Goal: Transaction & Acquisition: Purchase product/service

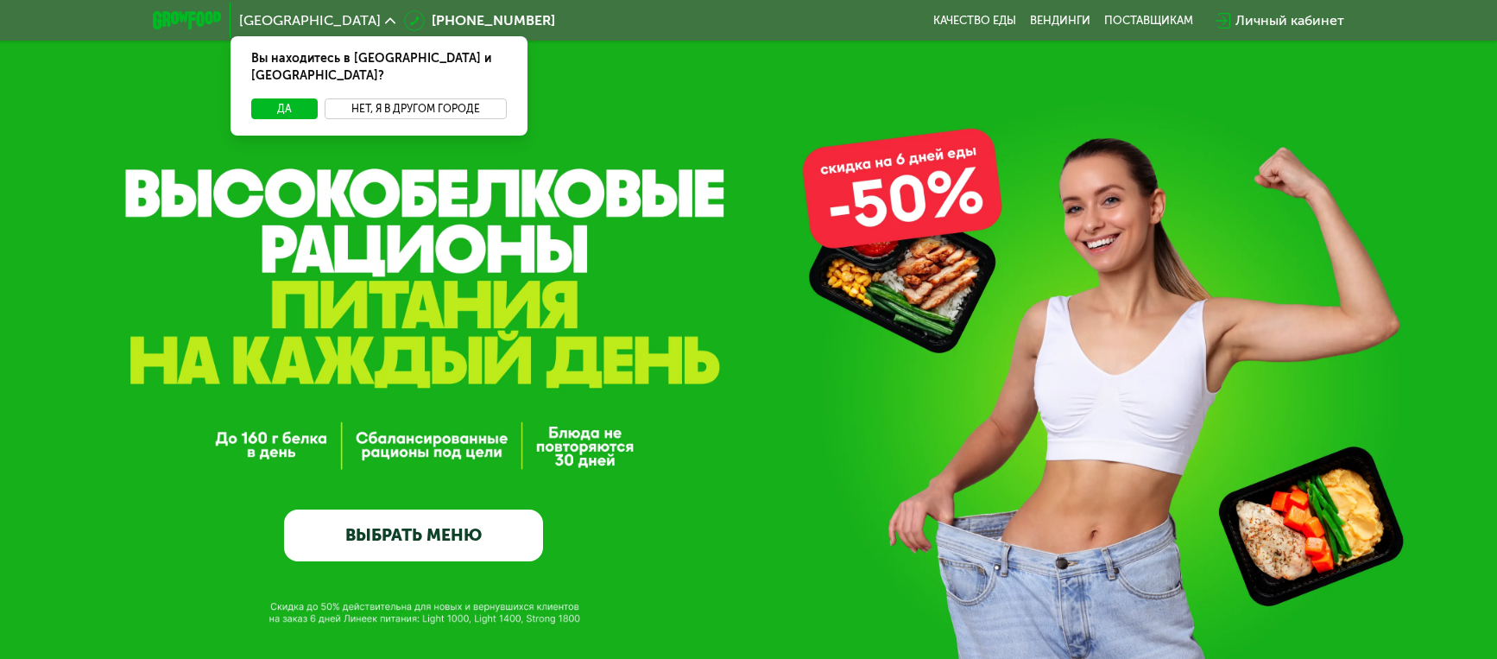
click at [363, 98] on button "Нет, я в другом городе" at bounding box center [416, 108] width 182 height 21
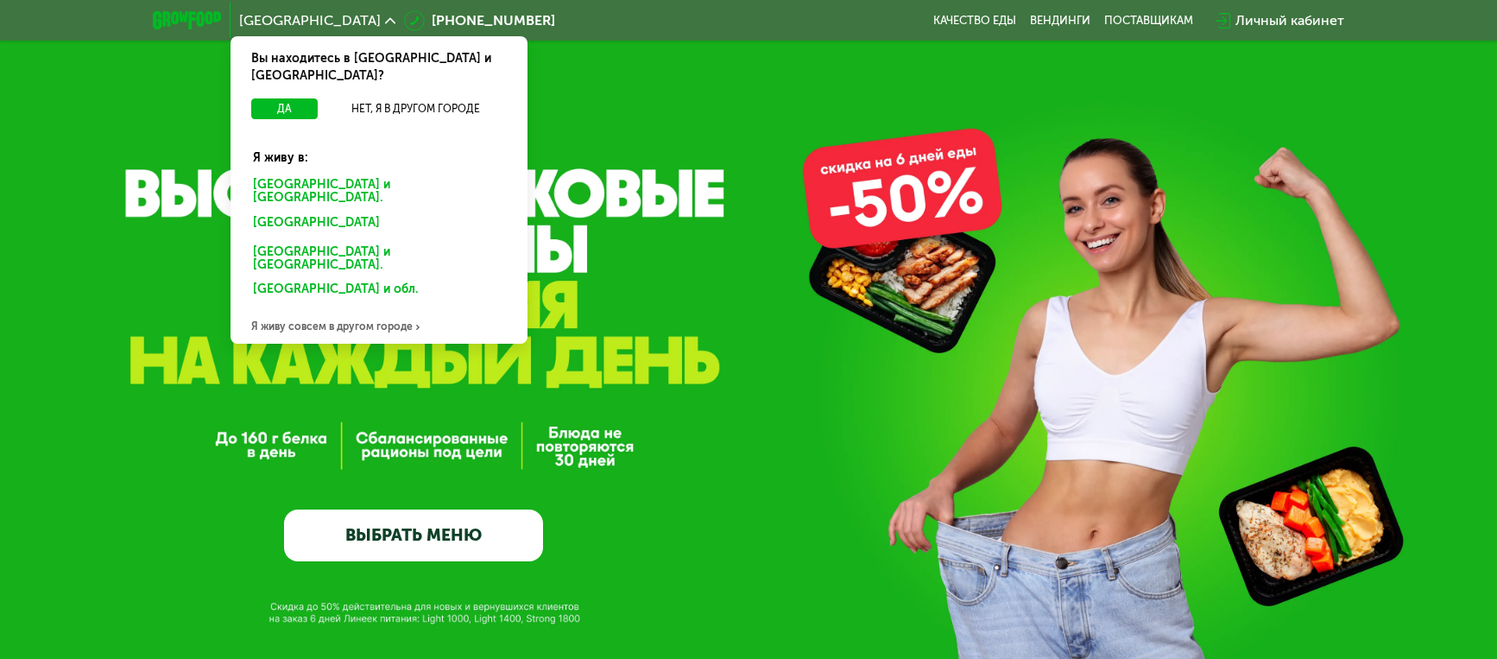
click at [375, 309] on div "Я живу совсем в другом городе" at bounding box center [379, 326] width 297 height 35
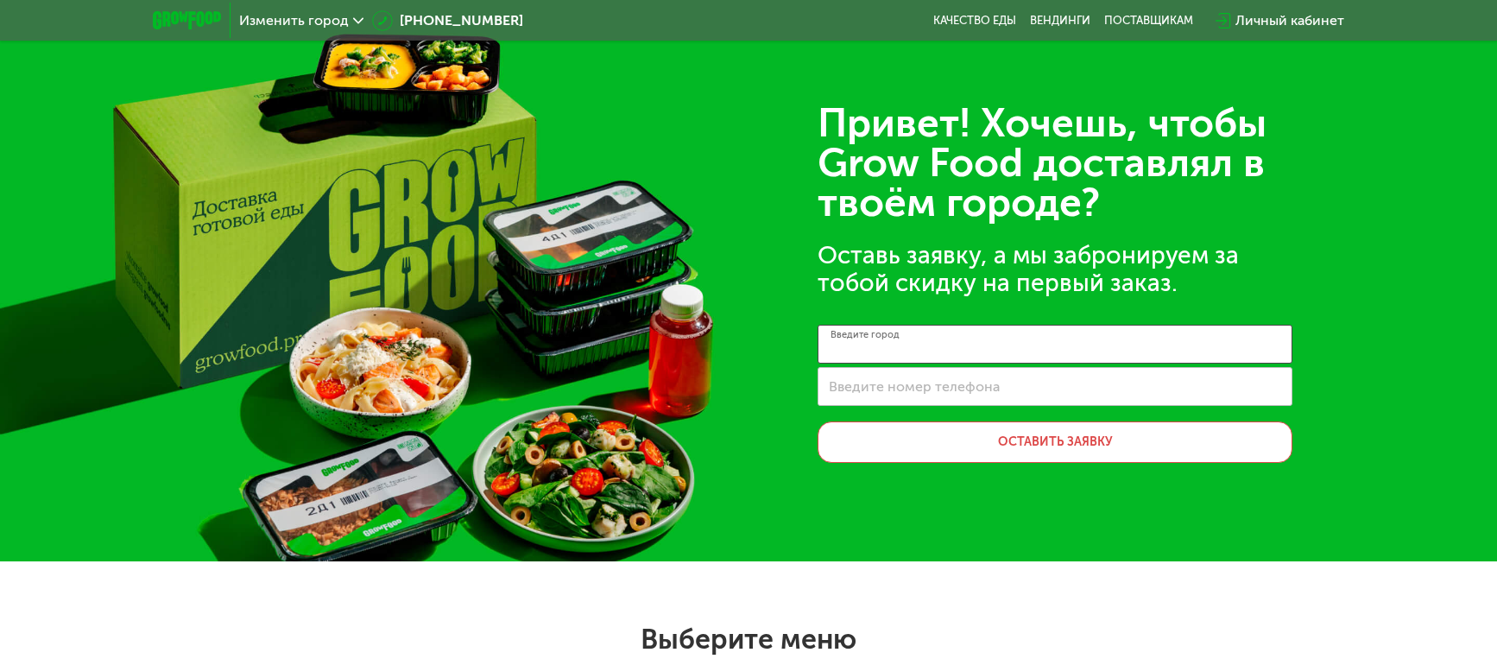
click at [886, 358] on input "Введите город" at bounding box center [1055, 344] width 475 height 39
type input "**********"
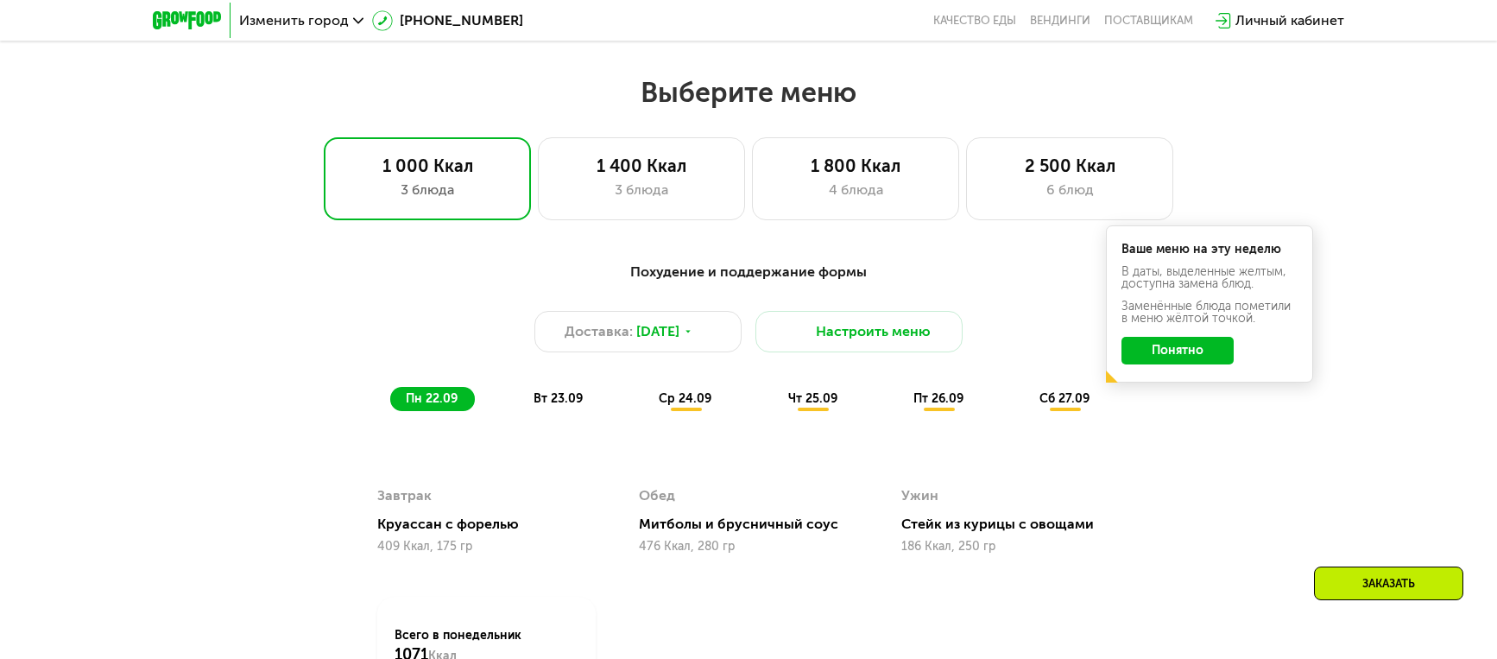
scroll to position [547, 0]
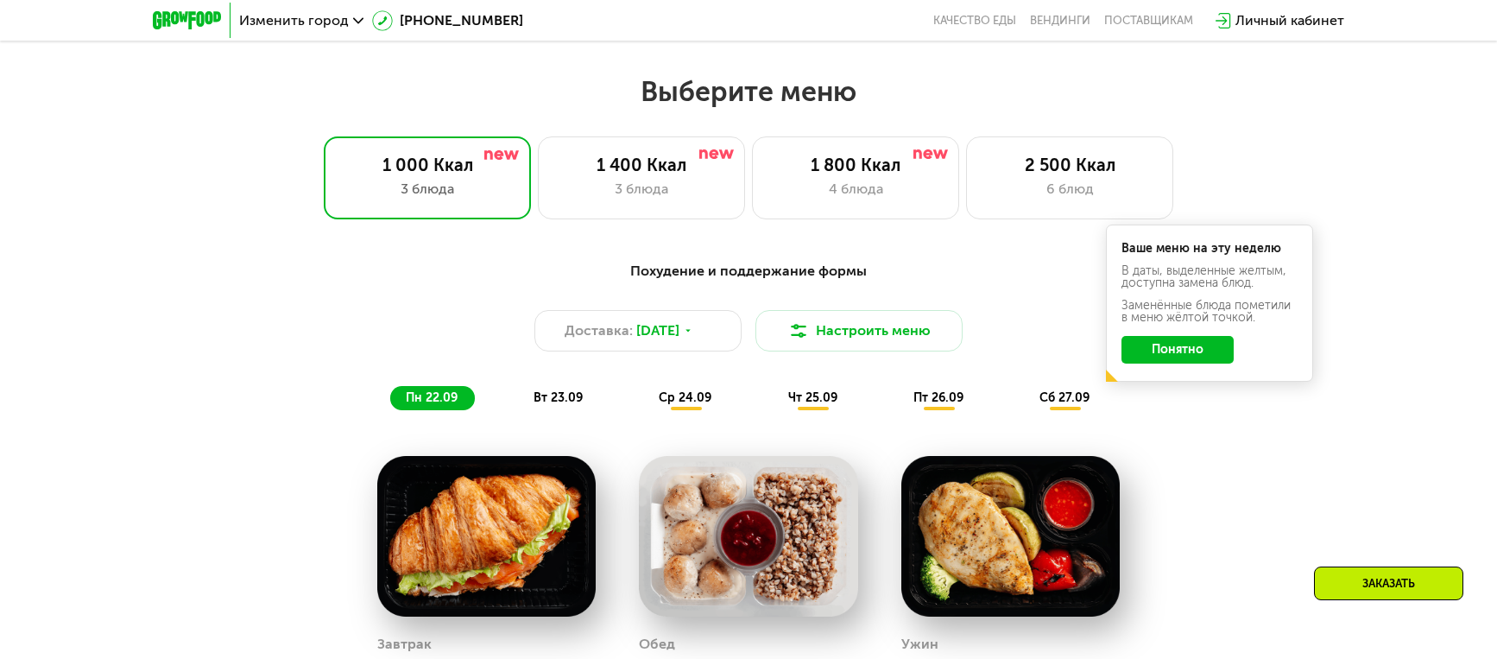
click at [1198, 352] on button "Понятно" at bounding box center [1178, 350] width 112 height 28
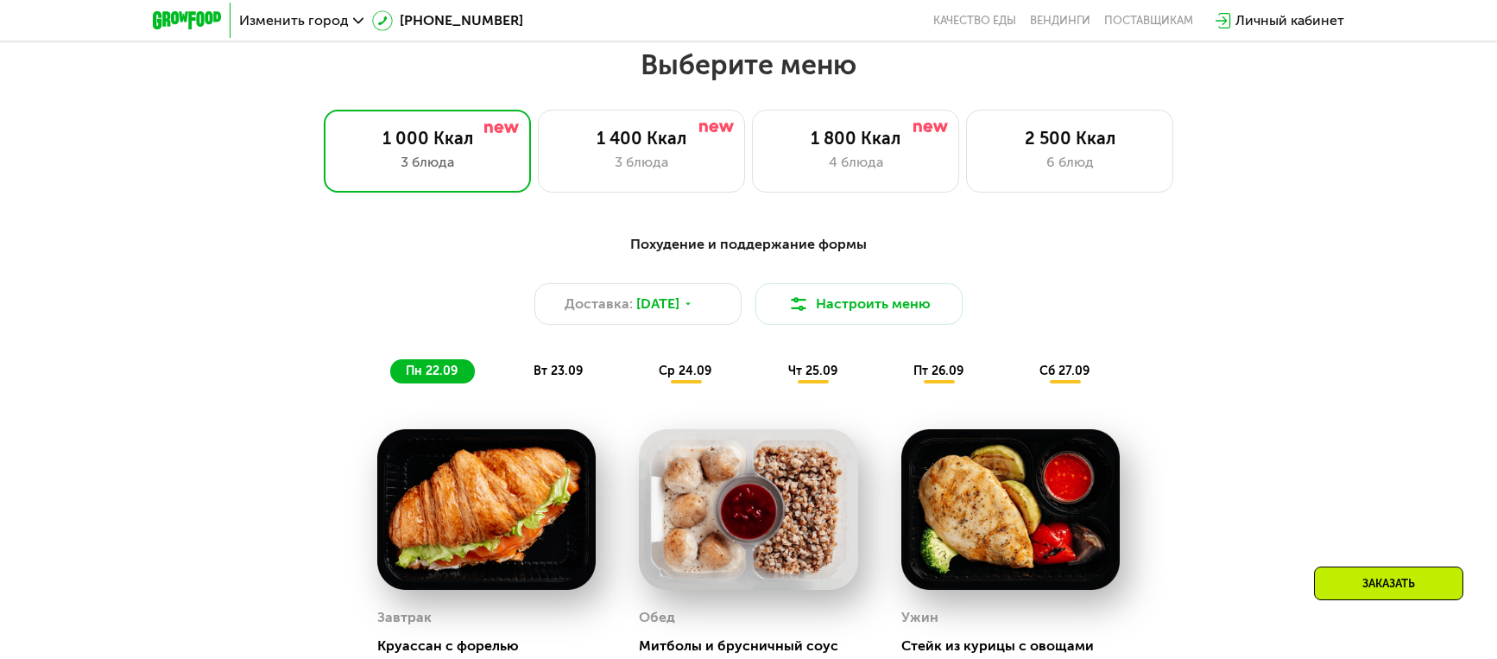
scroll to position [579, 0]
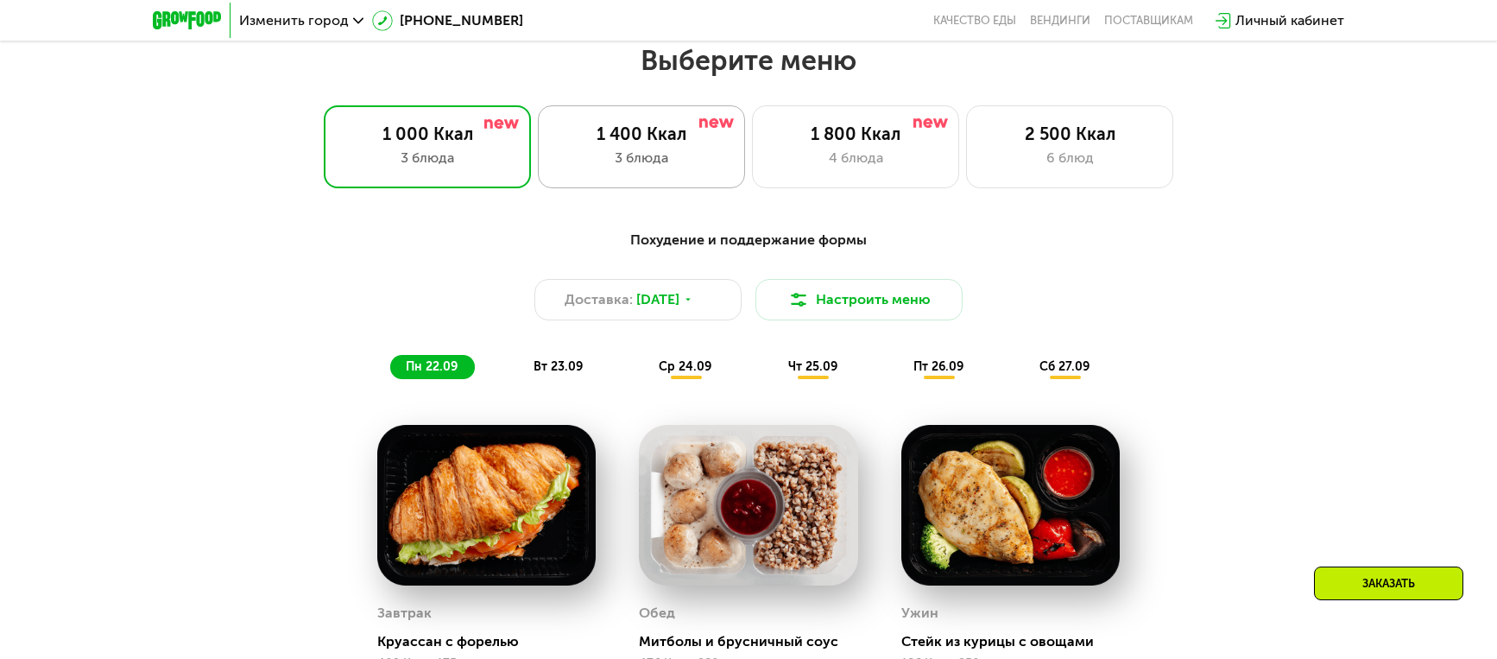
click at [724, 148] on div "3 блюда" at bounding box center [641, 158] width 171 height 21
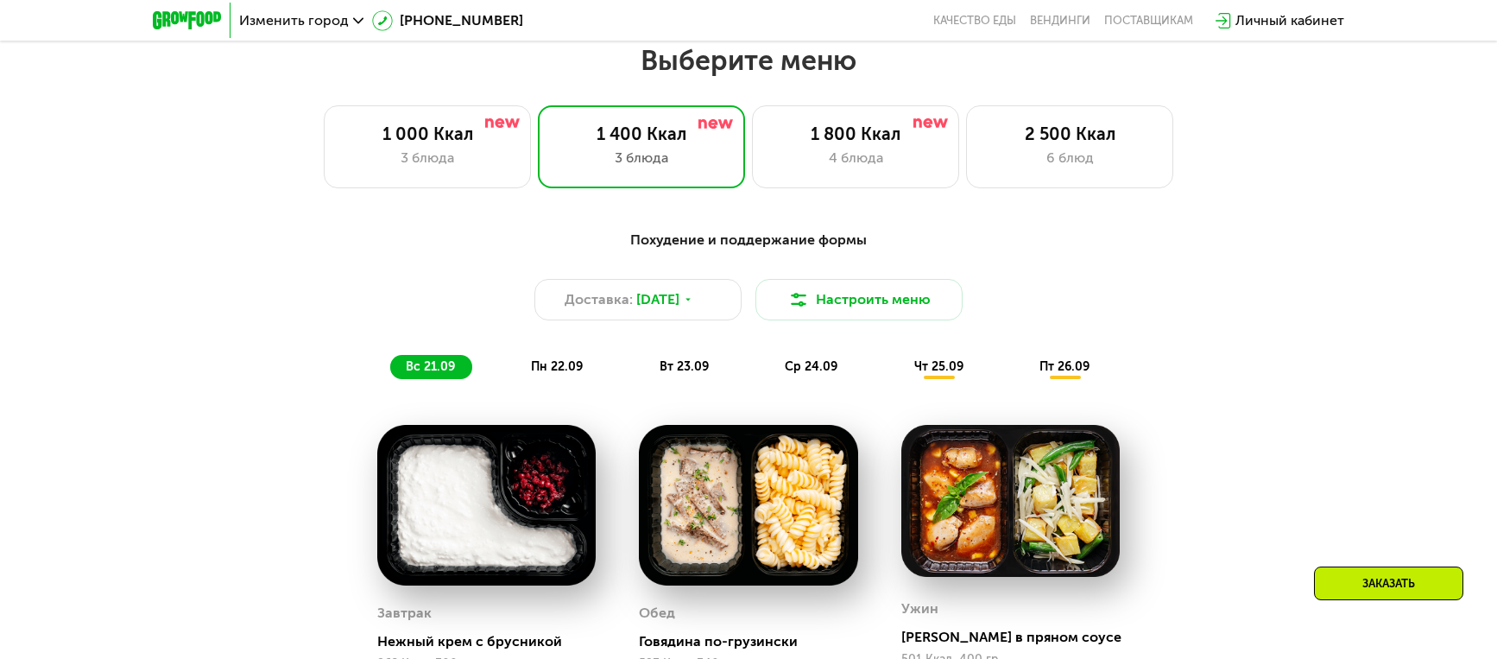
click at [337, 18] on span "Изменить город" at bounding box center [294, 21] width 110 height 14
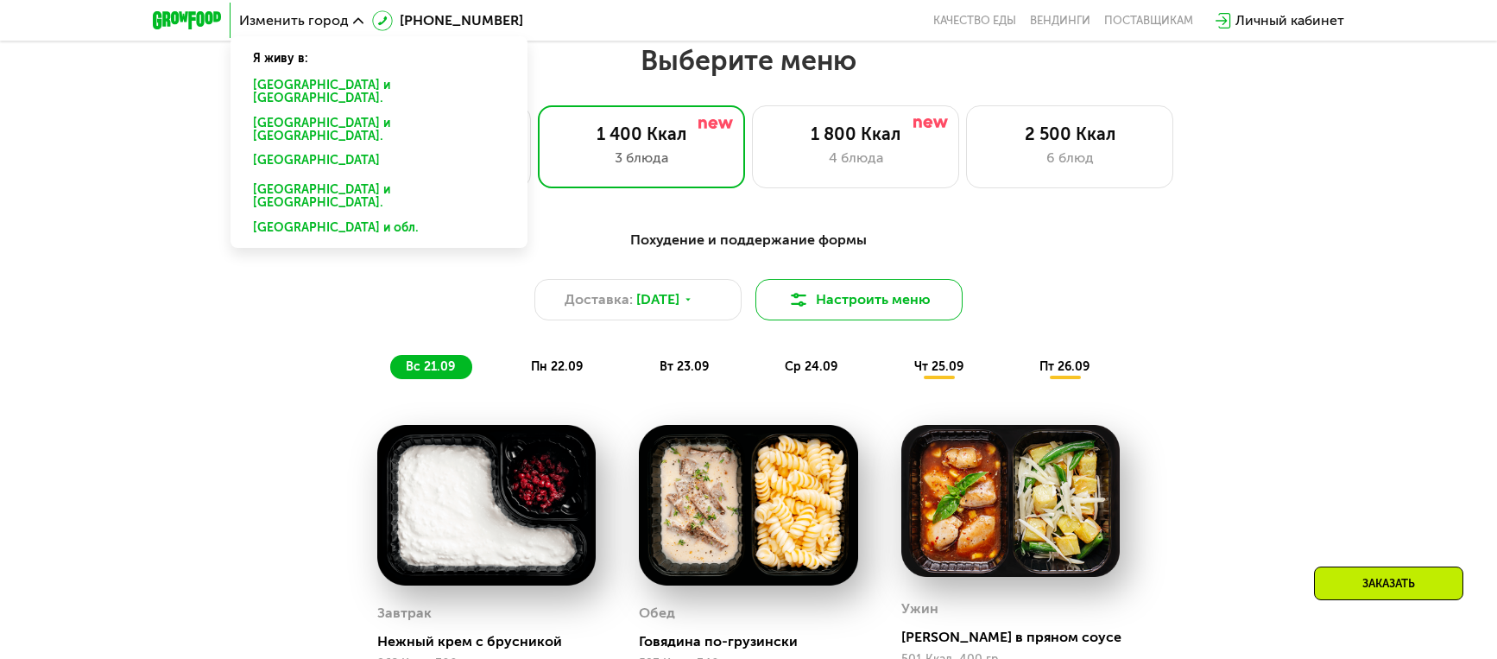
click at [841, 304] on button "Настроить меню" at bounding box center [859, 299] width 207 height 41
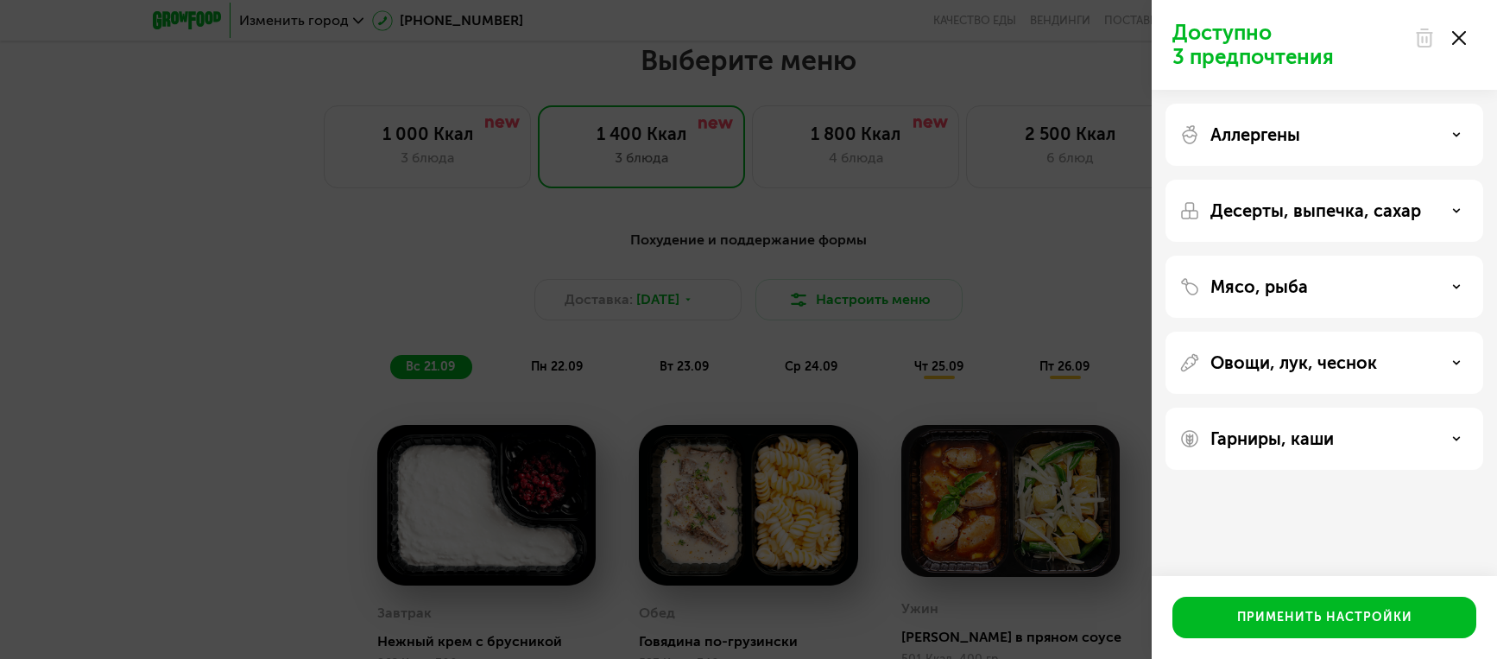
click at [1454, 137] on icon at bounding box center [1456, 134] width 9 height 9
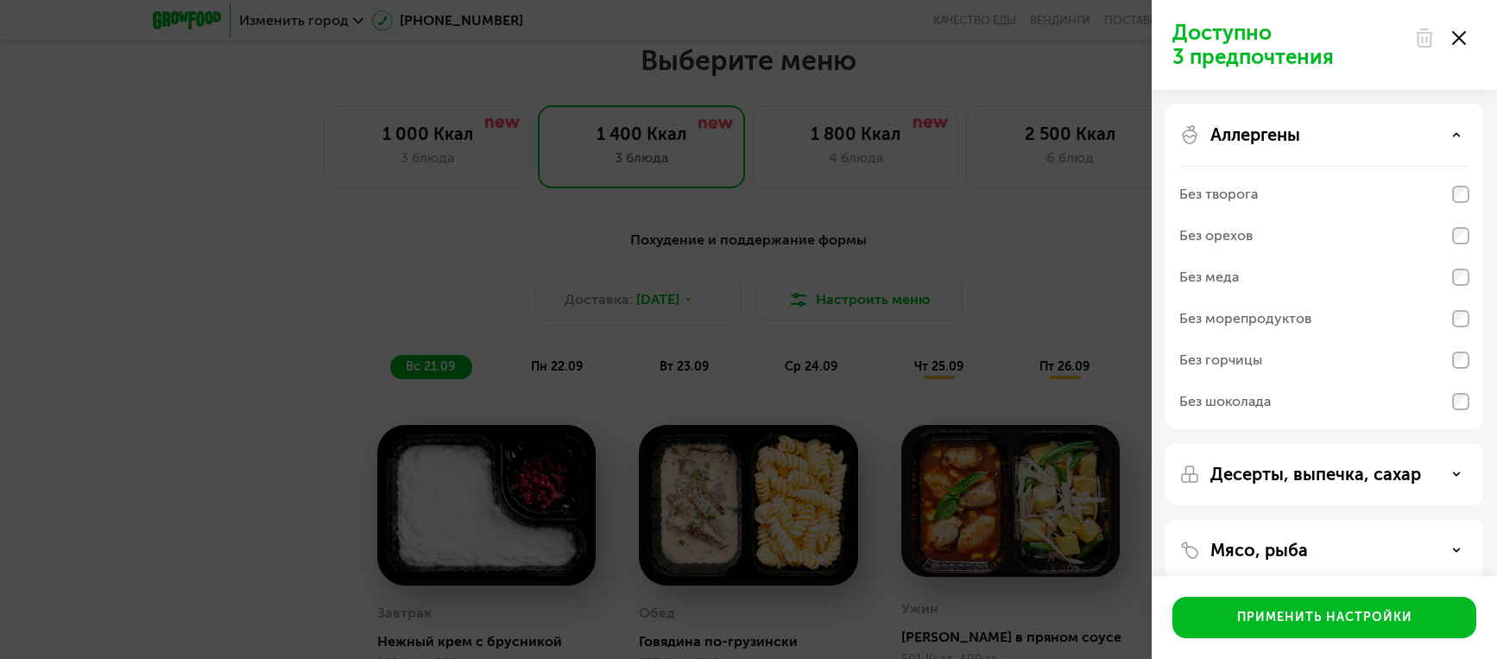
click at [1439, 323] on div "Без морепродуктов" at bounding box center [1325, 318] width 290 height 41
click at [1381, 478] on p "Десерты, выпечка, сахар" at bounding box center [1316, 474] width 211 height 21
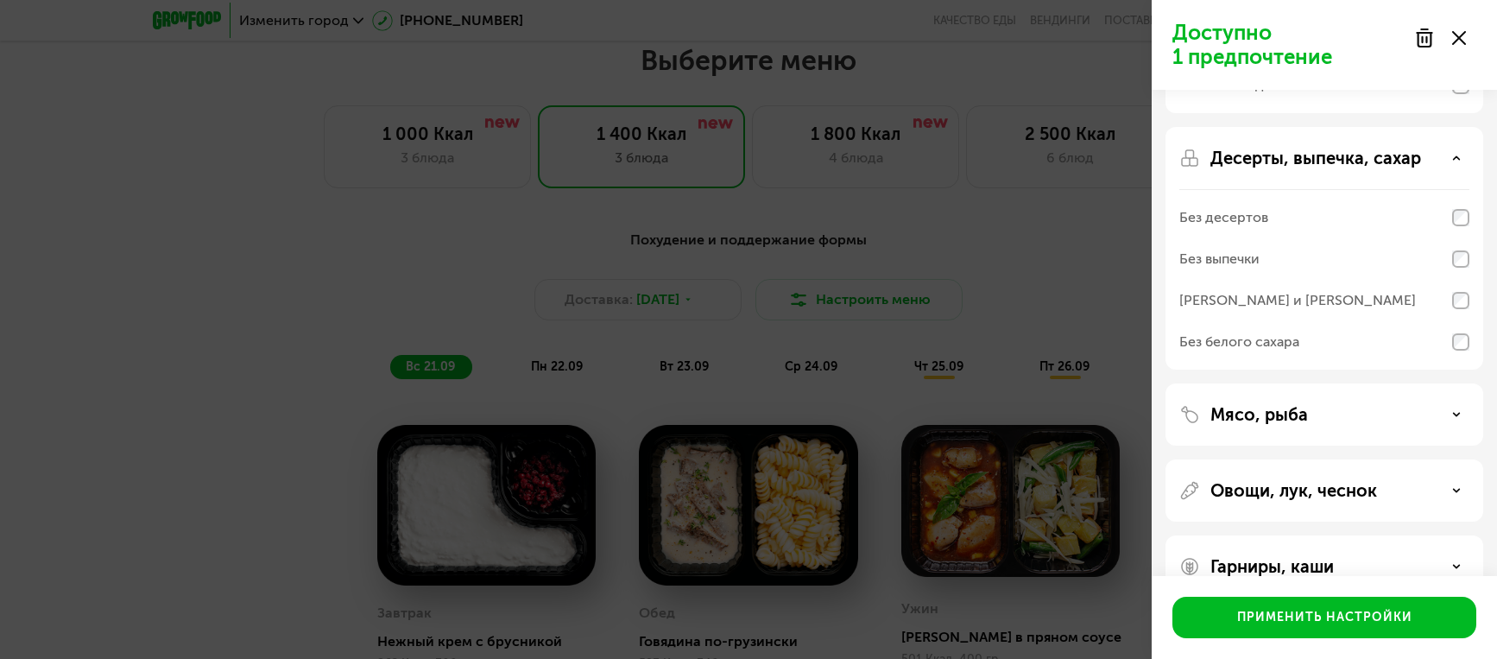
scroll to position [341, 0]
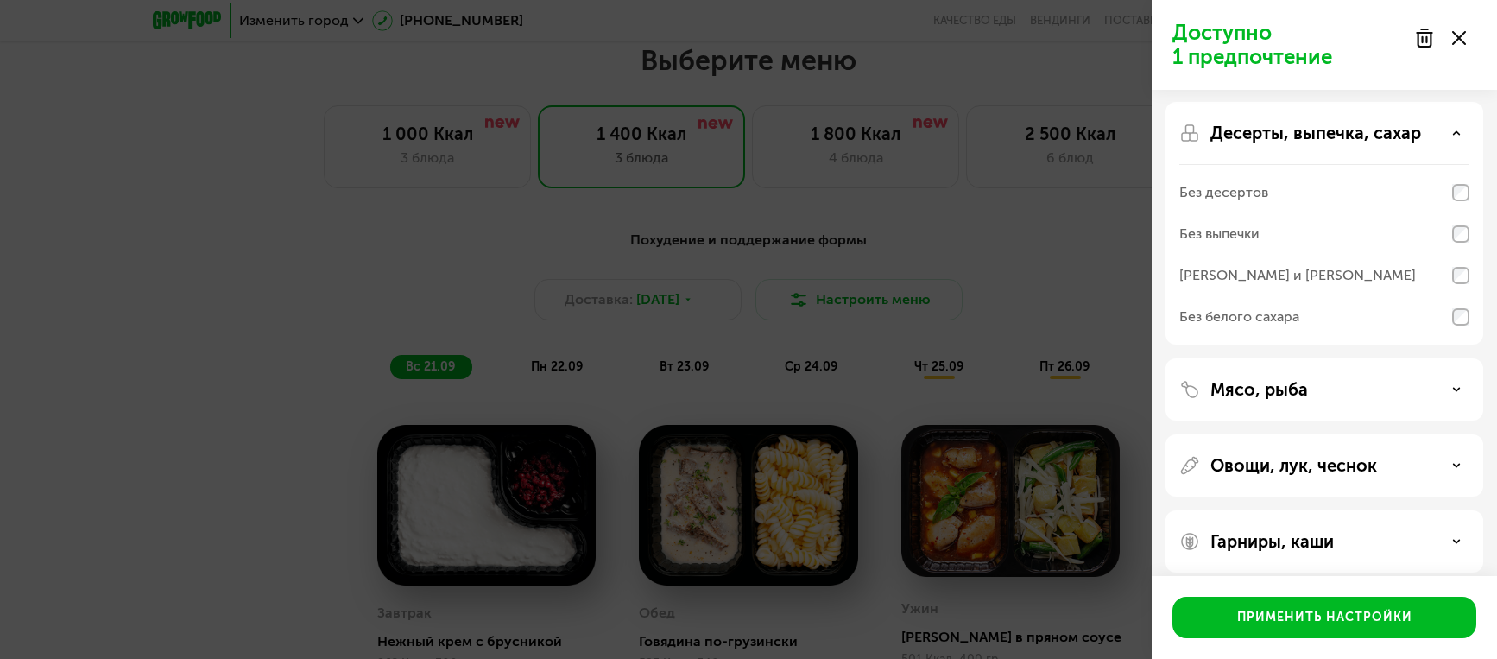
click at [1360, 404] on div "Мясо, рыба" at bounding box center [1325, 389] width 318 height 62
click at [1460, 389] on icon at bounding box center [1456, 389] width 9 height 9
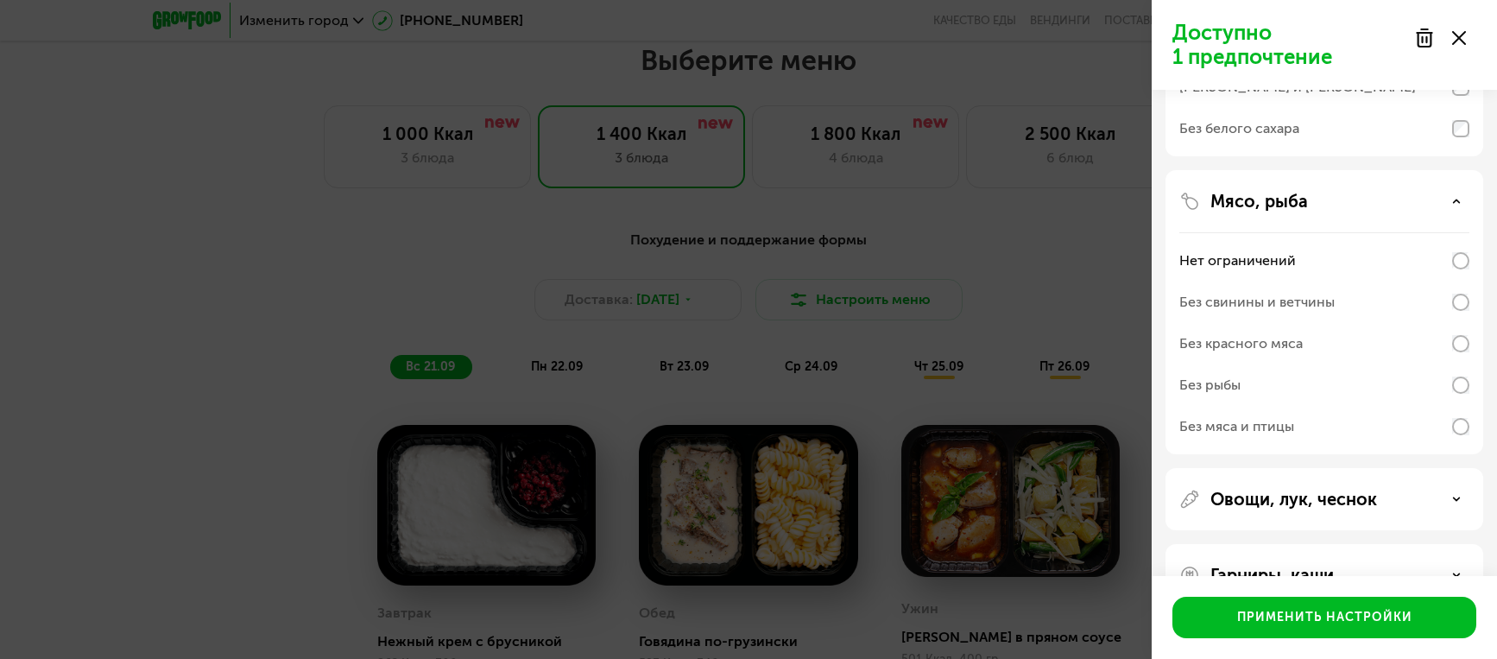
scroll to position [522, 0]
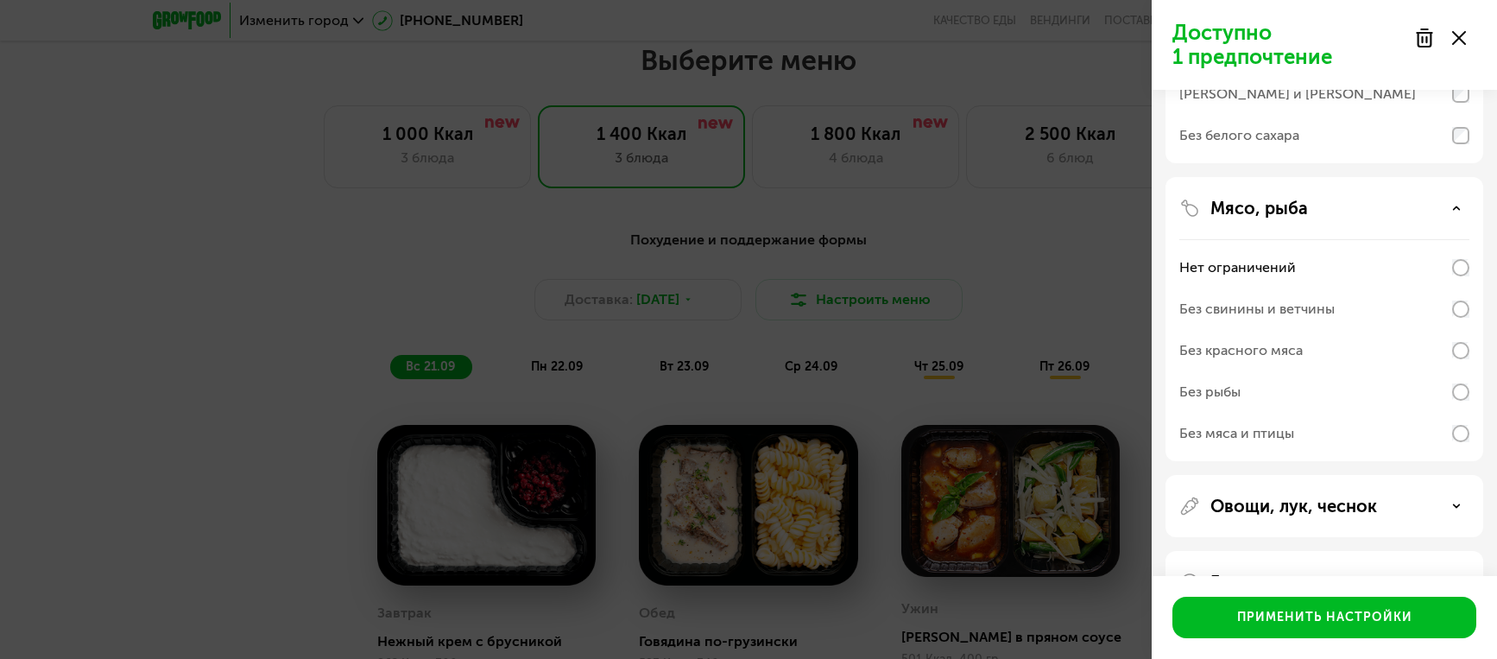
click at [1325, 441] on div "Без мяса и птицы" at bounding box center [1325, 433] width 290 height 41
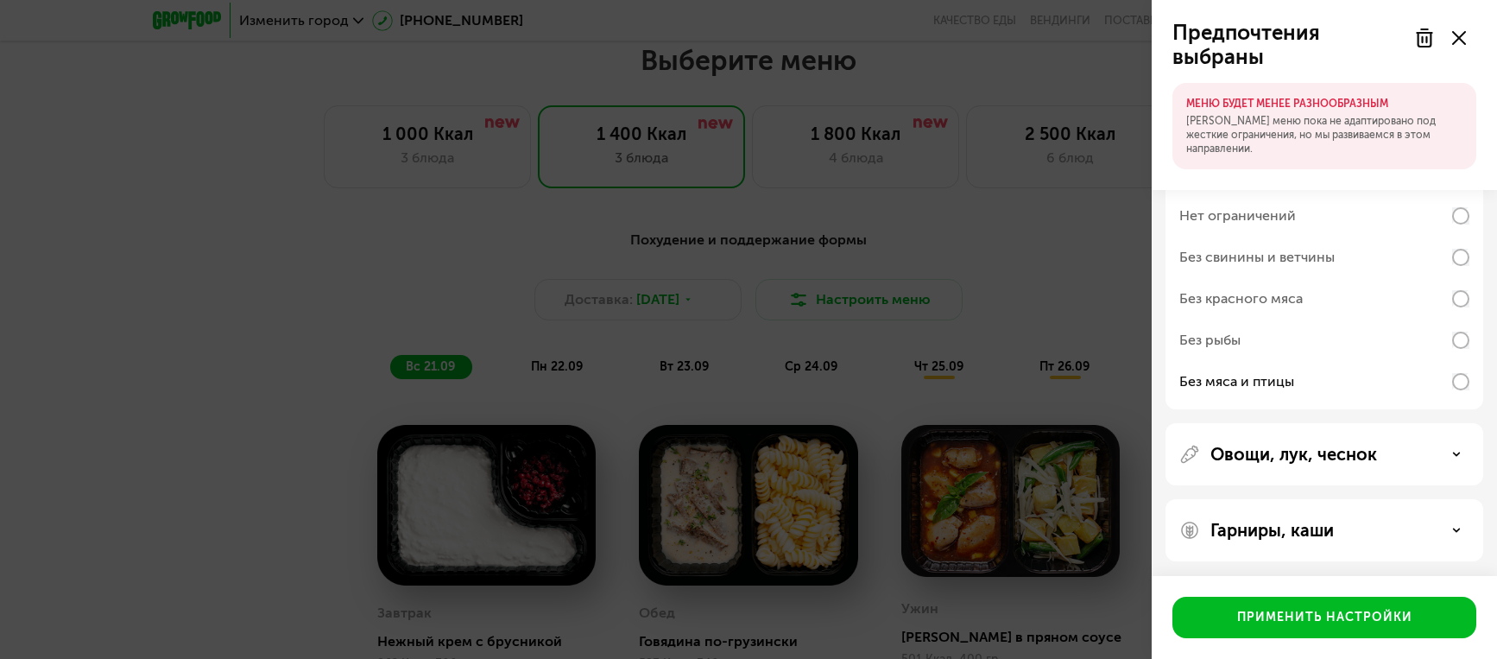
scroll to position [663, 0]
click at [1331, 458] on p "Овощи, лук, чеснок" at bounding box center [1294, 451] width 167 height 21
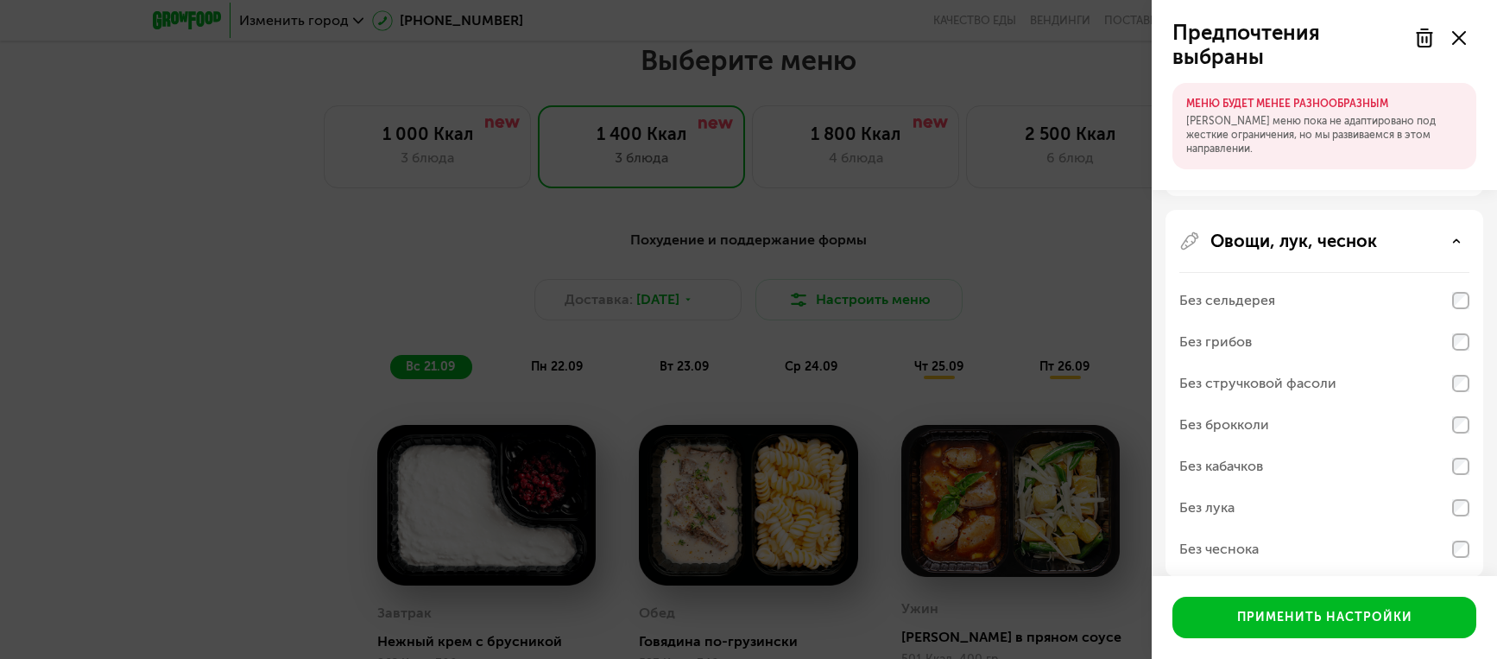
scroll to position [968, 0]
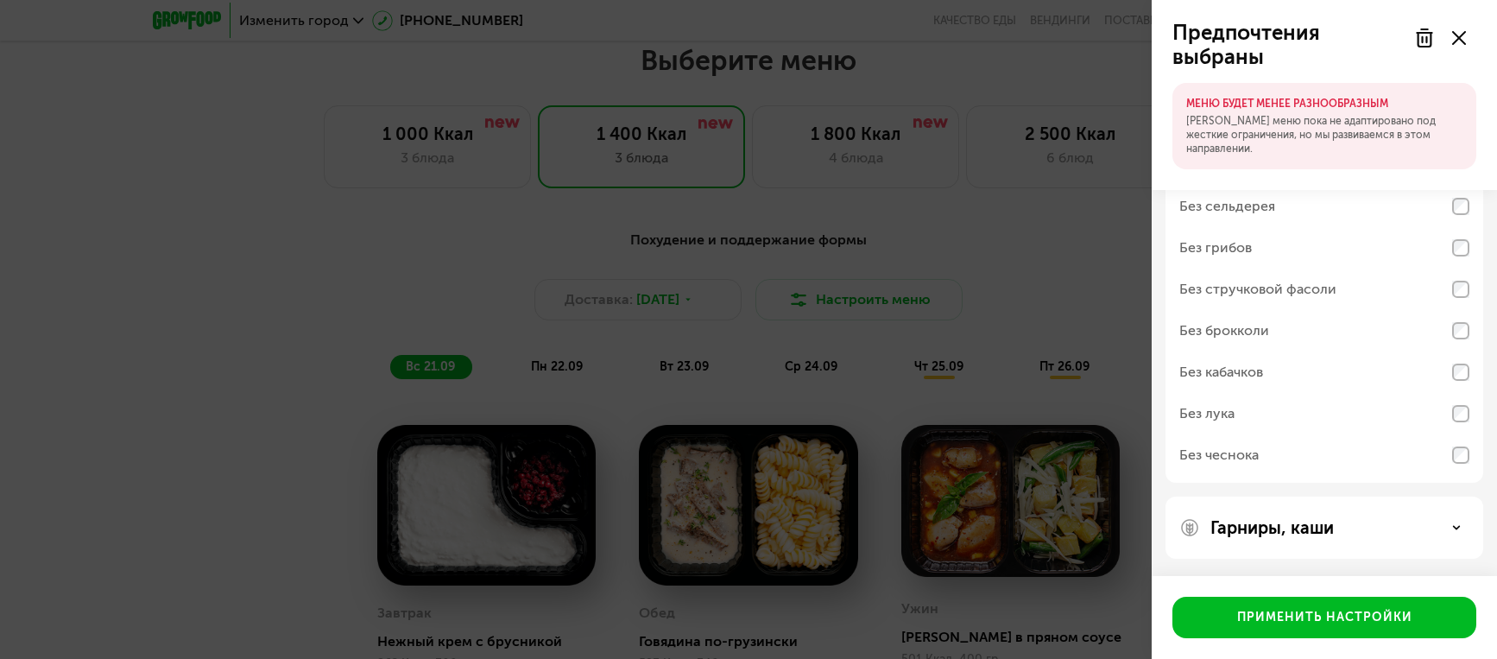
click at [1328, 533] on p "Гарниры, каши" at bounding box center [1272, 527] width 123 height 21
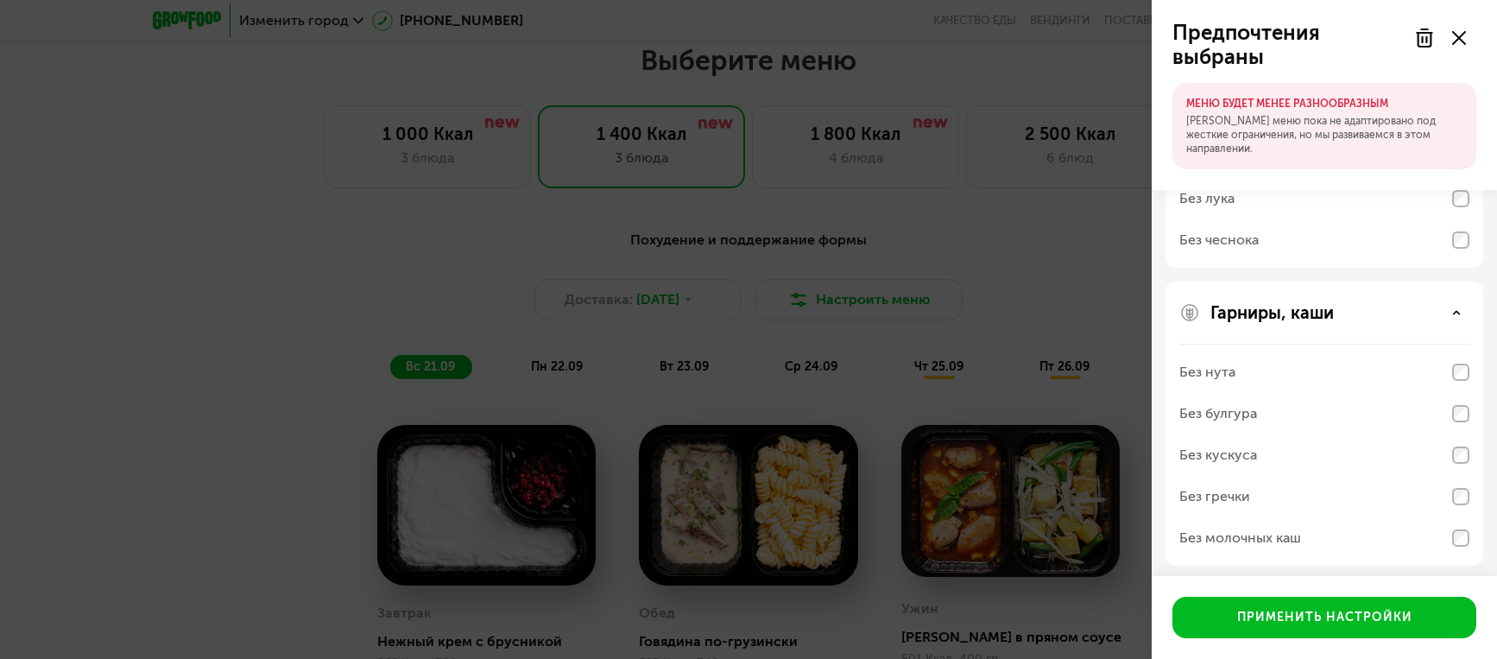
scroll to position [1190, 0]
click at [1356, 531] on div "Без молочных каш" at bounding box center [1325, 530] width 290 height 41
click at [1445, 533] on div "Без молочных каш" at bounding box center [1325, 530] width 290 height 41
click at [1440, 532] on div "Без молочных каш" at bounding box center [1325, 530] width 290 height 41
click at [1450, 532] on div "Без молочных каш" at bounding box center [1325, 530] width 290 height 41
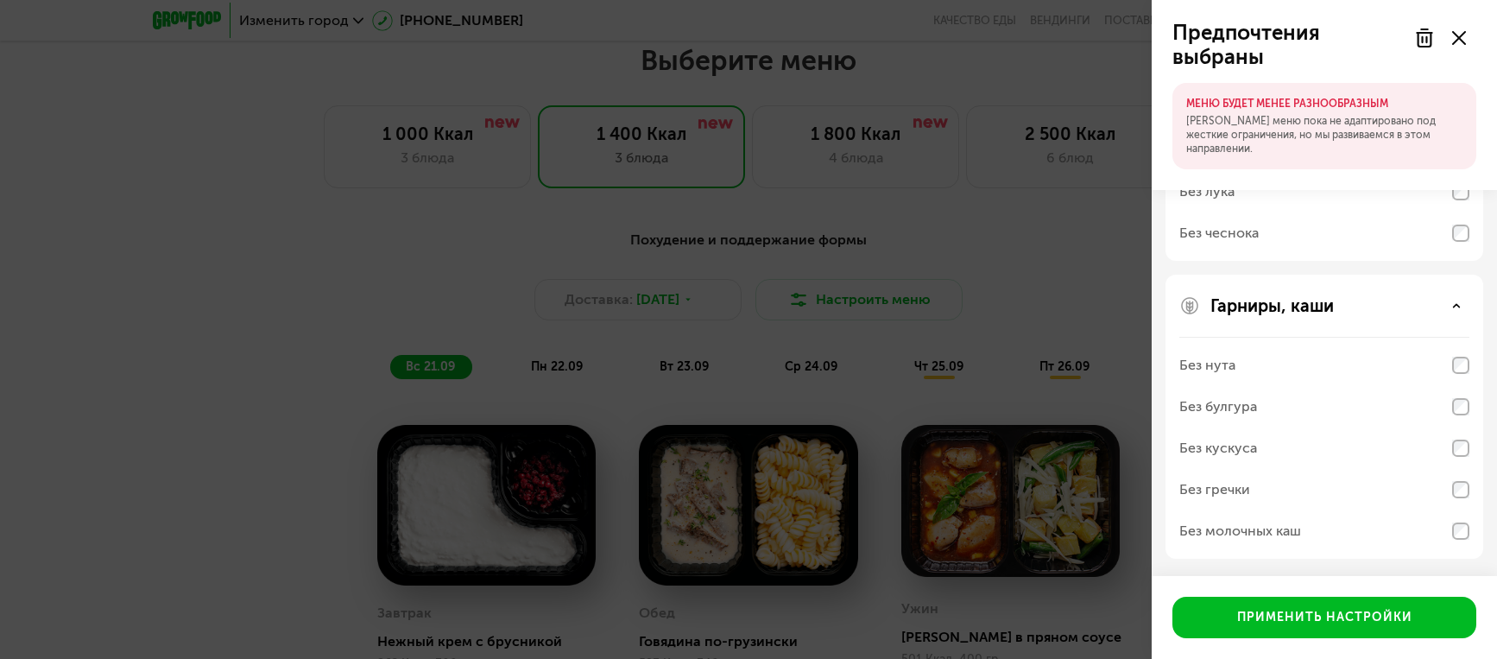
click at [1364, 532] on div "Без молочных каш" at bounding box center [1325, 530] width 290 height 41
drag, startPoint x: 1342, startPoint y: 531, endPoint x: 1414, endPoint y: 514, distance: 73.7
click at [1343, 529] on div "Без молочных каш" at bounding box center [1325, 530] width 290 height 41
click at [1464, 499] on div "Без гречки" at bounding box center [1325, 489] width 290 height 41
click at [1346, 619] on div "Применить настройки" at bounding box center [1324, 617] width 175 height 17
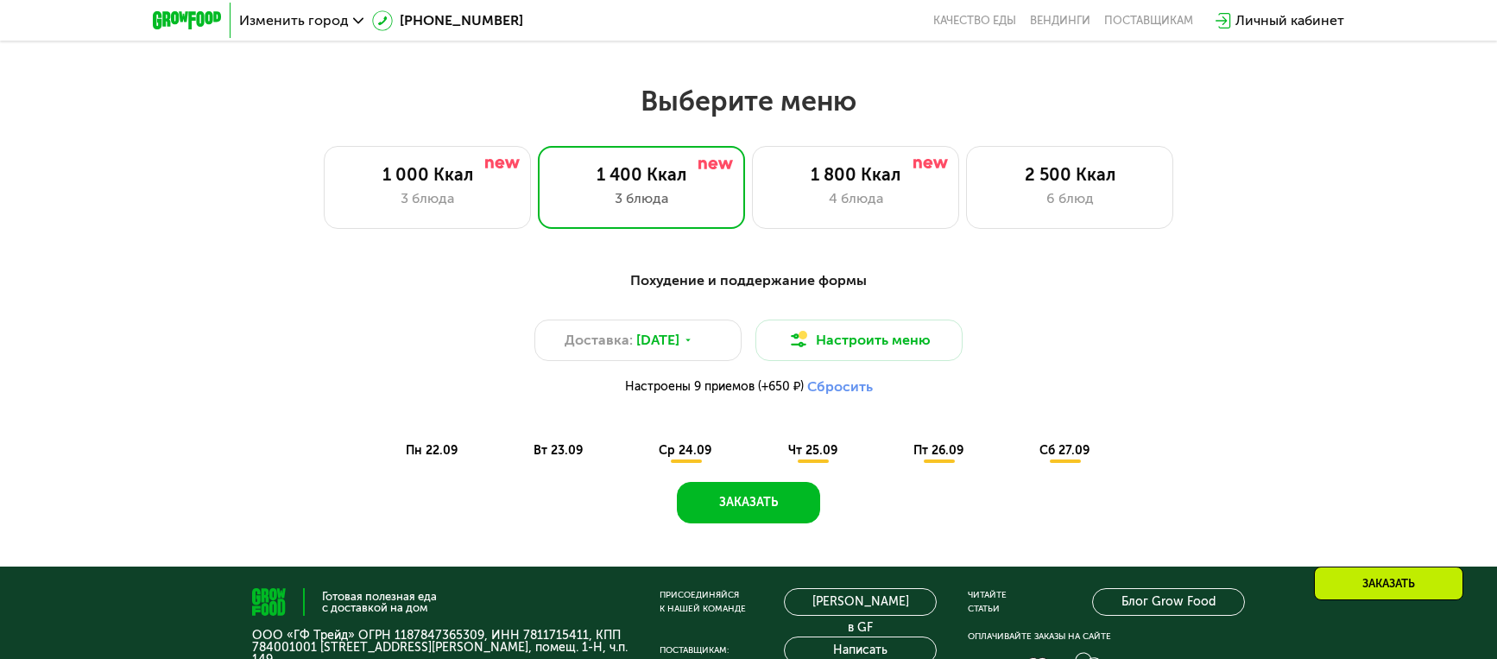
scroll to position [545, 0]
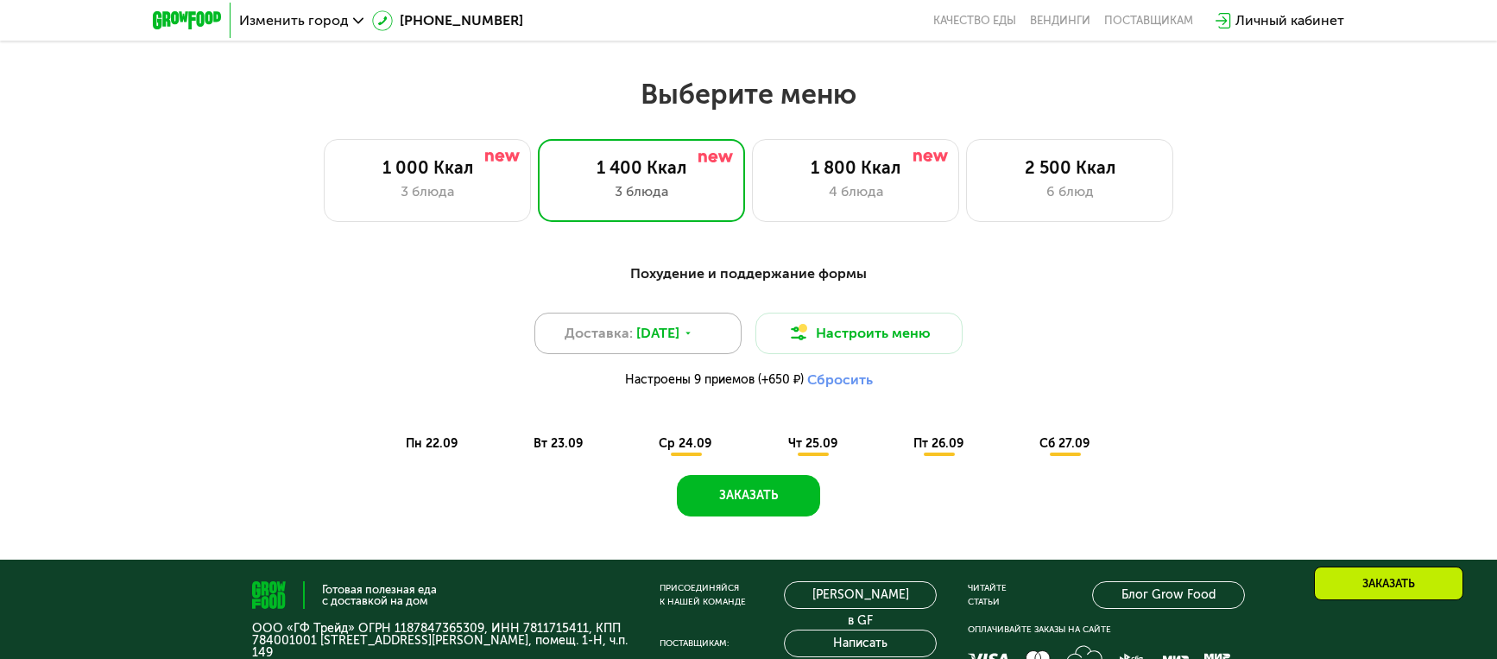
click at [680, 332] on span "[DATE]" at bounding box center [657, 333] width 43 height 21
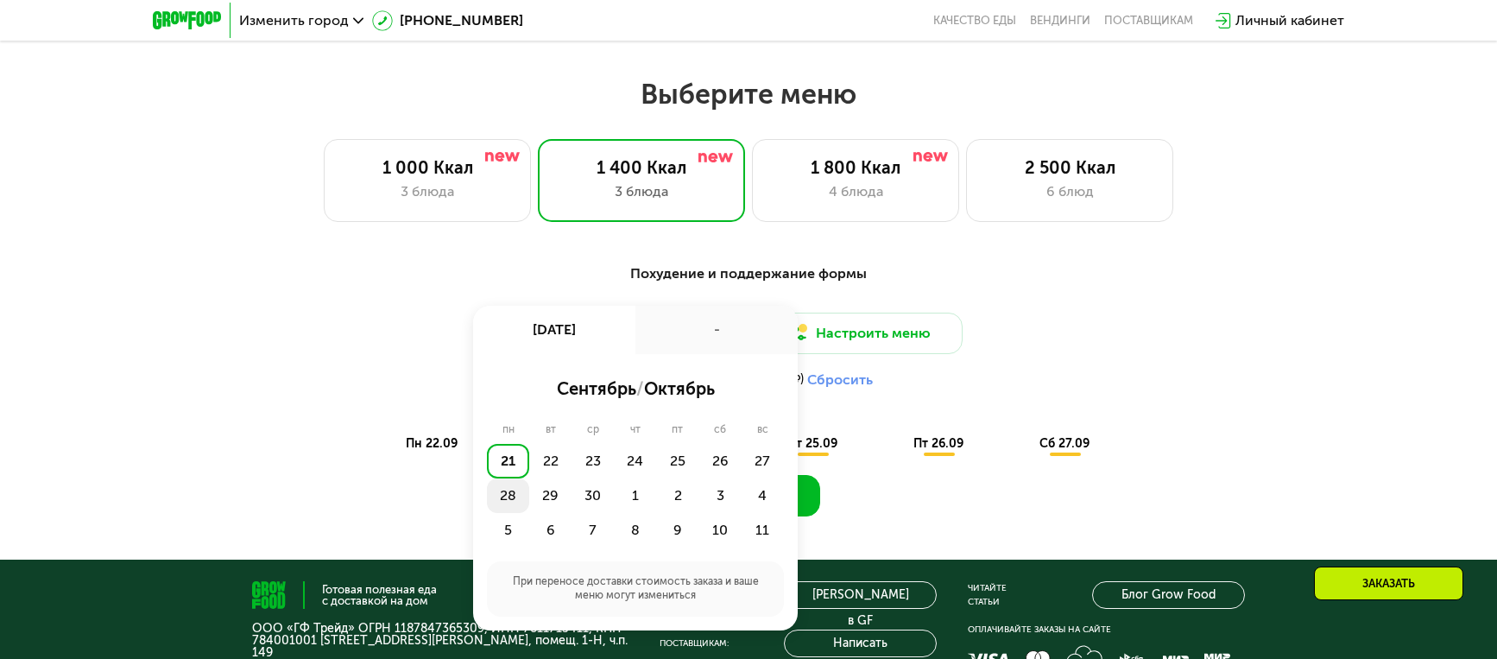
click at [508, 499] on div "28" at bounding box center [508, 495] width 42 height 35
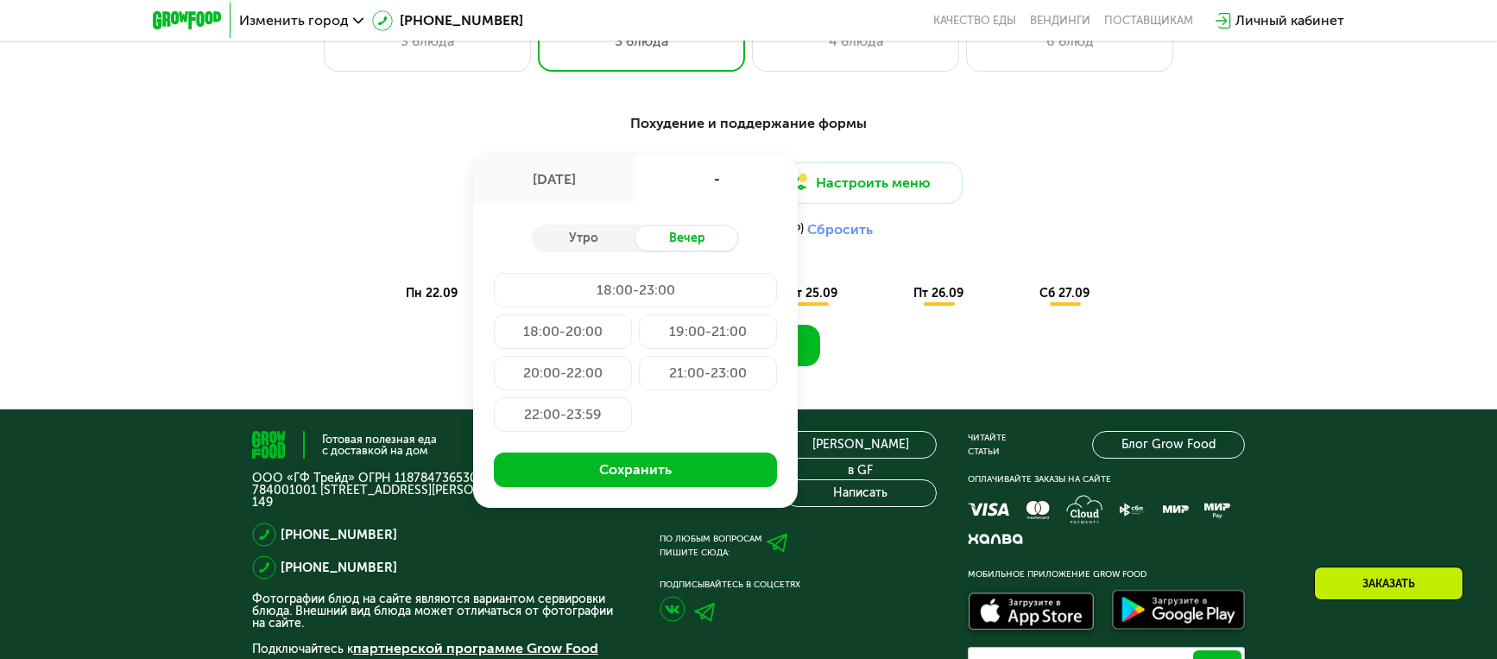
scroll to position [694, 0]
click at [747, 371] on div "21:00-23:00" at bounding box center [708, 374] width 138 height 35
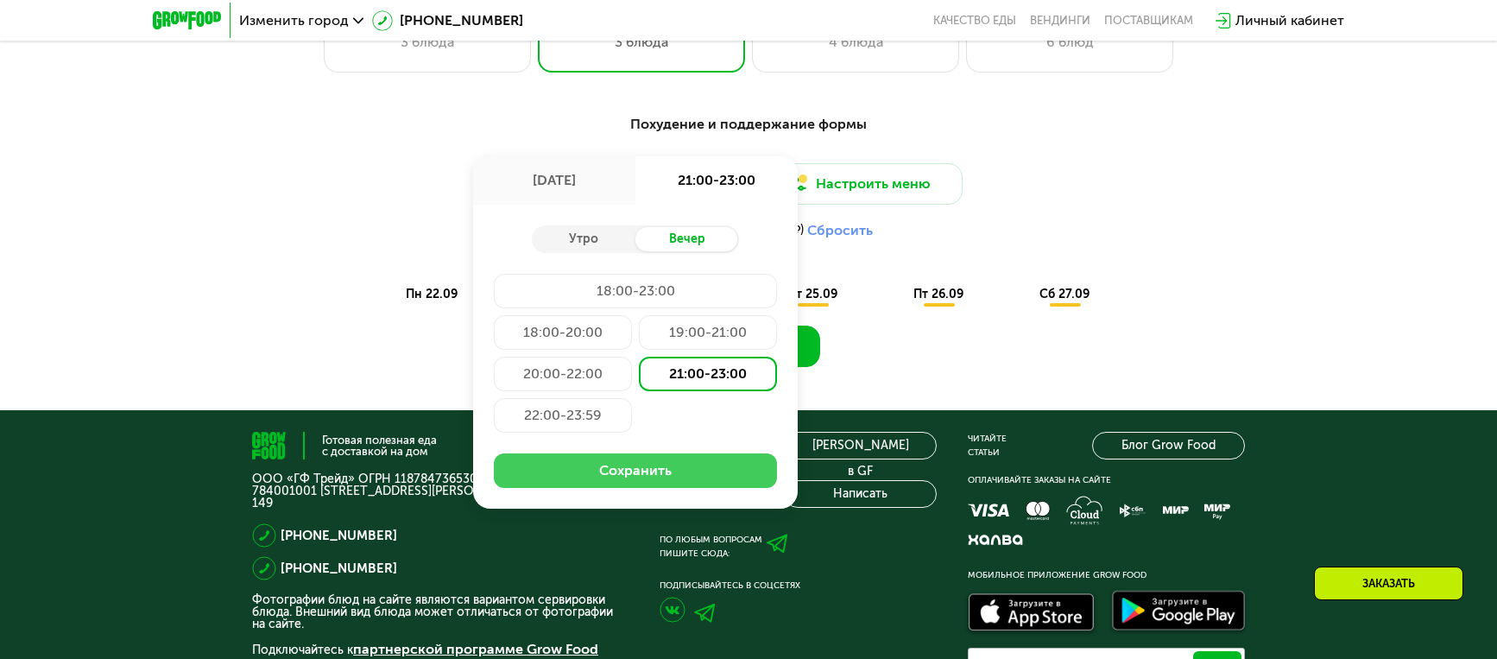
click at [721, 478] on button "Сохранить" at bounding box center [635, 470] width 283 height 35
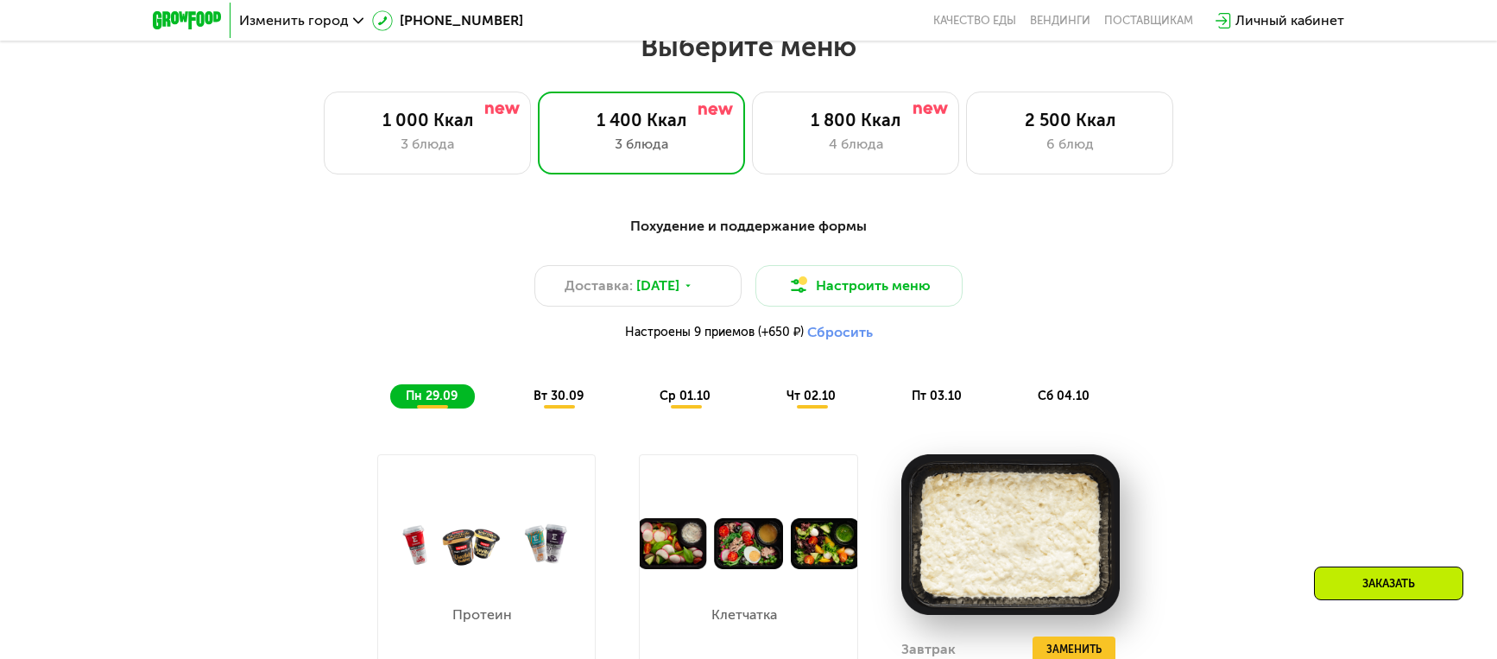
scroll to position [586, 0]
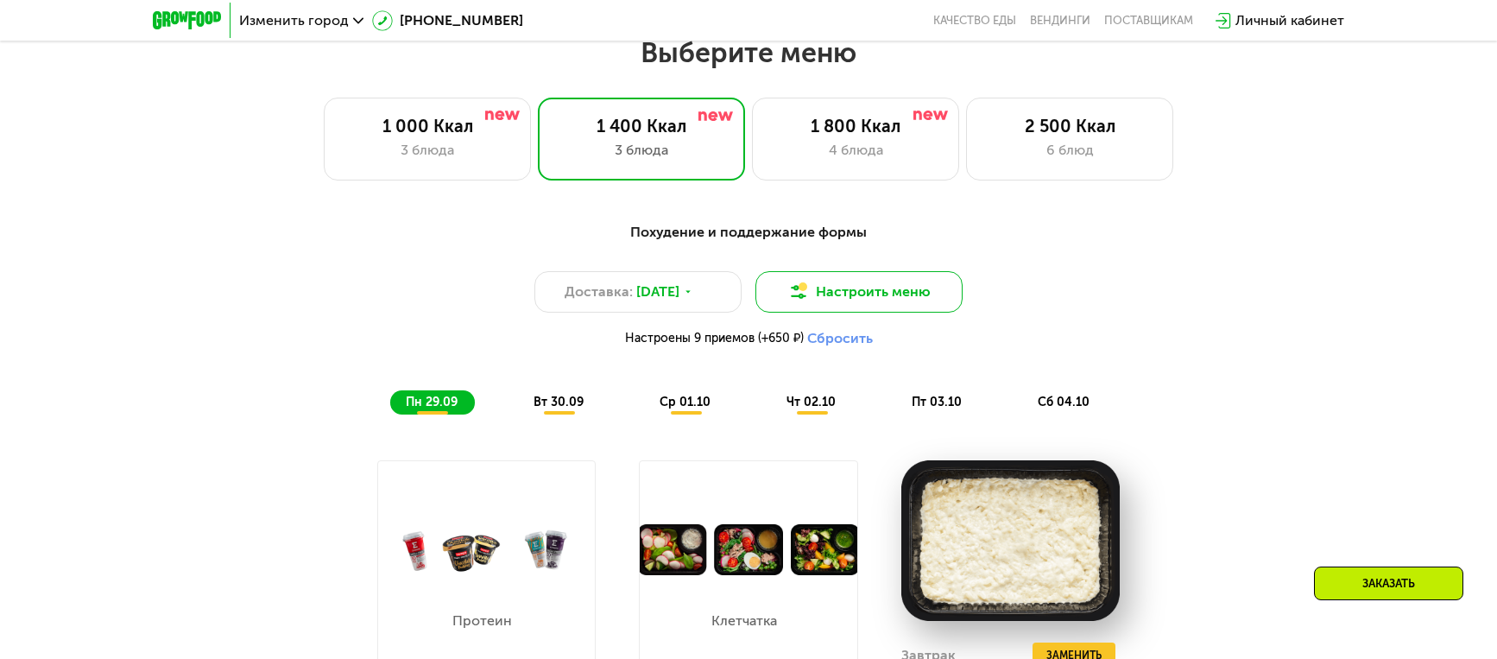
click at [807, 285] on button "Настроить меню" at bounding box center [859, 291] width 207 height 41
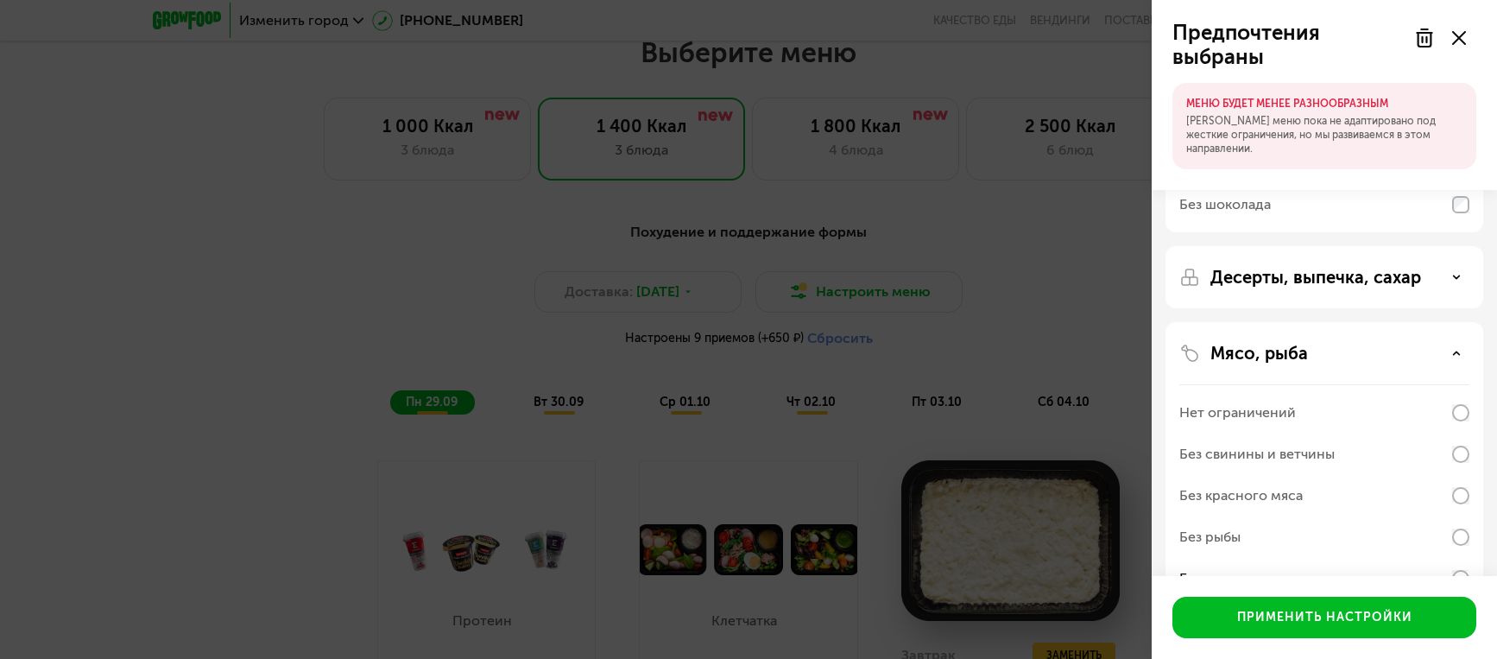
scroll to position [483, 0]
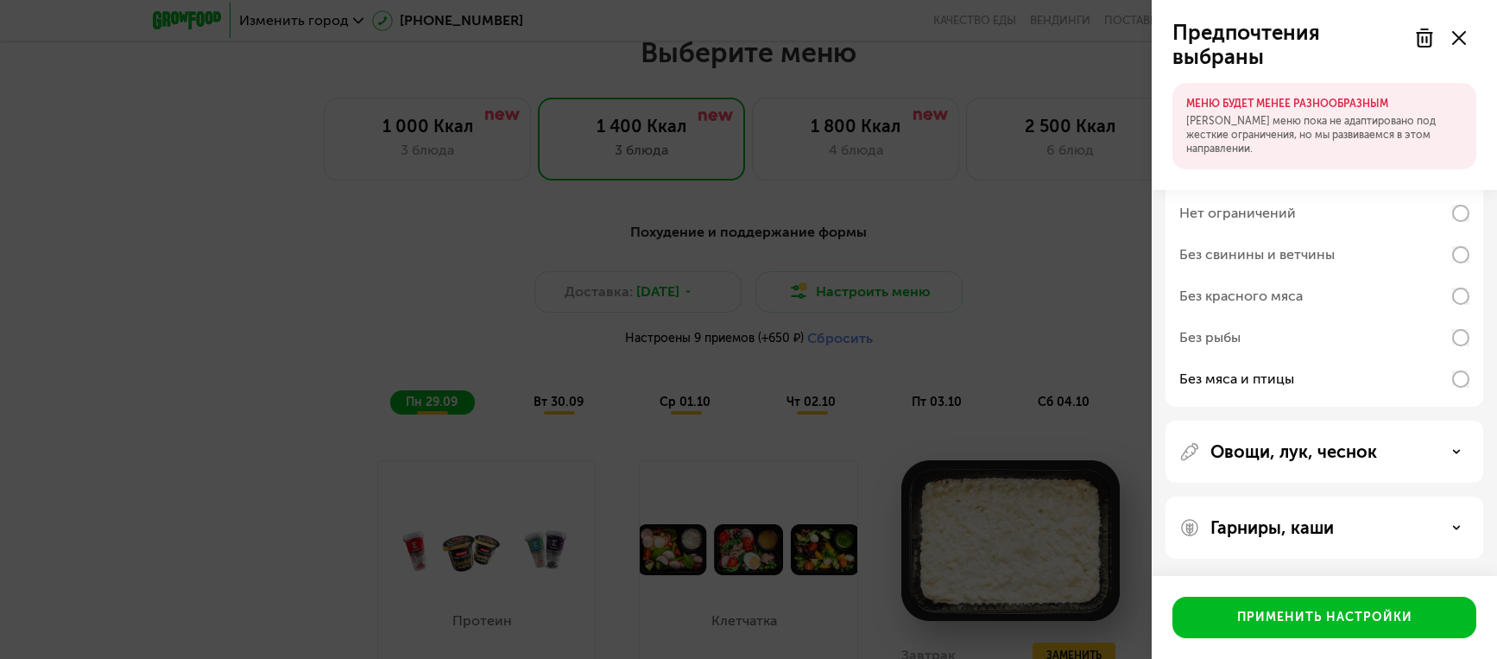
click at [1445, 528] on div "Гарниры, каши" at bounding box center [1325, 527] width 290 height 21
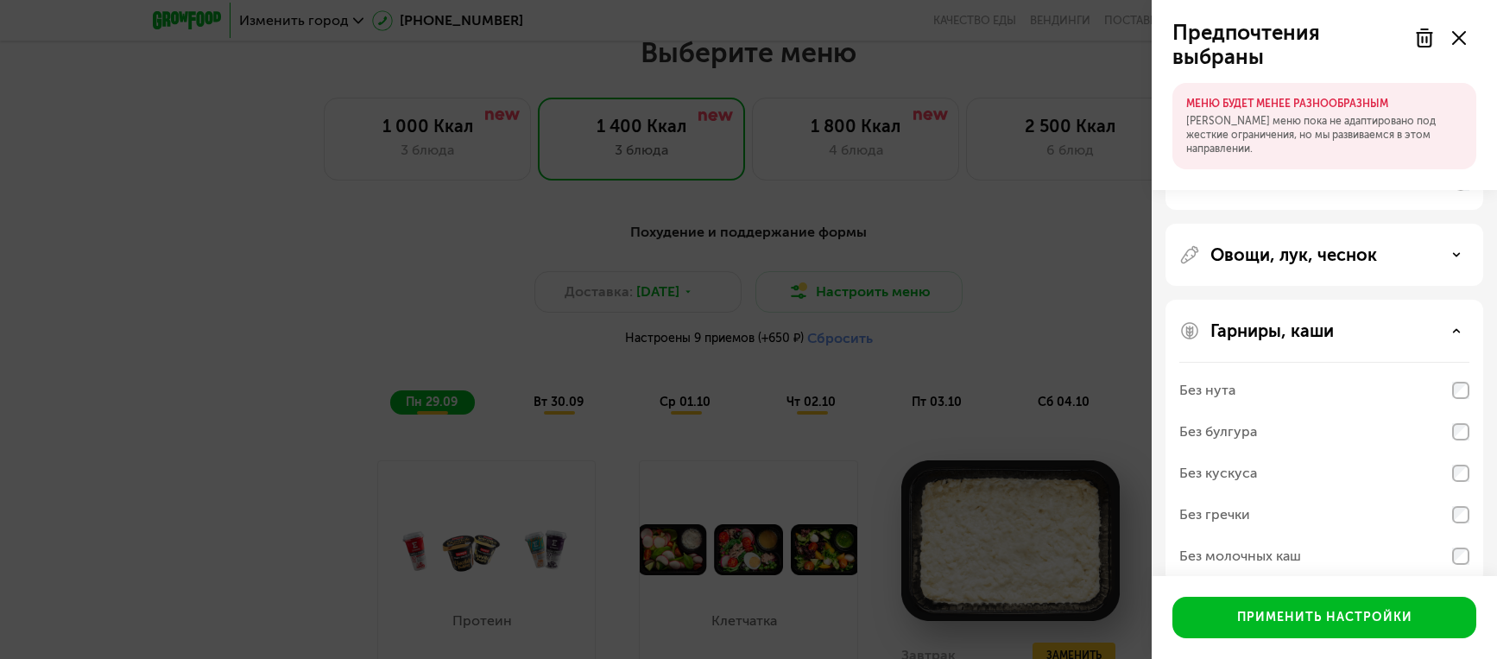
scroll to position [705, 0]
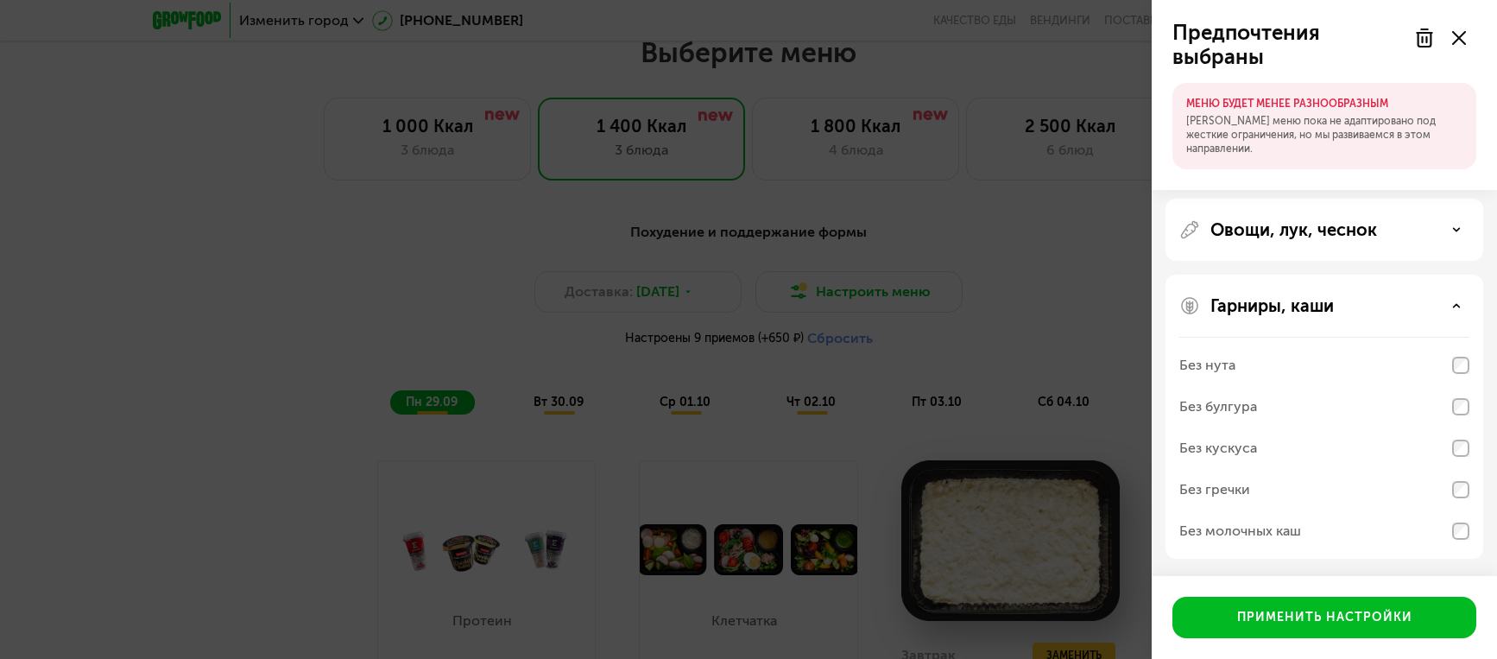
click at [1341, 521] on div "Без молочных каш" at bounding box center [1325, 530] width 290 height 41
click at [1292, 526] on div "Без молочных каш" at bounding box center [1241, 531] width 122 height 21
click at [1287, 531] on div "Без молочных каш" at bounding box center [1241, 531] width 122 height 21
click at [1285, 532] on div "Без молочных каш" at bounding box center [1241, 531] width 122 height 21
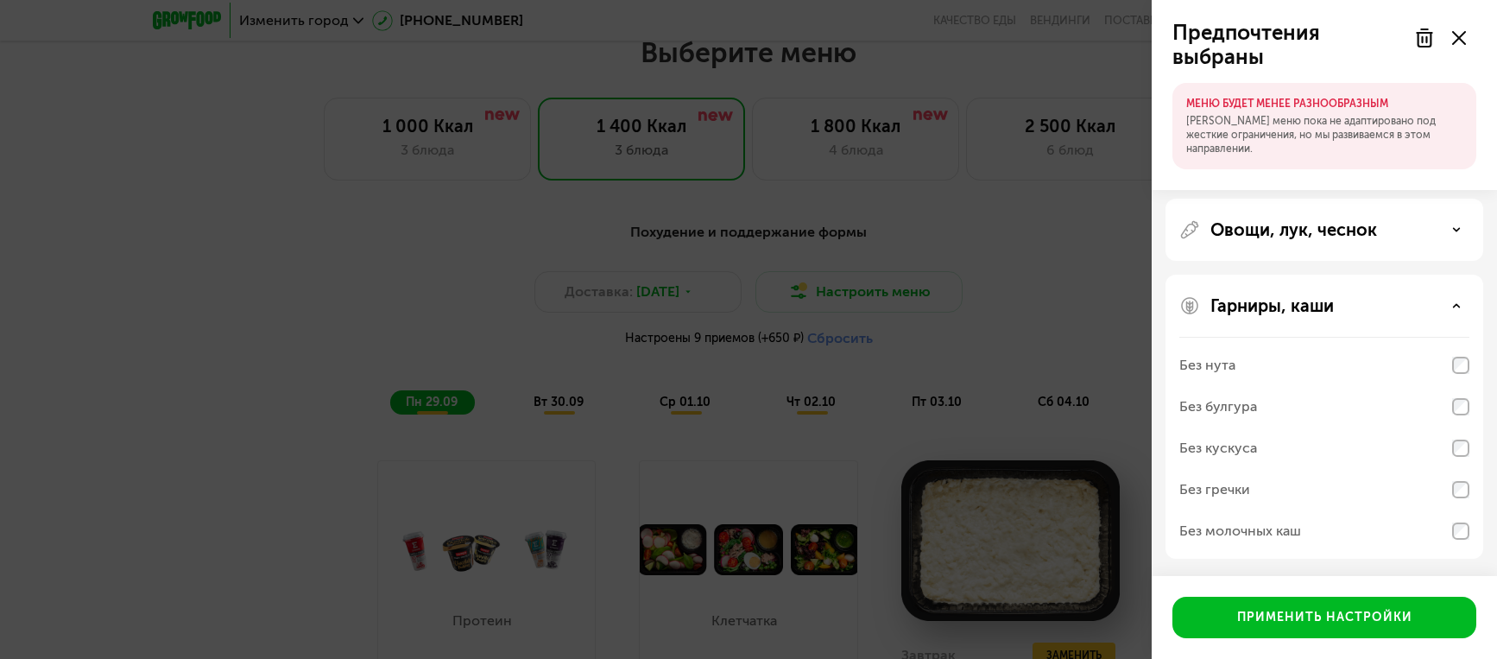
drag, startPoint x: 1269, startPoint y: 536, endPoint x: 1266, endPoint y: 545, distance: 9.0
click at [1269, 535] on div "Без молочных каш" at bounding box center [1241, 531] width 122 height 21
click at [1283, 632] on button "Применить настройки" at bounding box center [1325, 617] width 304 height 41
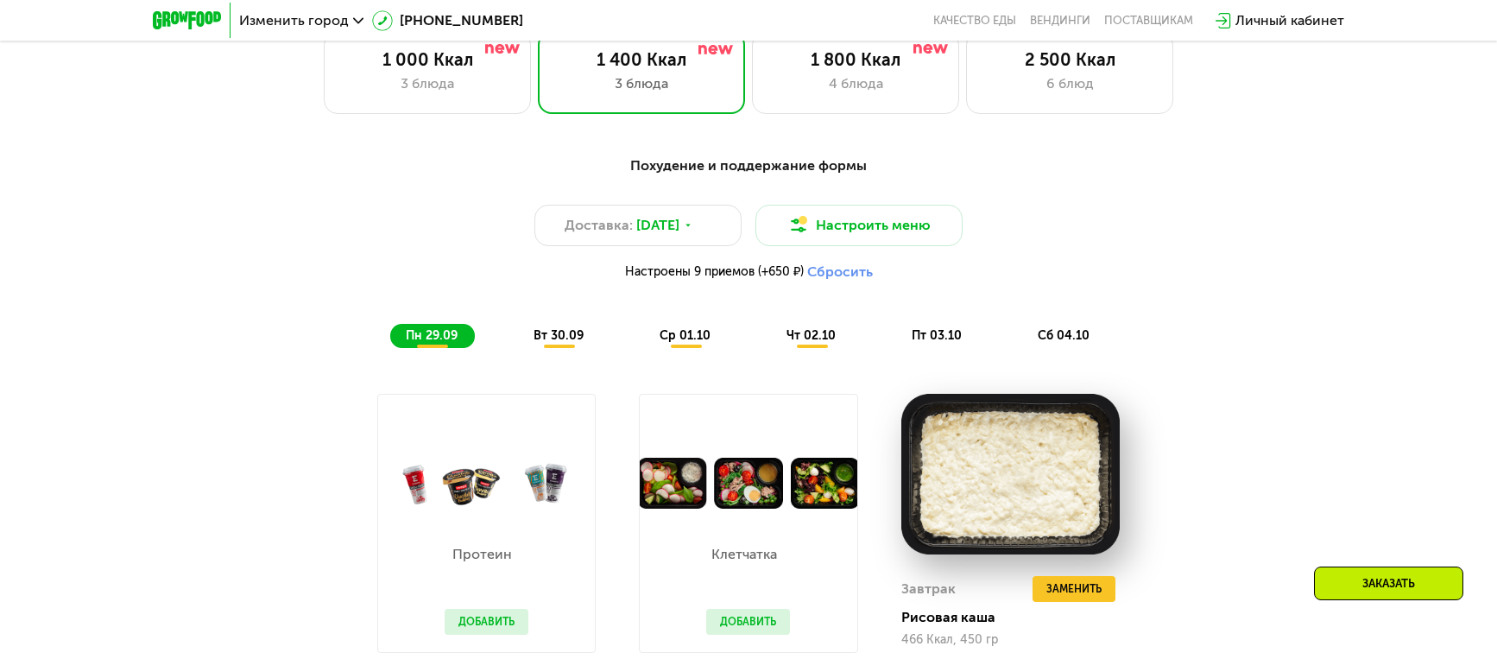
scroll to position [651, 0]
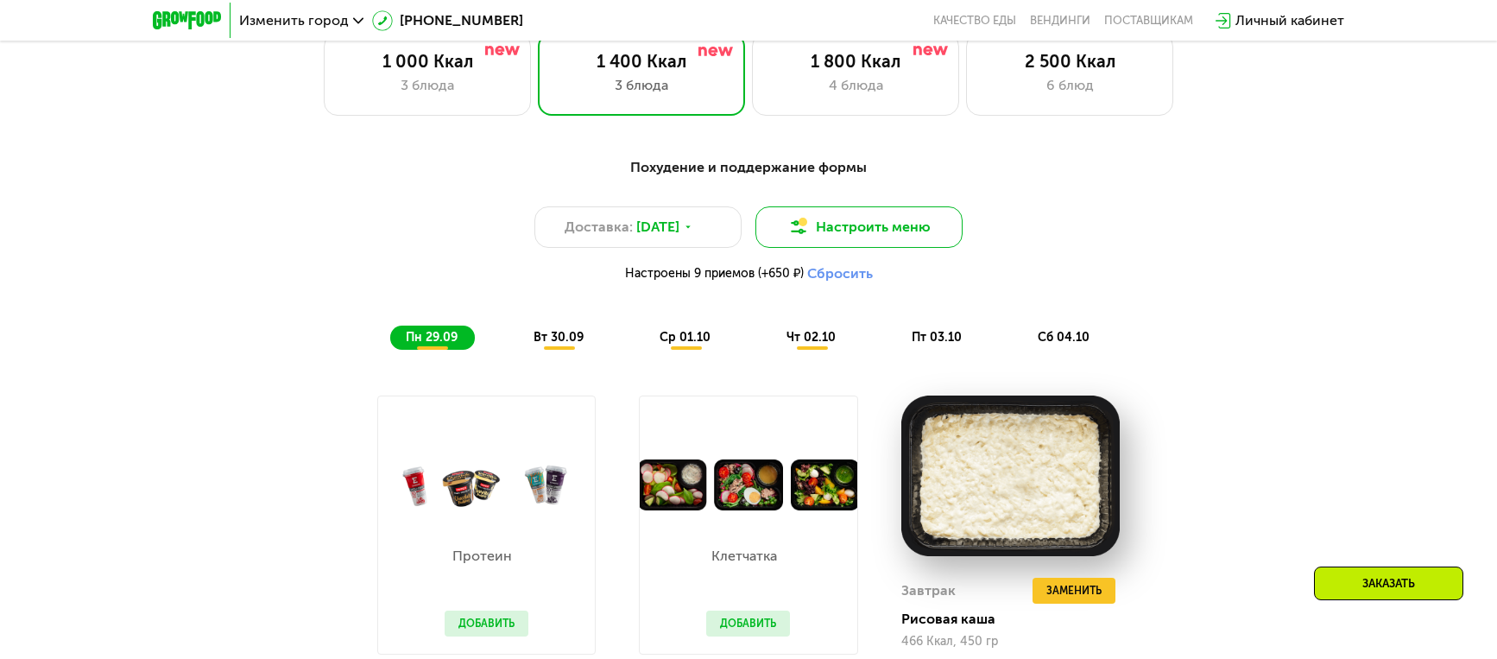
click at [835, 218] on button "Настроить меню" at bounding box center [859, 226] width 207 height 41
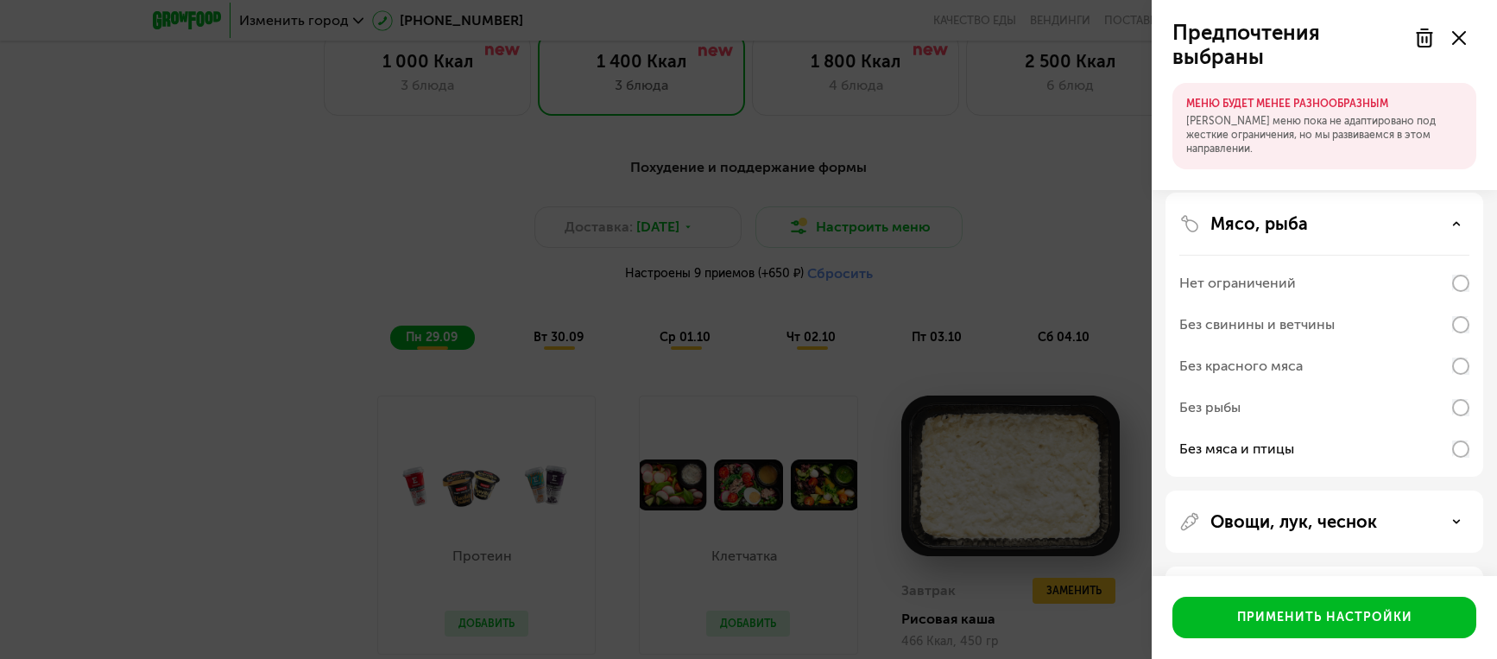
scroll to position [483, 0]
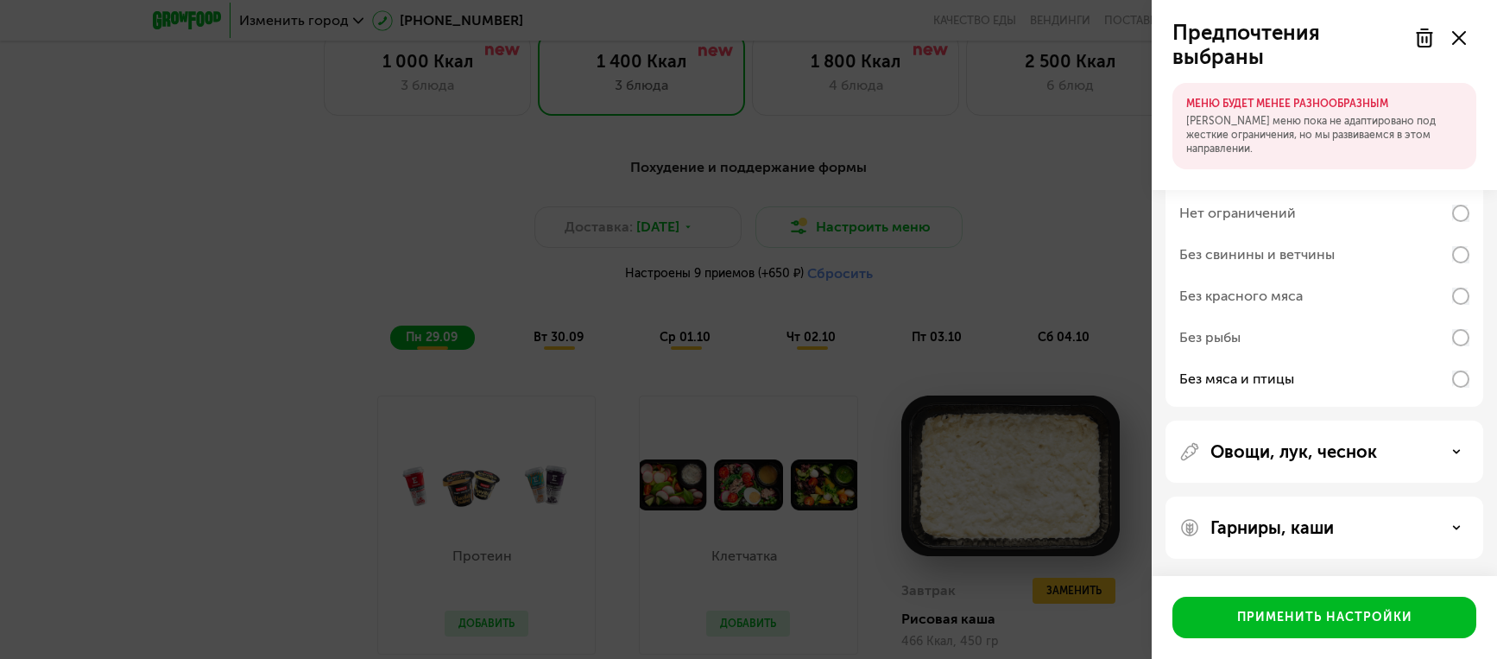
click at [1267, 298] on div "Без красного мяса" at bounding box center [1241, 296] width 123 height 21
click at [1339, 530] on div "Гарниры, каши" at bounding box center [1325, 527] width 290 height 21
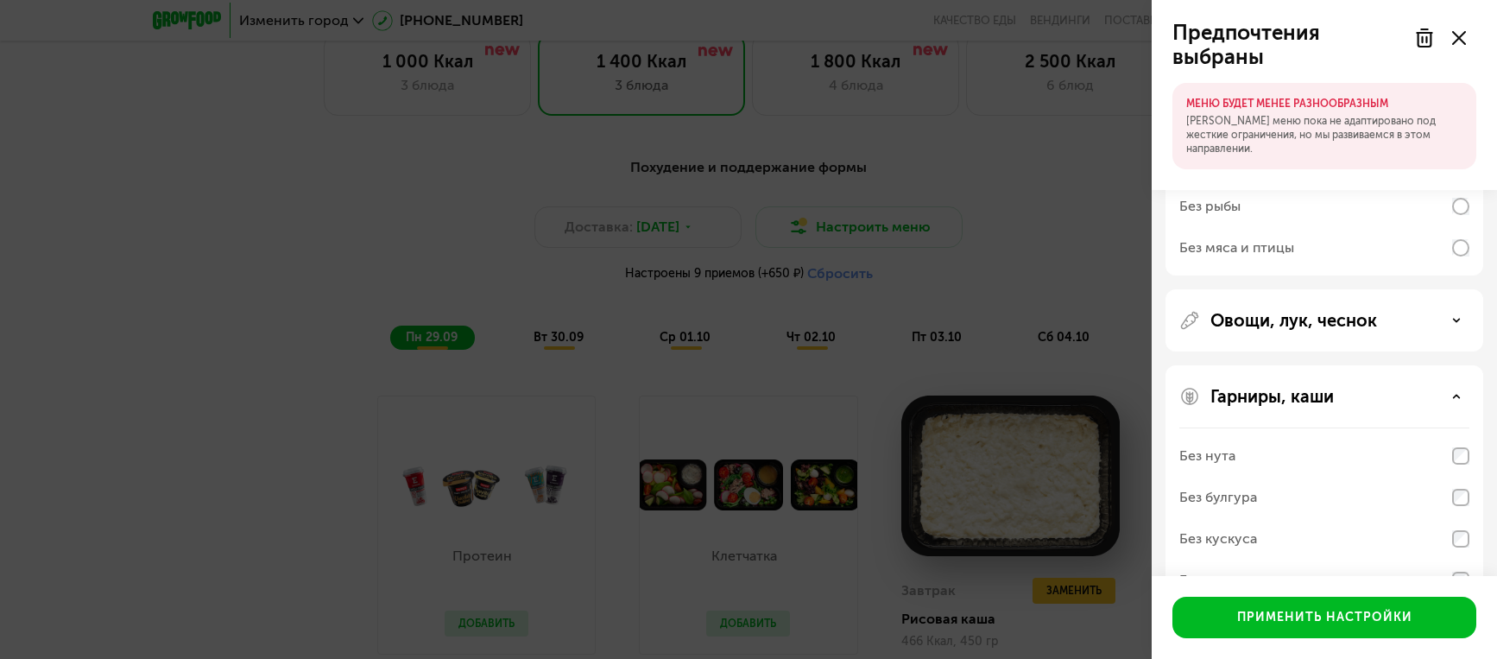
scroll to position [705, 0]
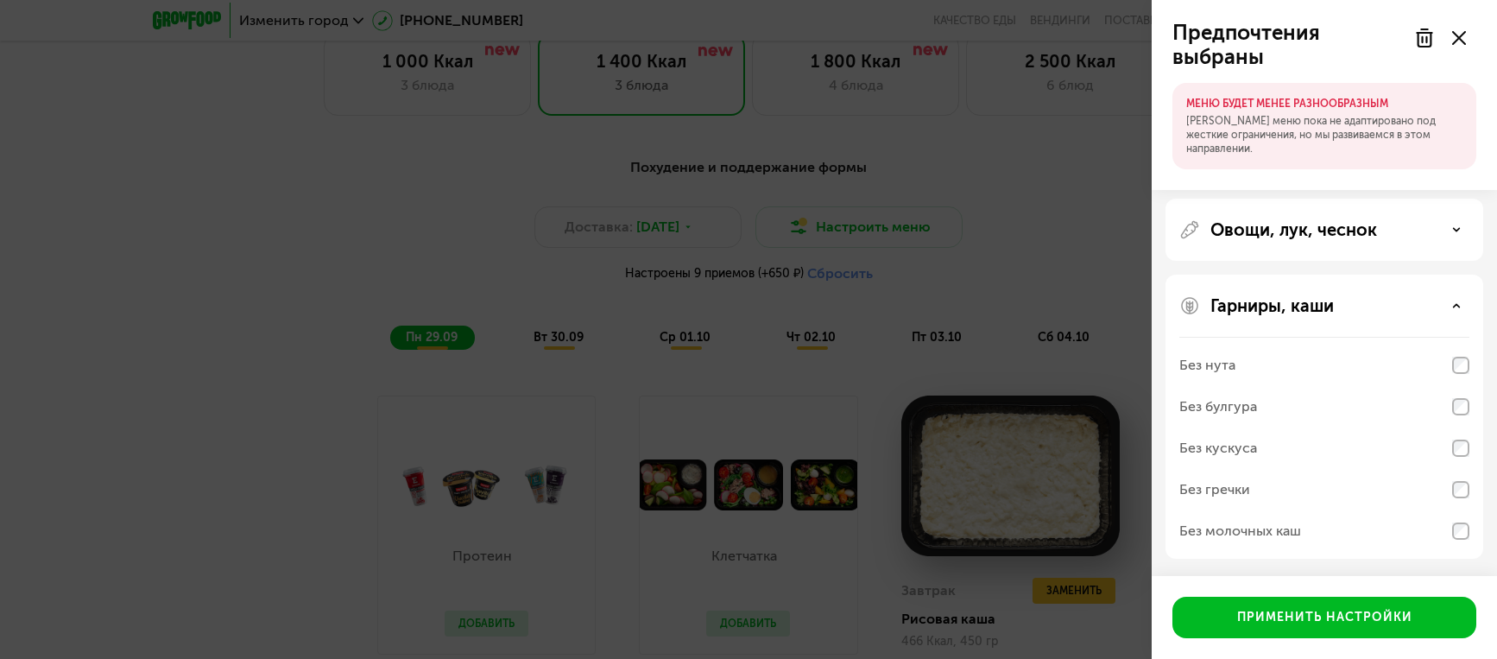
drag, startPoint x: 1275, startPoint y: 493, endPoint x: 1247, endPoint y: 445, distance: 56.1
click at [1275, 492] on div "Без гречки" at bounding box center [1325, 489] width 290 height 41
drag, startPoint x: 1224, startPoint y: 402, endPoint x: 1206, endPoint y: 366, distance: 39.4
click at [1224, 399] on div "Без булгура" at bounding box center [1219, 406] width 78 height 21
click at [1206, 364] on div "Без нута" at bounding box center [1208, 365] width 56 height 21
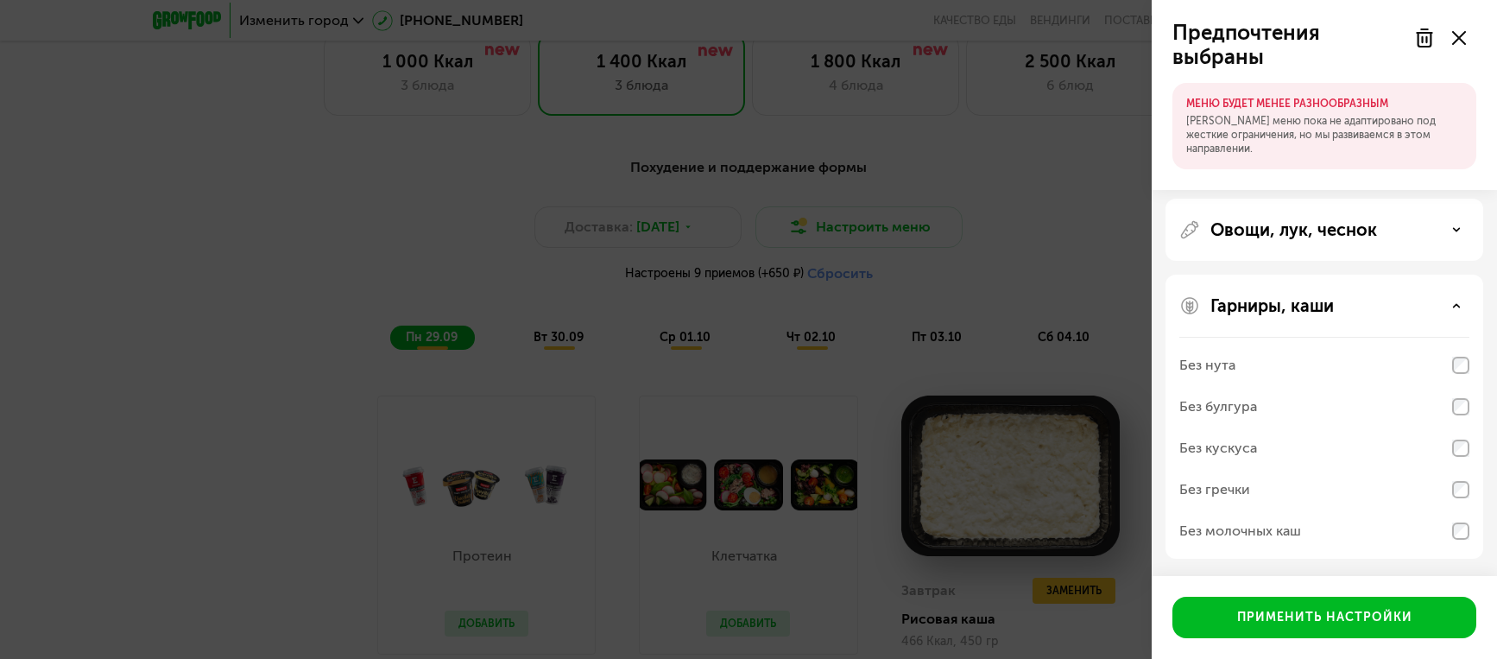
drag, startPoint x: 1280, startPoint y: 368, endPoint x: 1245, endPoint y: 367, distance: 34.6
click at [1273, 368] on div "Без нута" at bounding box center [1325, 365] width 290 height 41
click at [1203, 366] on div "Без нута" at bounding box center [1208, 365] width 56 height 21
drag, startPoint x: 1210, startPoint y: 370, endPoint x: 1219, endPoint y: 387, distance: 19.0
click at [1218, 377] on div "Без нута" at bounding box center [1325, 365] width 290 height 41
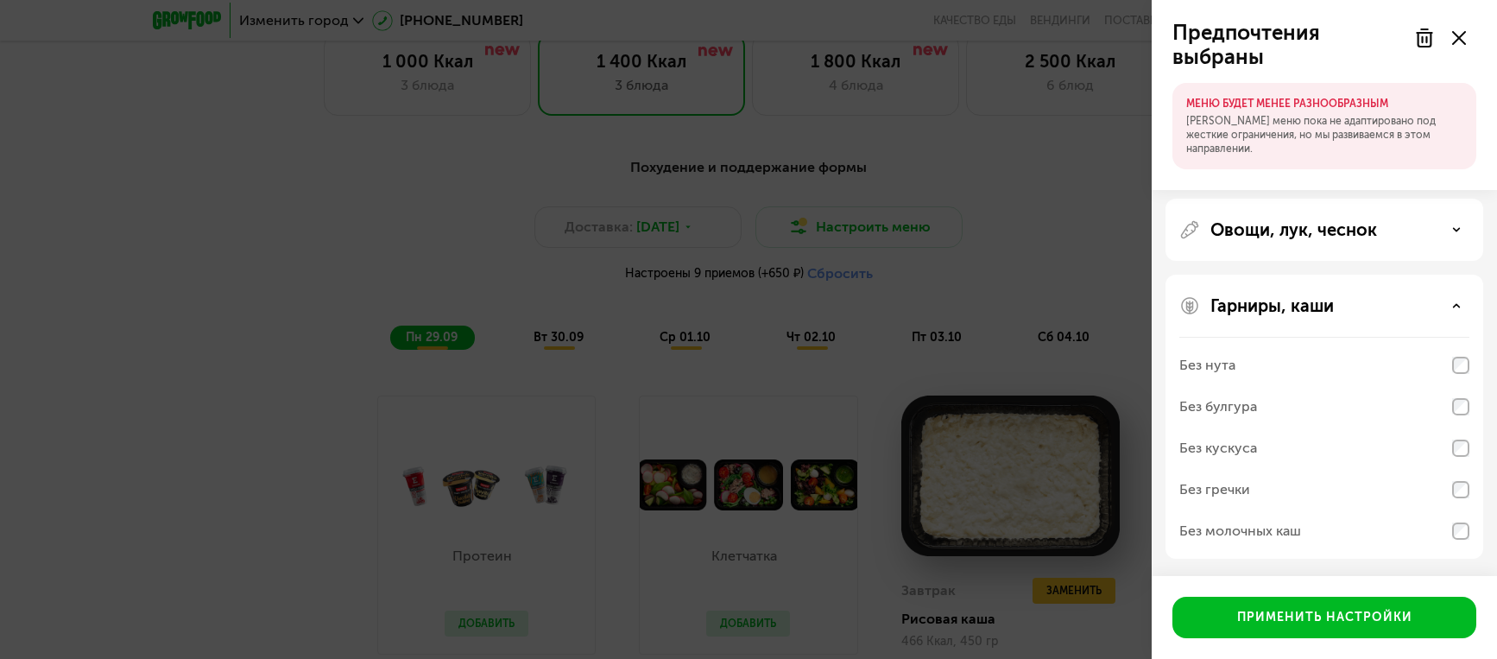
click at [1220, 392] on div "Без булгура" at bounding box center [1325, 406] width 290 height 41
drag, startPoint x: 1226, startPoint y: 414, endPoint x: 1223, endPoint y: 431, distance: 16.8
click at [1225, 418] on div "Без булгура" at bounding box center [1325, 406] width 290 height 41
drag, startPoint x: 1223, startPoint y: 431, endPoint x: 1236, endPoint y: 472, distance: 43.4
click at [1229, 451] on div "Без кускуса" at bounding box center [1325, 447] width 290 height 41
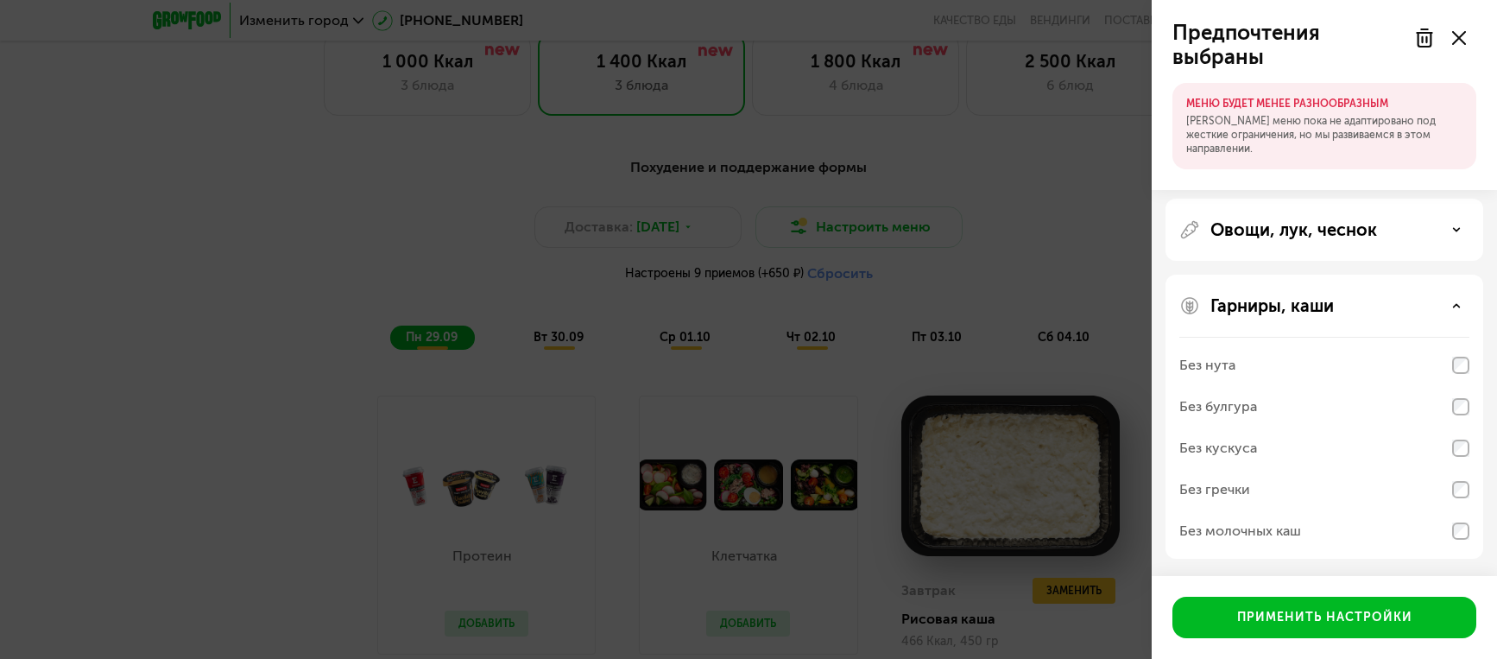
drag, startPoint x: 1236, startPoint y: 472, endPoint x: 1241, endPoint y: 490, distance: 18.0
click at [1237, 477] on div "Без гречки" at bounding box center [1325, 489] width 290 height 41
drag, startPoint x: 1243, startPoint y: 497, endPoint x: 1396, endPoint y: 282, distance: 264.5
click at [1247, 496] on div "Без гречки" at bounding box center [1215, 489] width 71 height 21
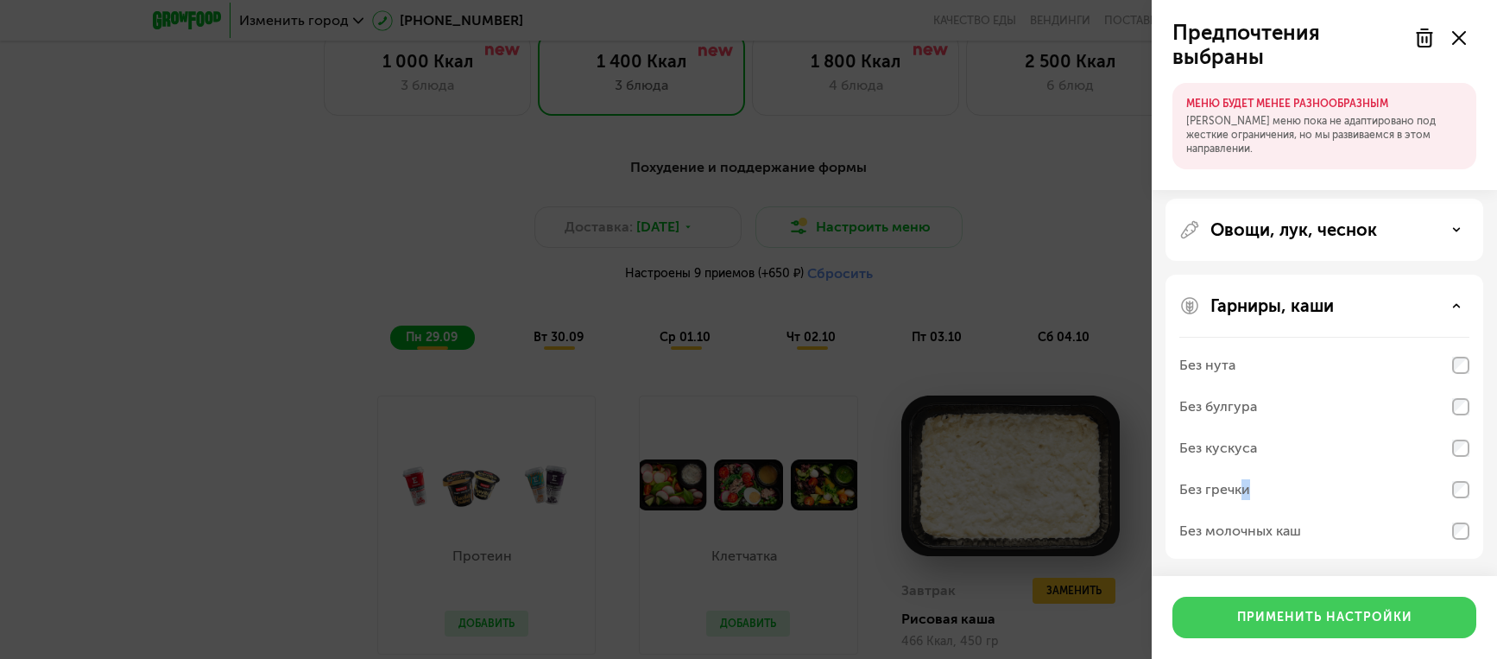
click at [1336, 612] on div "Применить настройки" at bounding box center [1324, 617] width 175 height 17
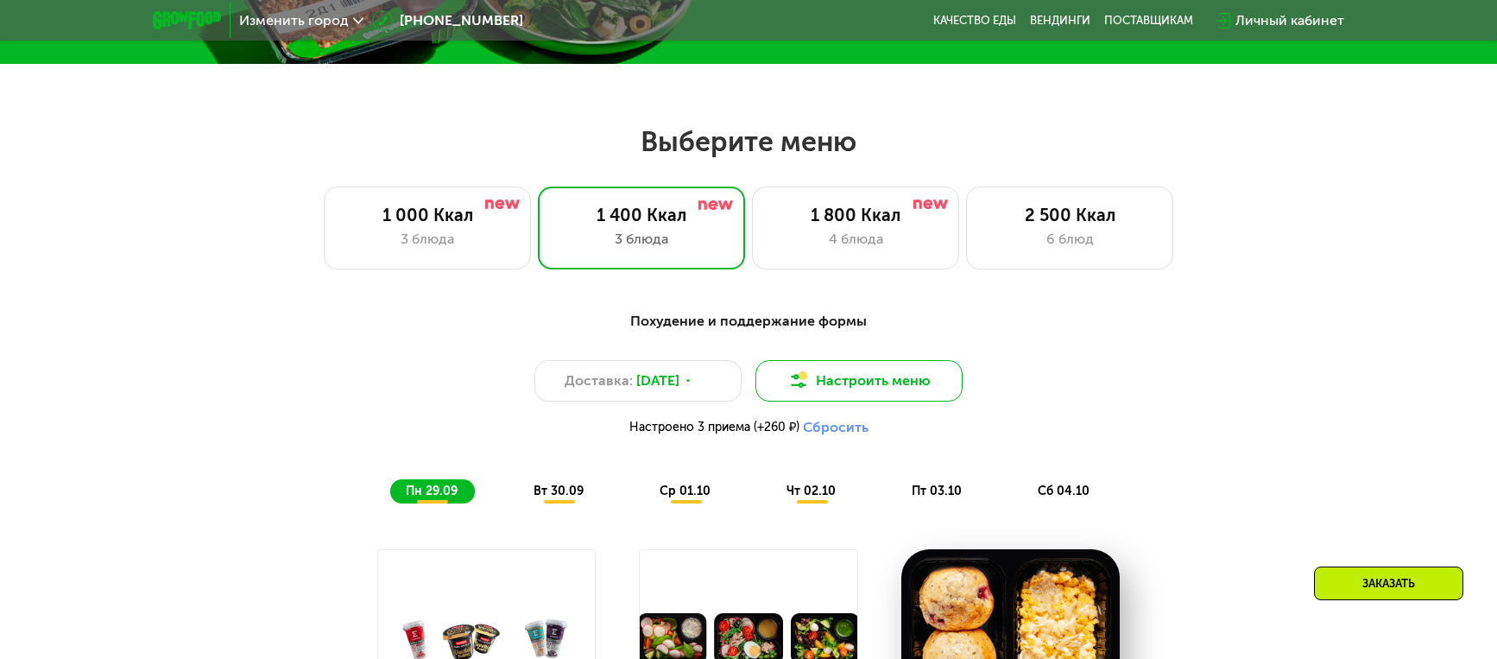
scroll to position [499, 0]
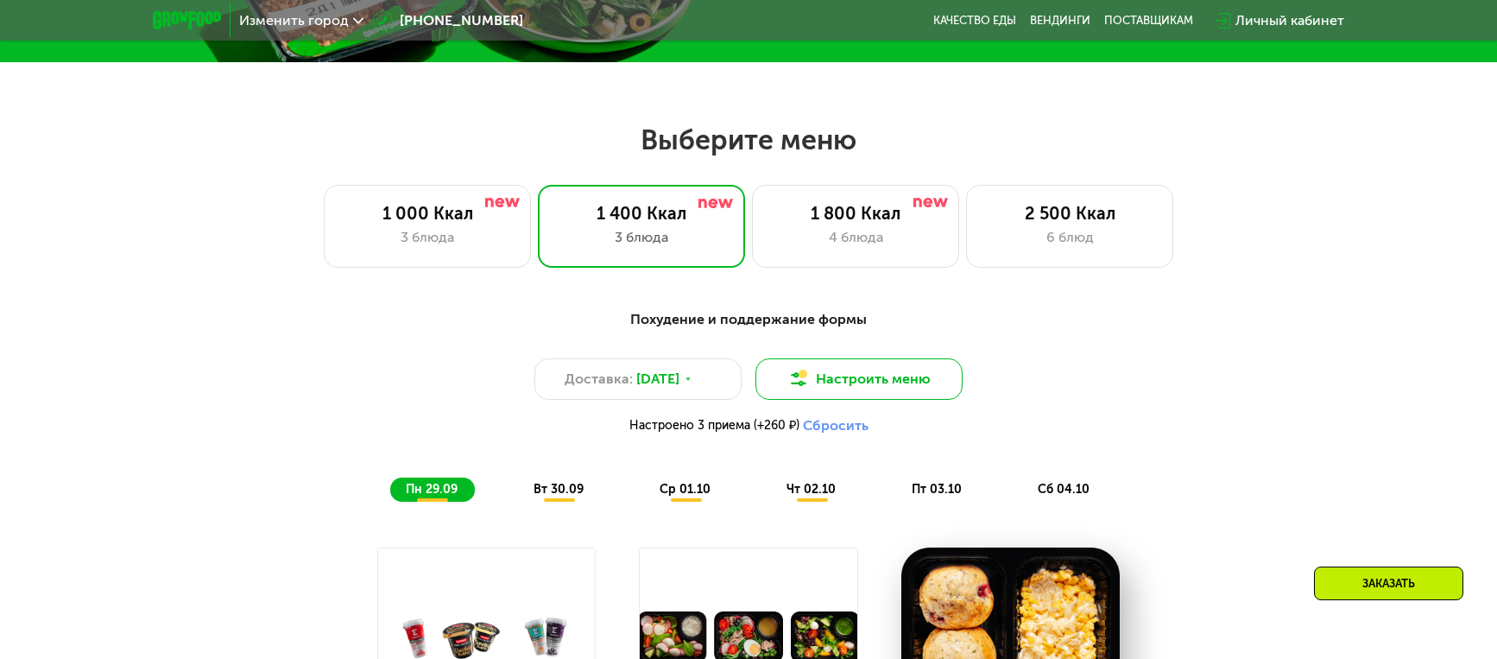
click at [909, 375] on button "Настроить меню" at bounding box center [859, 378] width 207 height 41
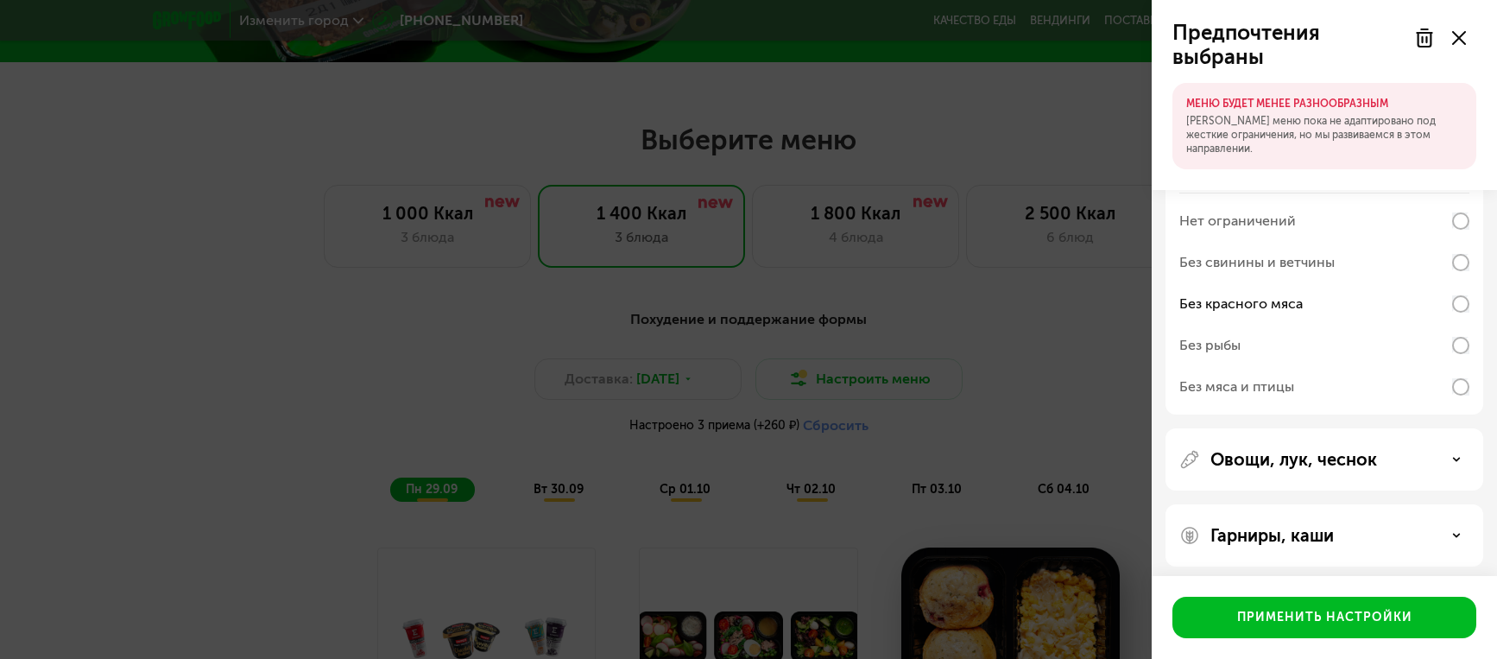
scroll to position [483, 0]
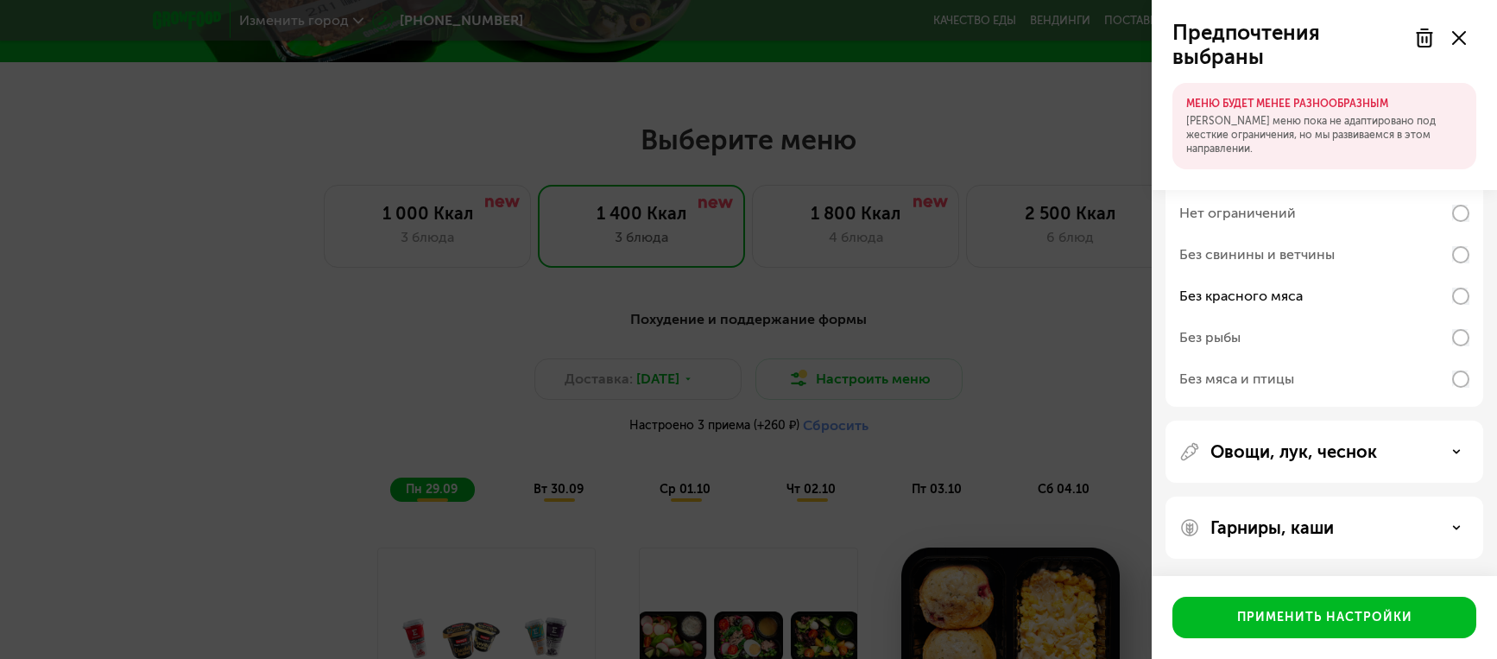
click at [1244, 378] on div "Без мяса и птицы" at bounding box center [1237, 379] width 115 height 21
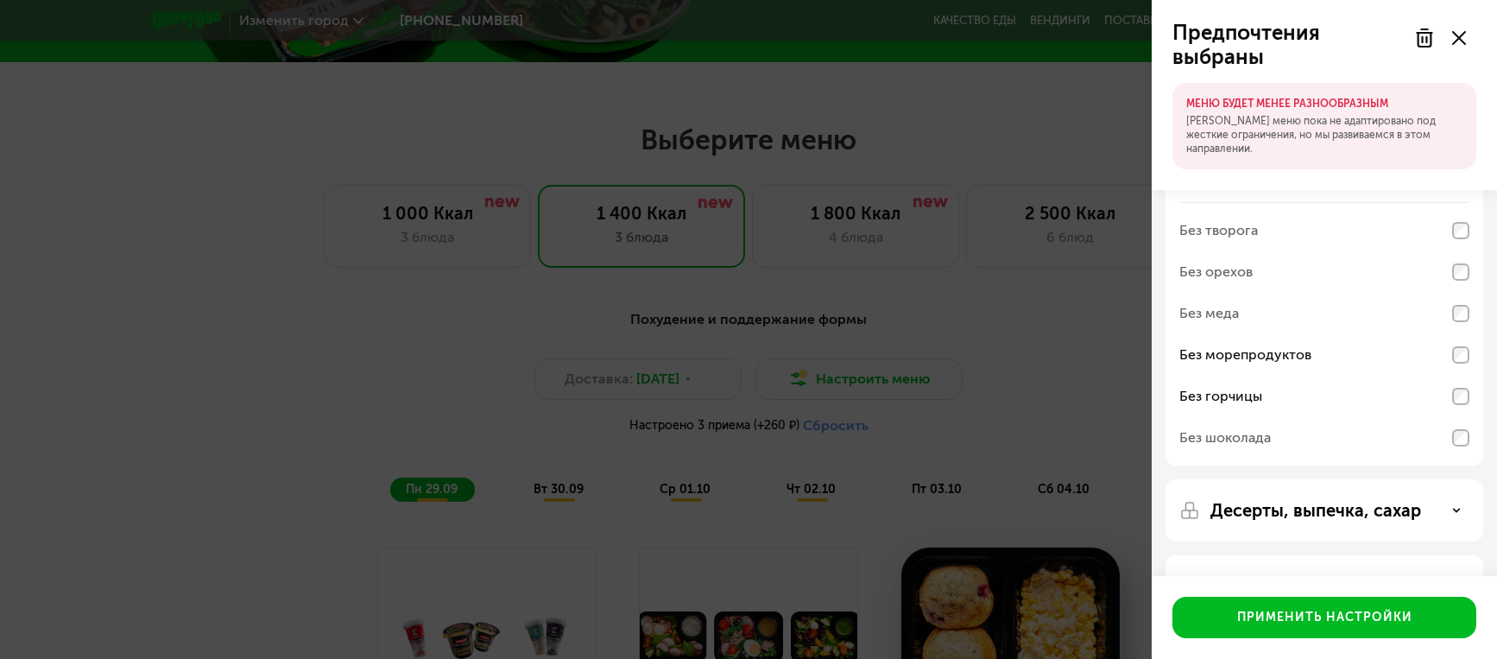
scroll to position [36, 0]
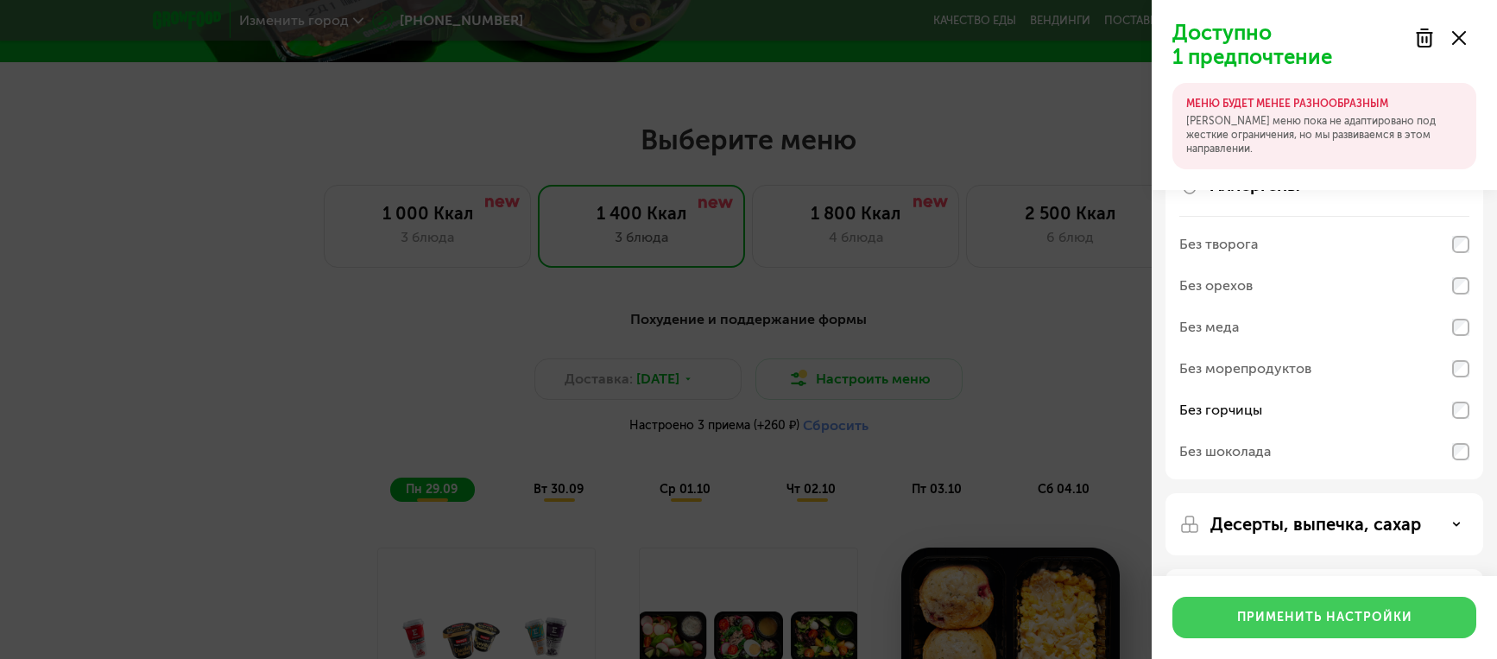
click at [1262, 618] on div "Применить настройки" at bounding box center [1324, 617] width 175 height 17
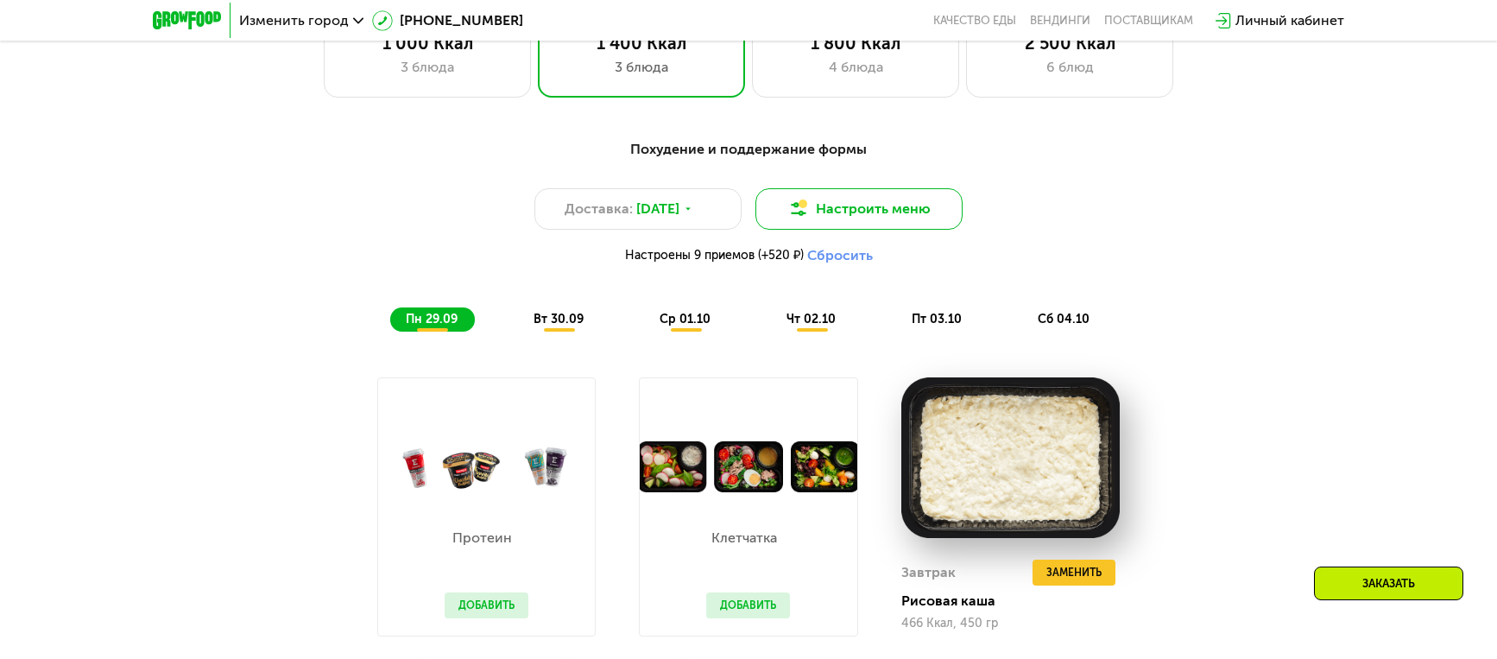
scroll to position [668, 0]
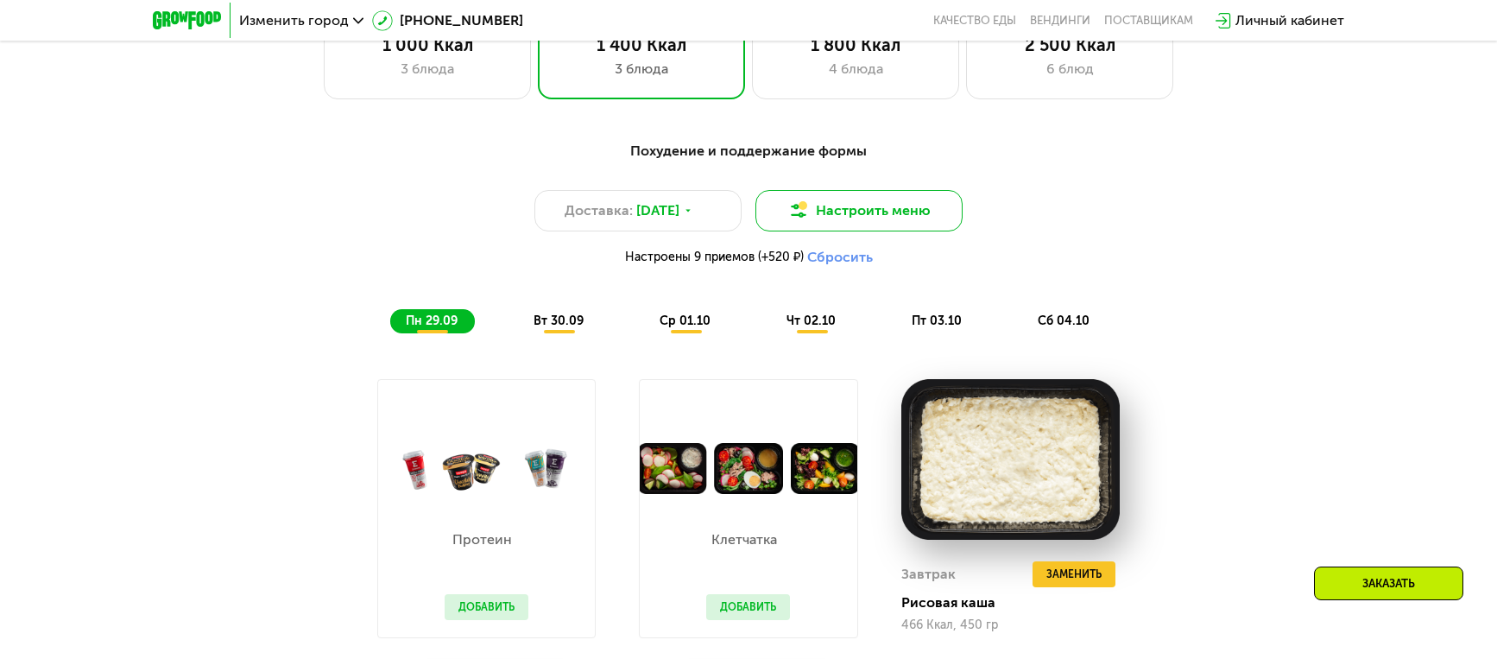
click at [839, 208] on button "Настроить меню" at bounding box center [859, 210] width 207 height 41
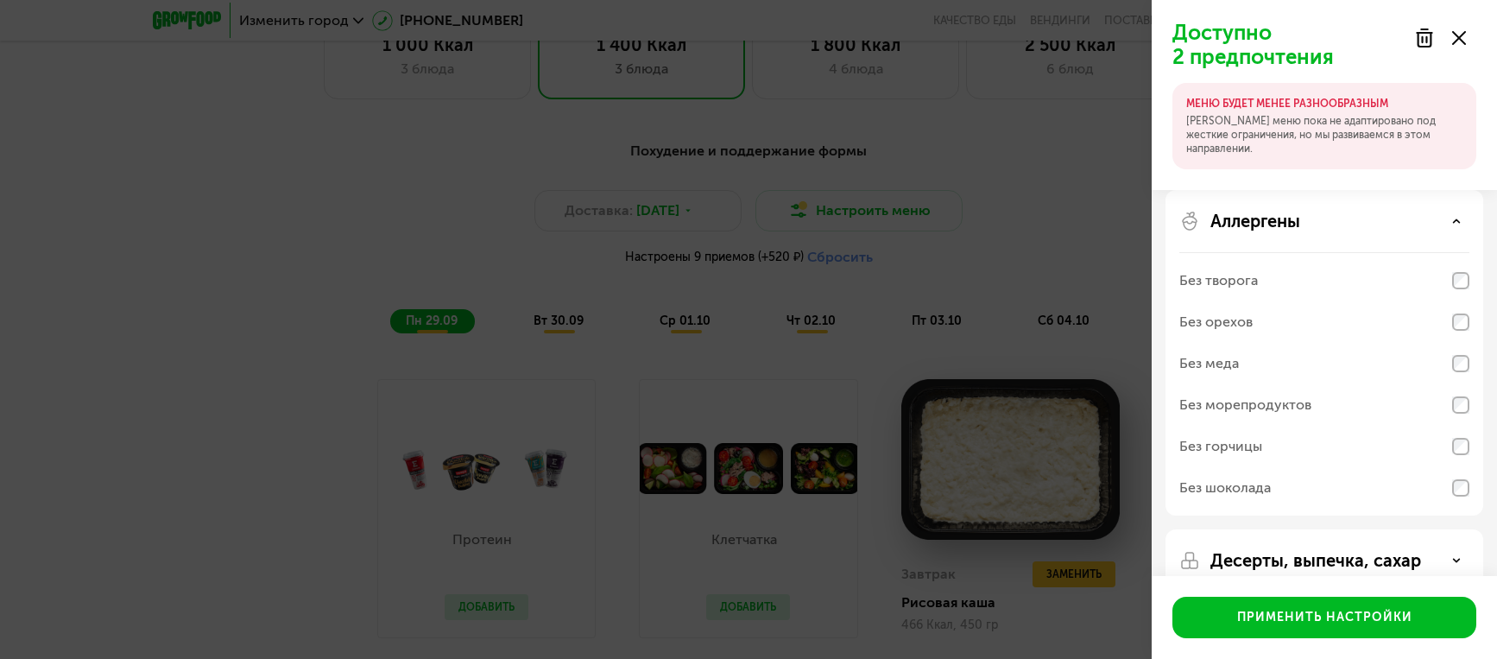
click at [1270, 211] on p "Аллергены" at bounding box center [1256, 221] width 90 height 21
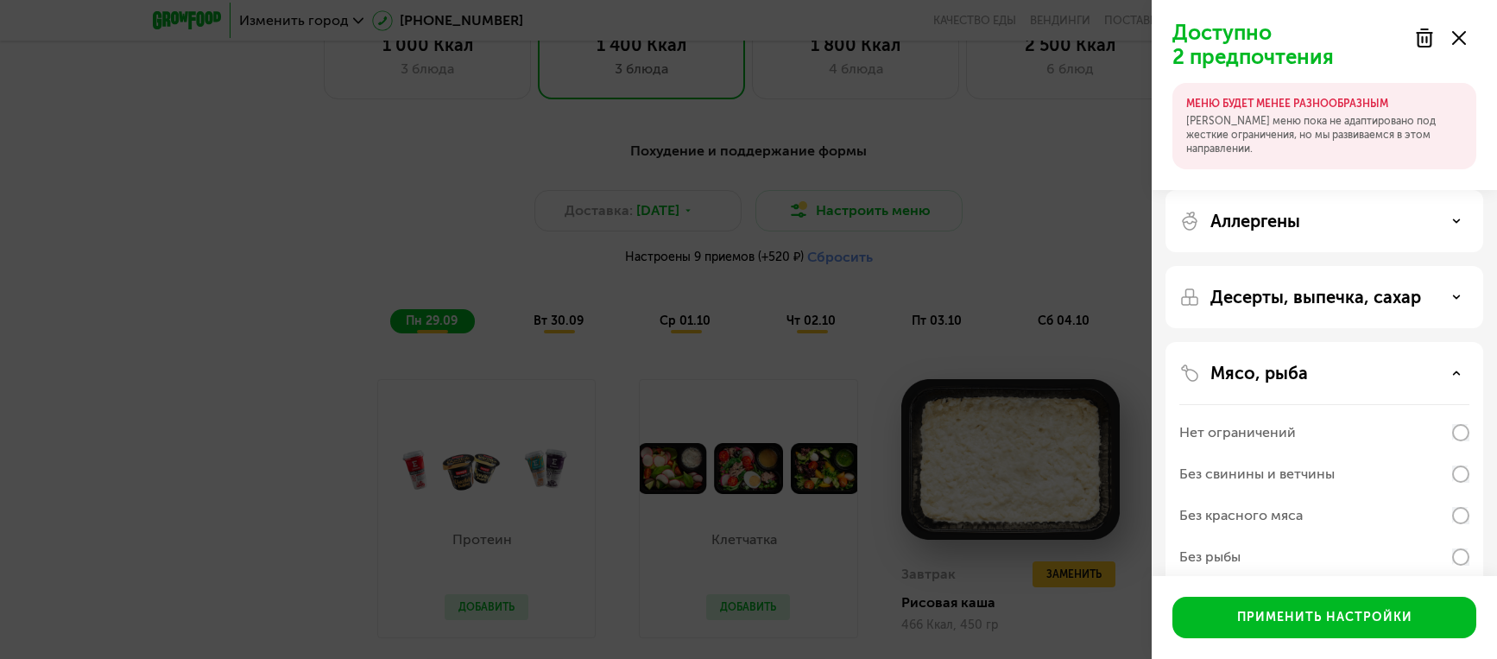
click at [1321, 301] on p "Десерты, выпечка, сахар" at bounding box center [1316, 297] width 211 height 21
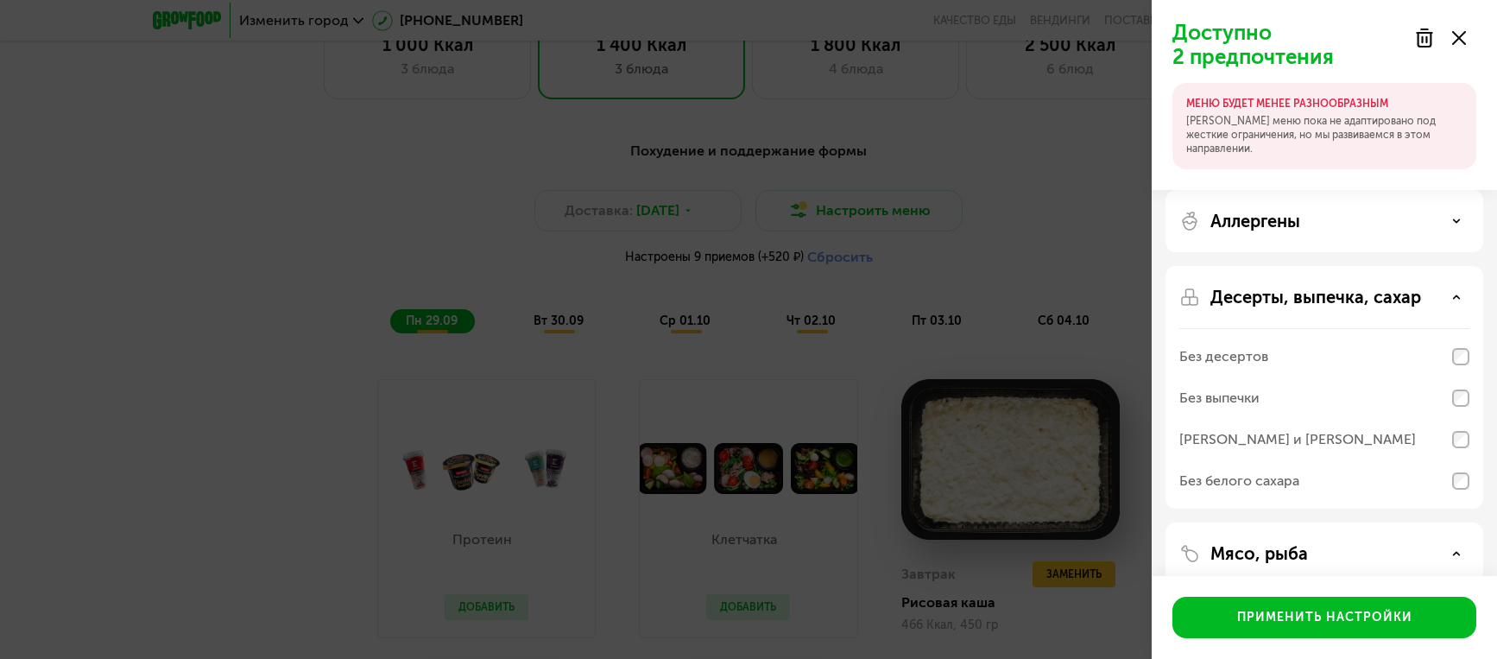
click at [1321, 301] on p "Десерты, выпечка, сахар" at bounding box center [1316, 297] width 211 height 21
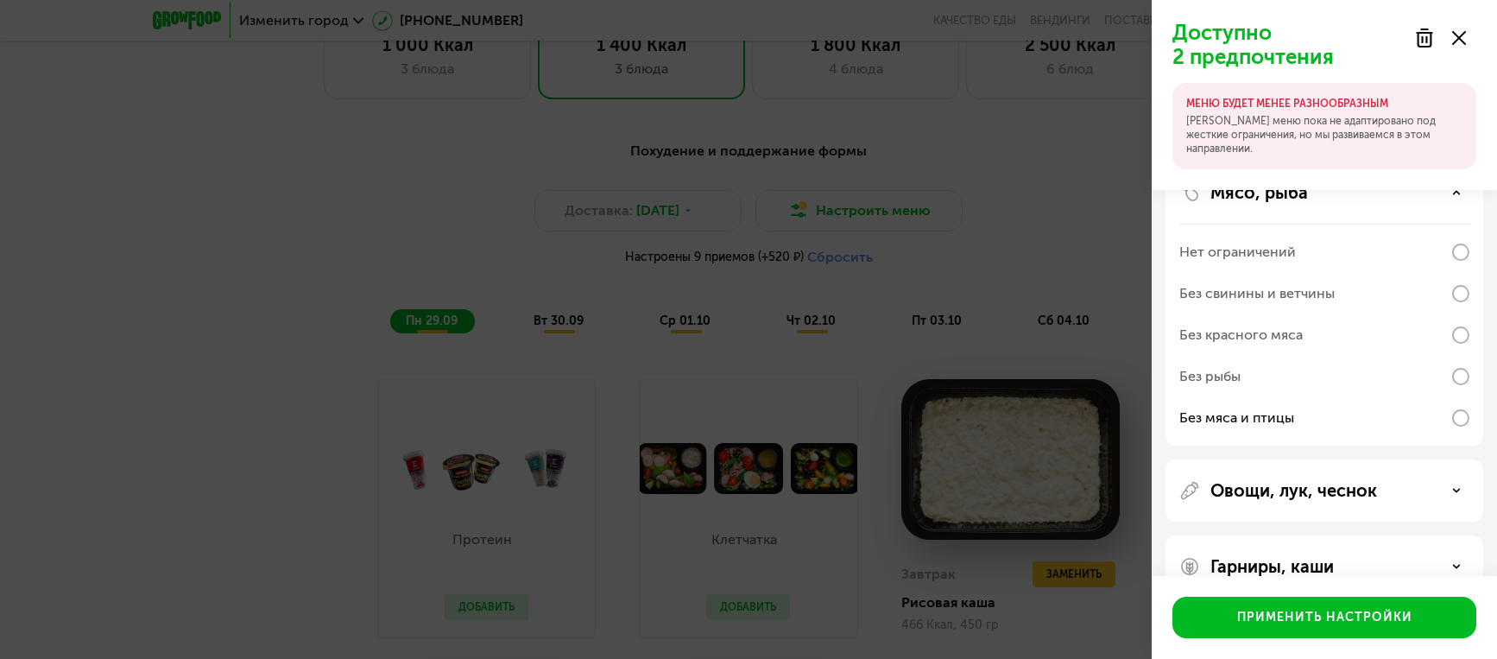
scroll to position [183, 0]
click at [1327, 494] on p "Овощи, лук, чеснок" at bounding box center [1294, 488] width 167 height 21
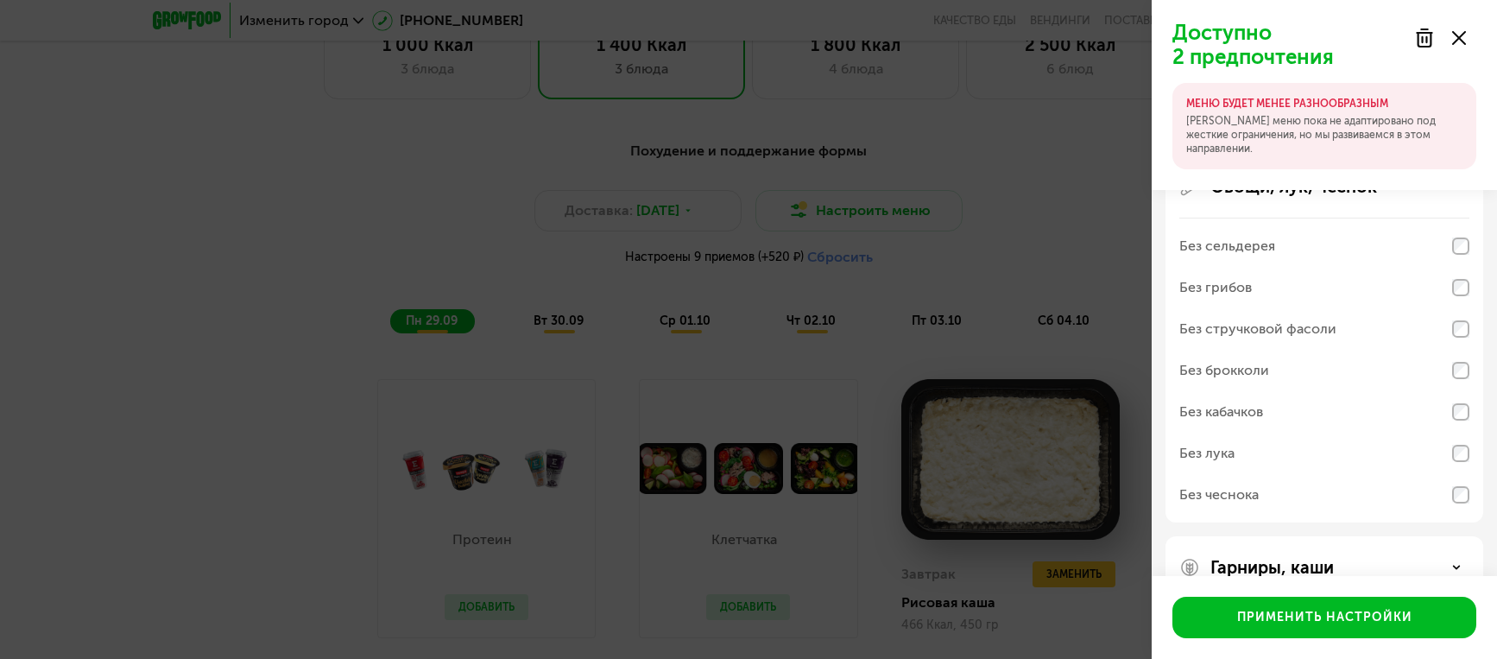
scroll to position [524, 0]
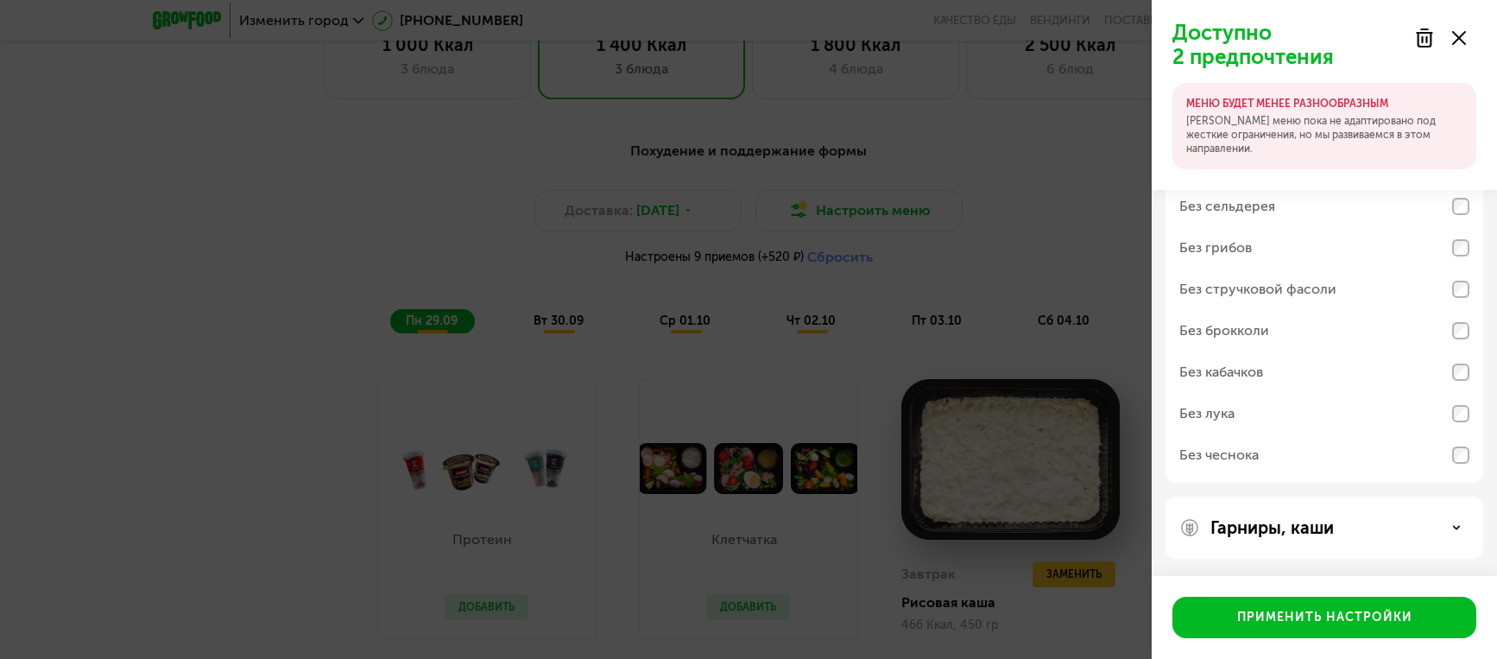
click at [1326, 534] on p "Гарниры, каши" at bounding box center [1272, 527] width 123 height 21
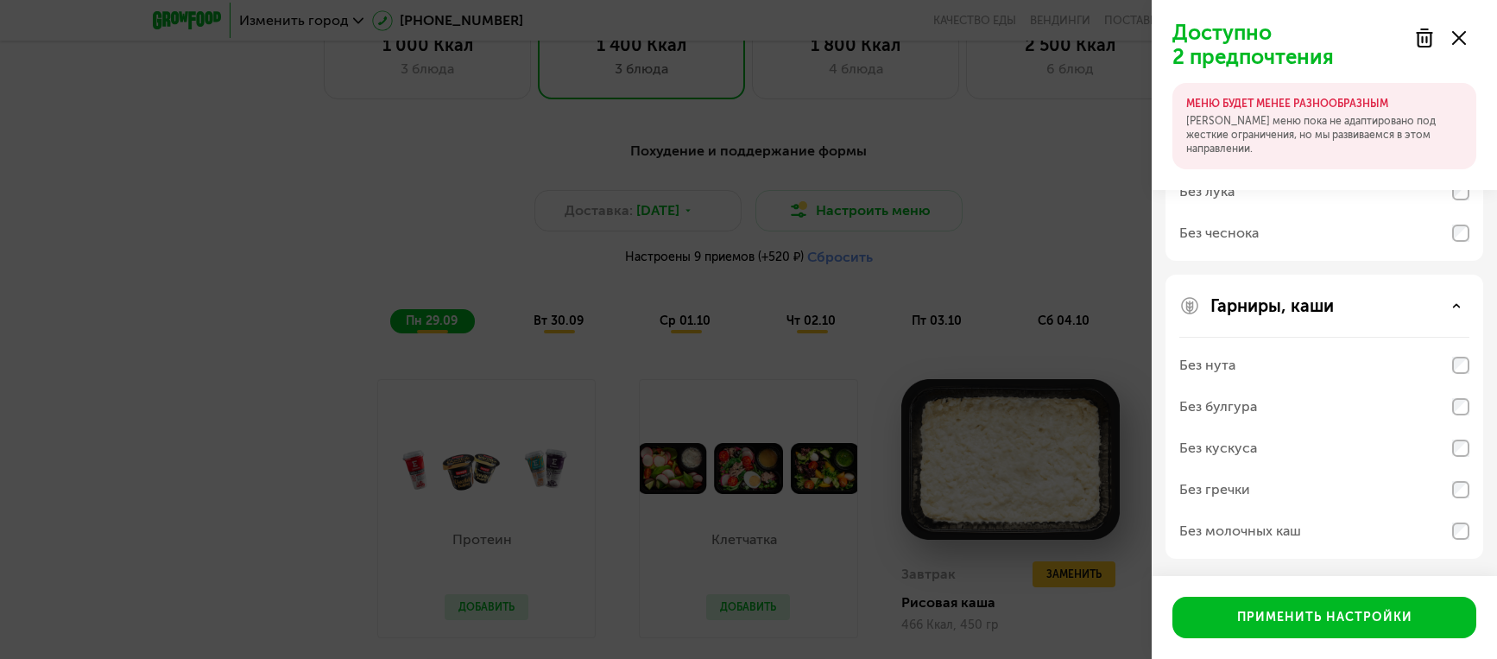
scroll to position [0, 0]
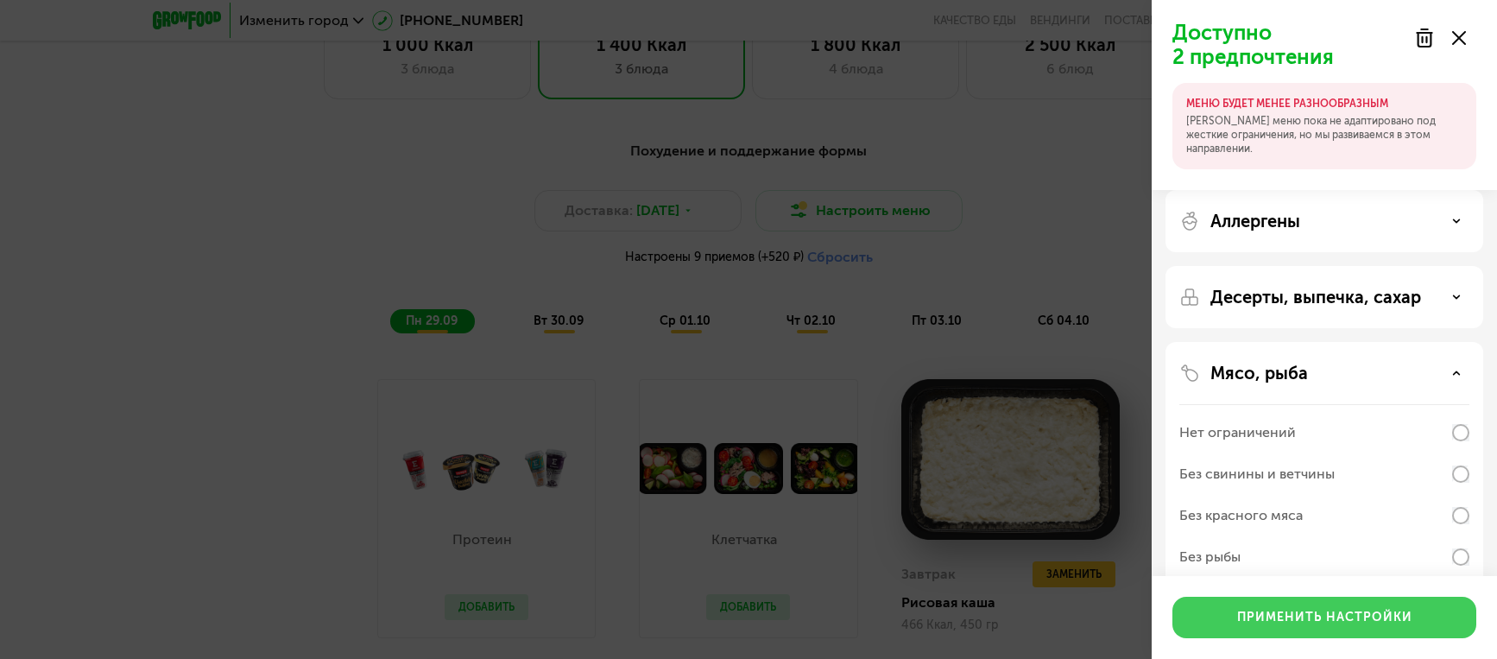
click at [1311, 620] on div "Применить настройки" at bounding box center [1324, 617] width 175 height 17
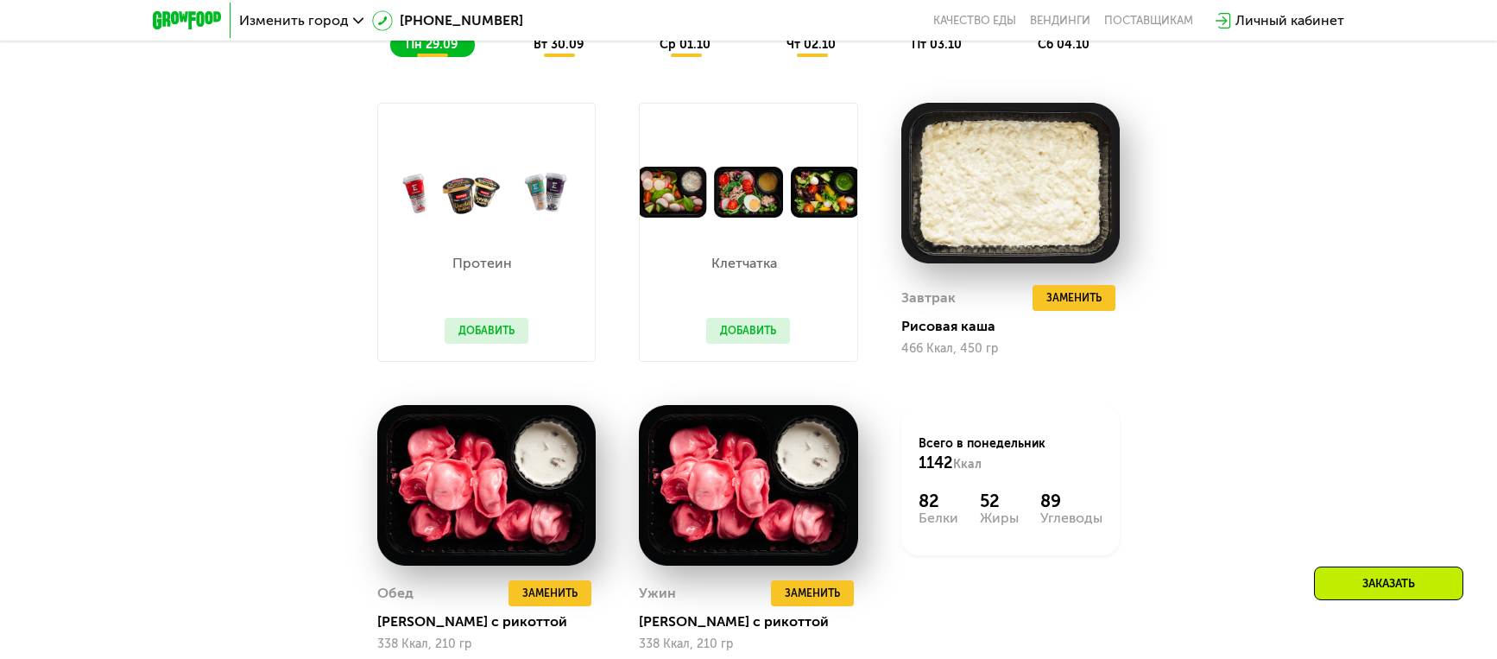
scroll to position [938, 0]
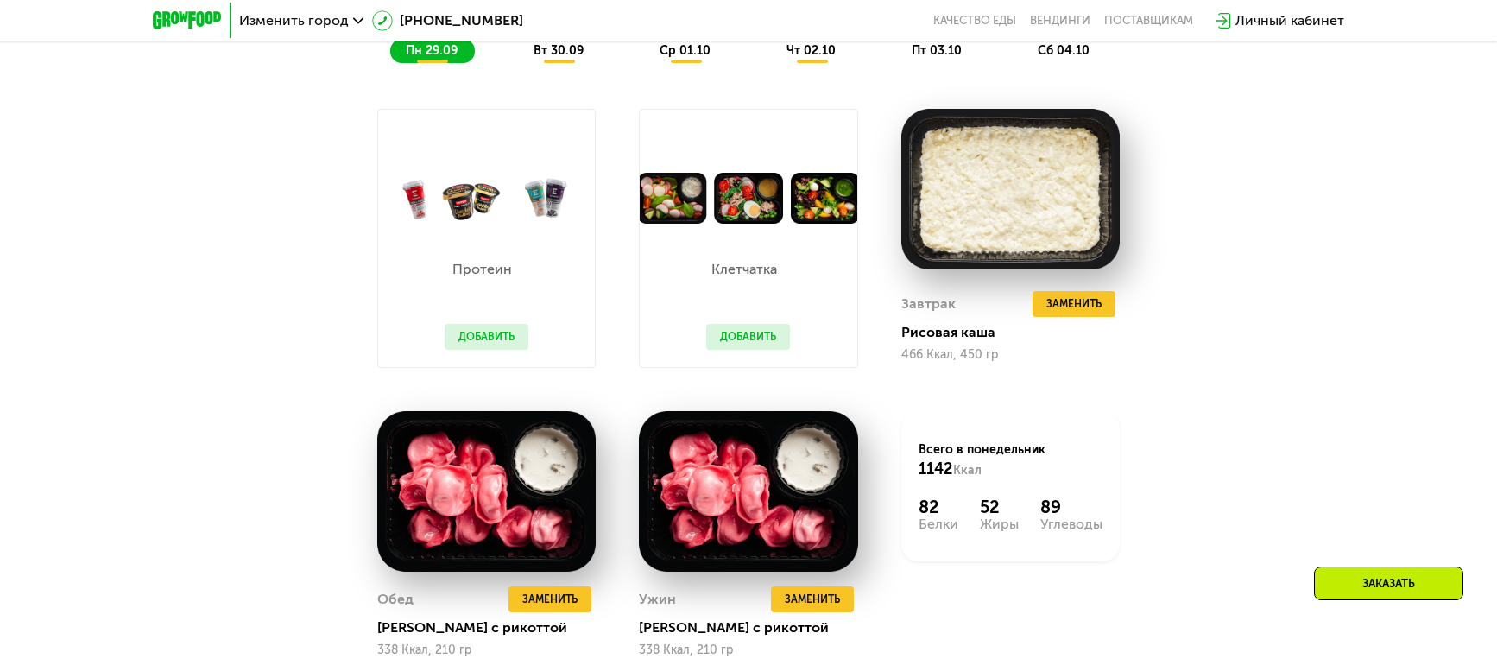
click at [762, 339] on button "Добавить" at bounding box center [748, 337] width 84 height 26
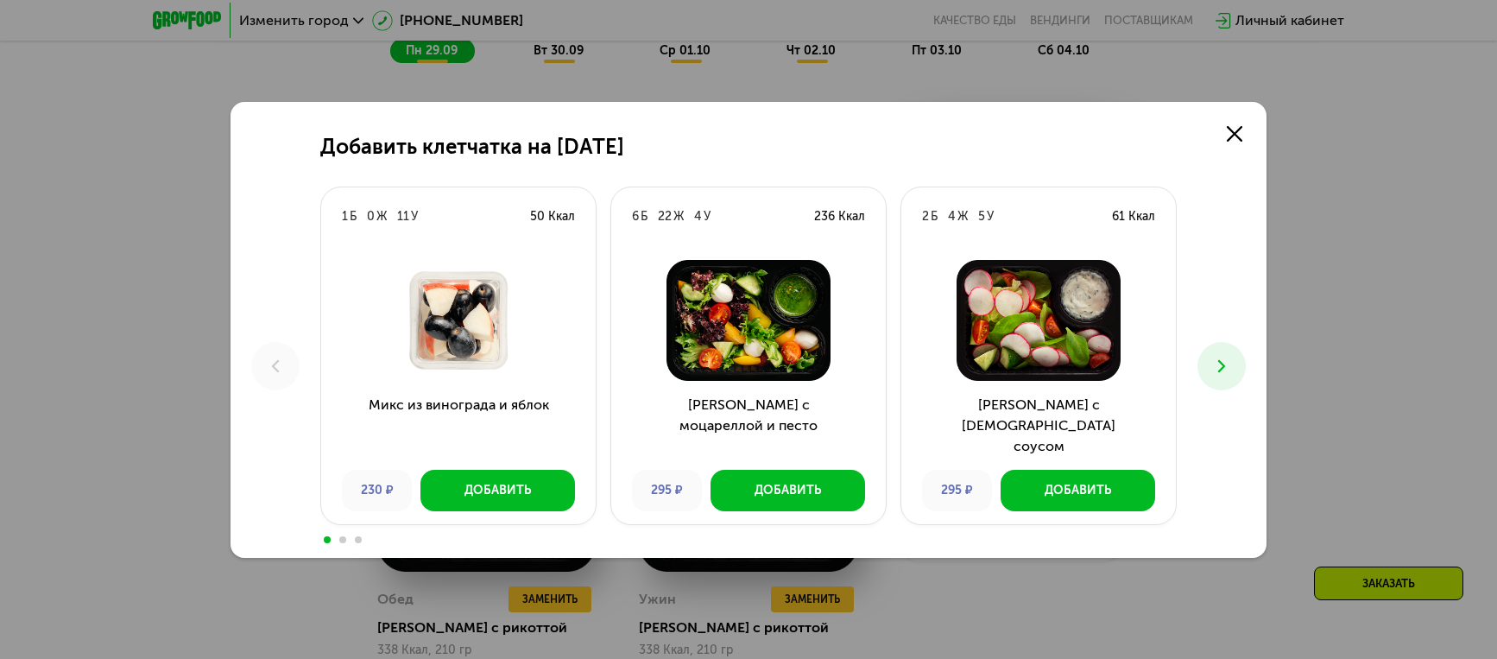
click at [735, 344] on img at bounding box center [748, 320] width 247 height 121
click at [1230, 136] on icon at bounding box center [1235, 134] width 16 height 16
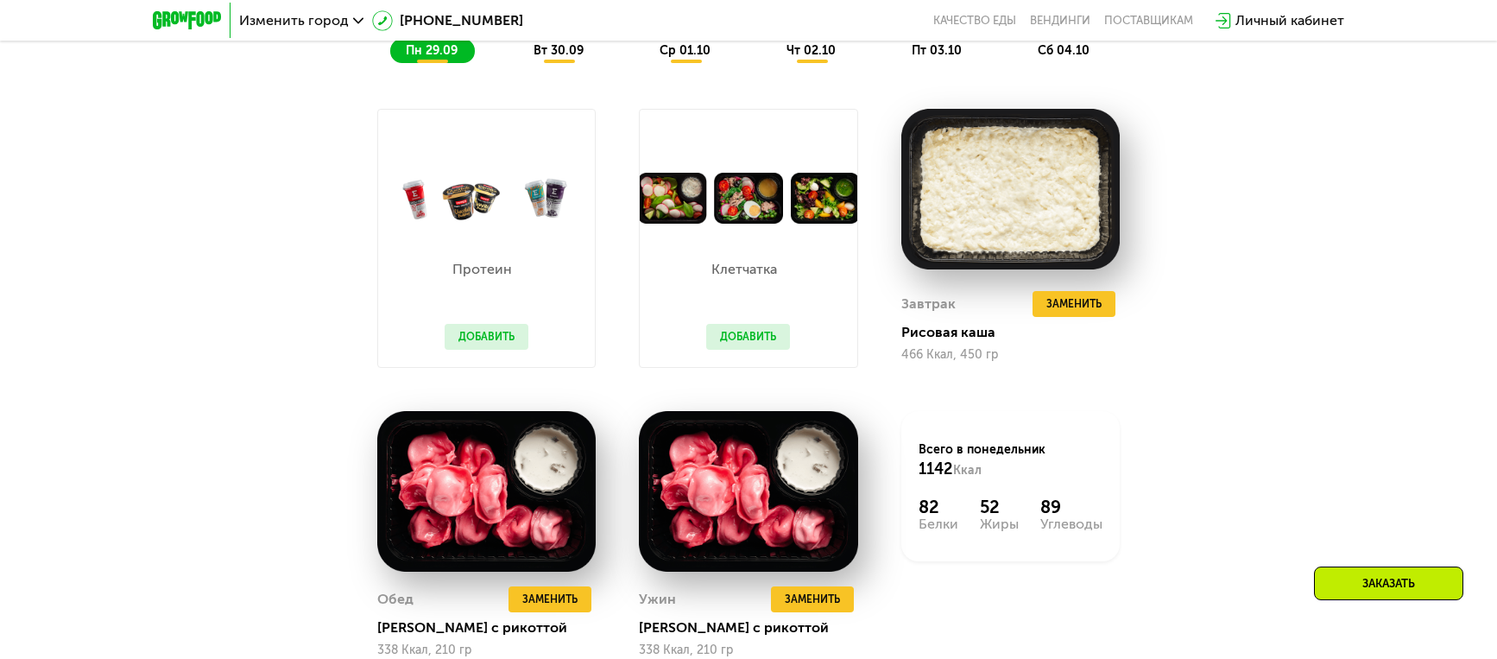
click at [490, 336] on button "Добавить" at bounding box center [487, 337] width 84 height 26
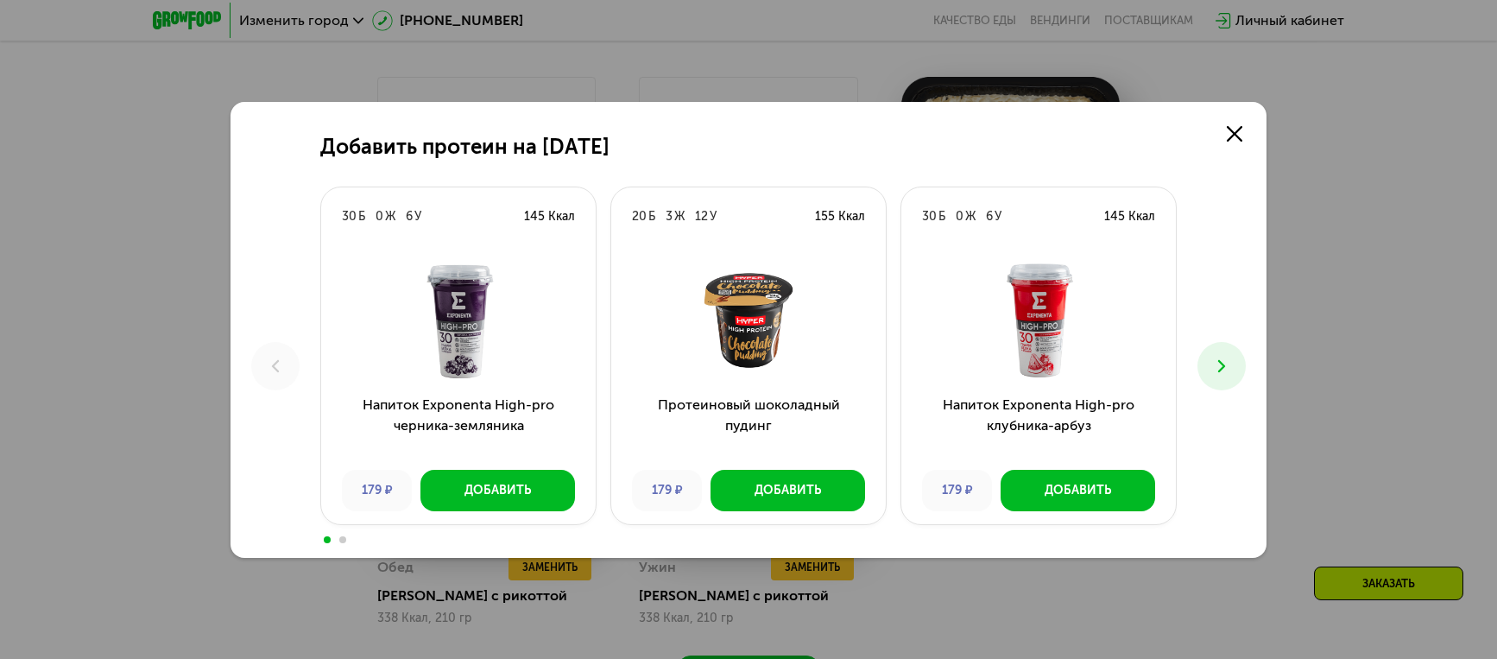
scroll to position [971, 0]
click at [1231, 370] on icon at bounding box center [1222, 366] width 21 height 21
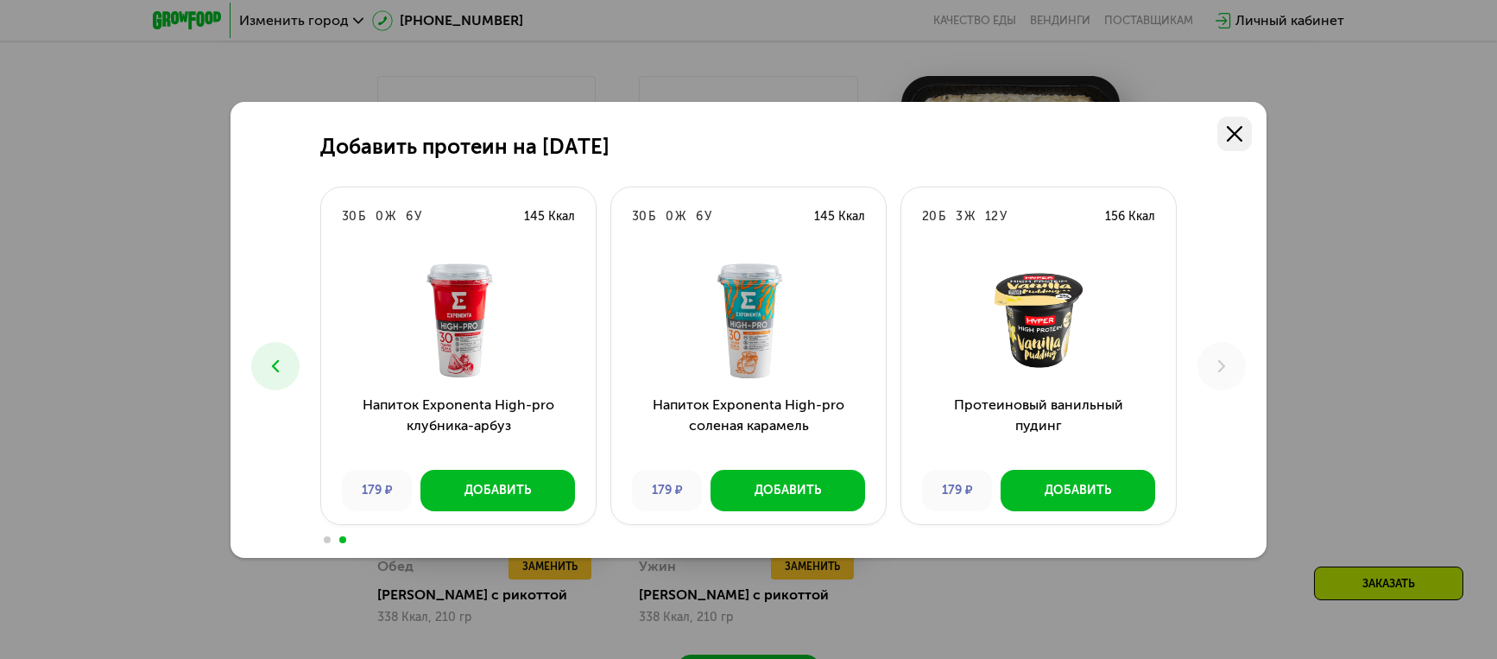
click at [1233, 133] on icon at bounding box center [1235, 134] width 16 height 16
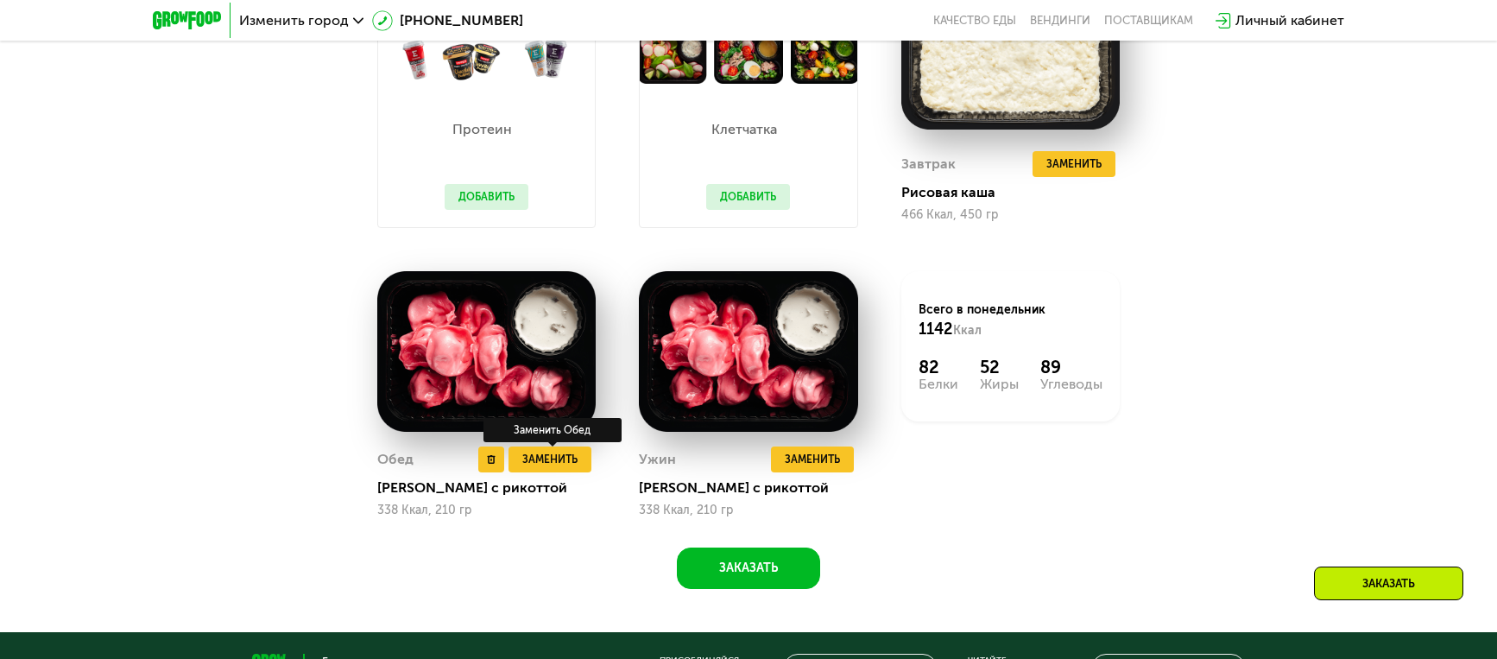
scroll to position [1077, 0]
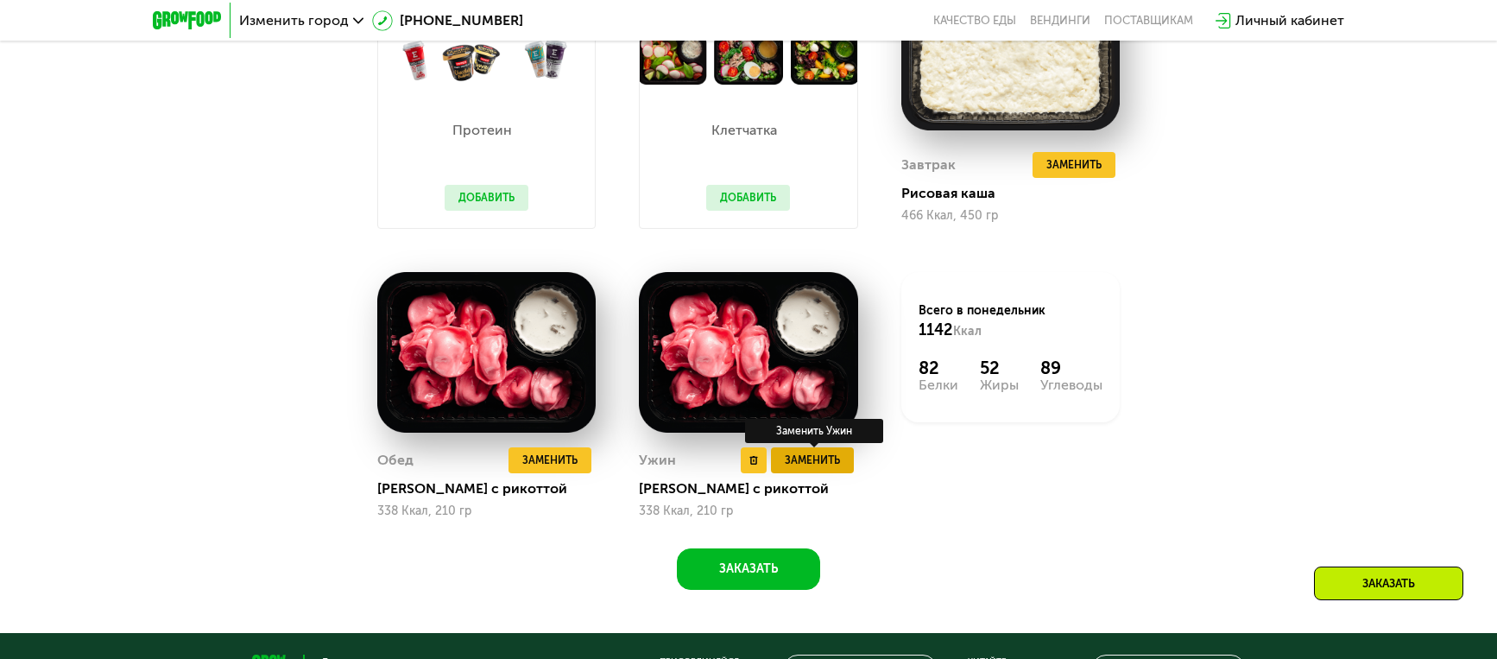
click at [807, 458] on span "Заменить" at bounding box center [812, 460] width 55 height 17
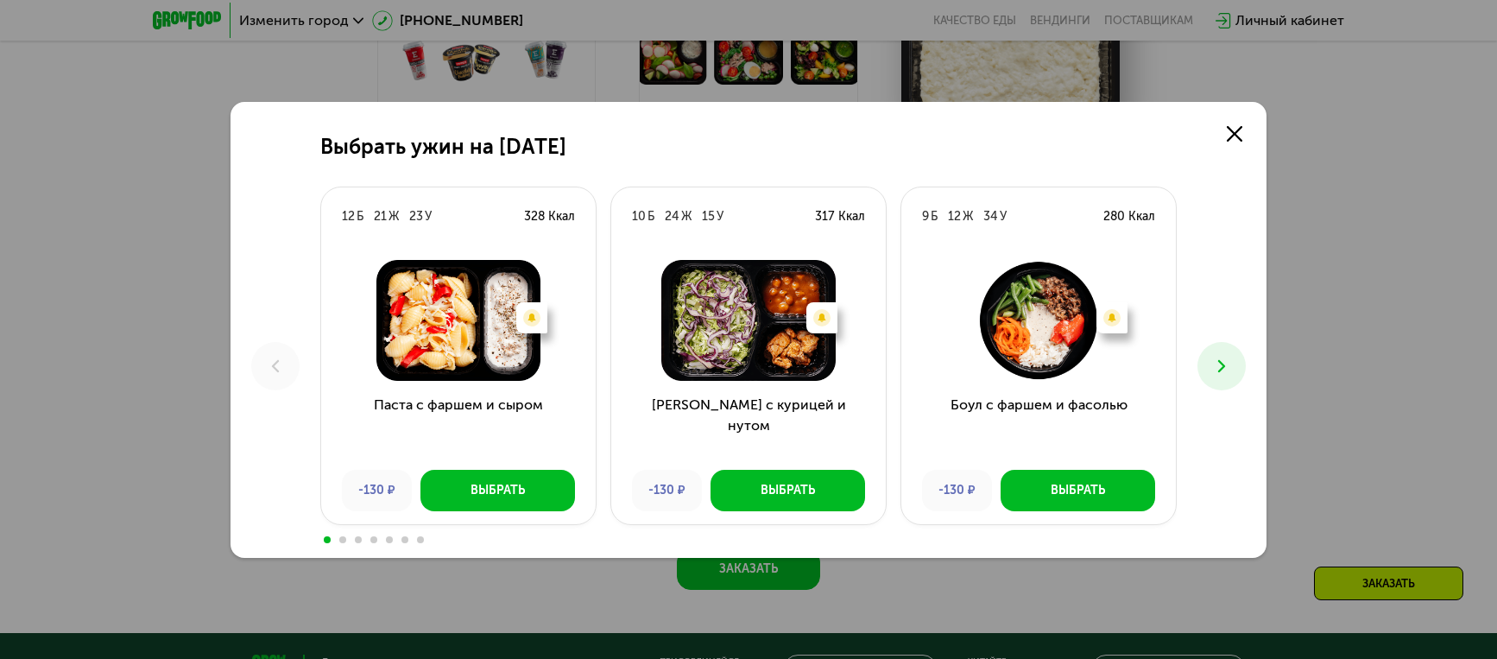
click at [1212, 370] on icon at bounding box center [1222, 366] width 21 height 21
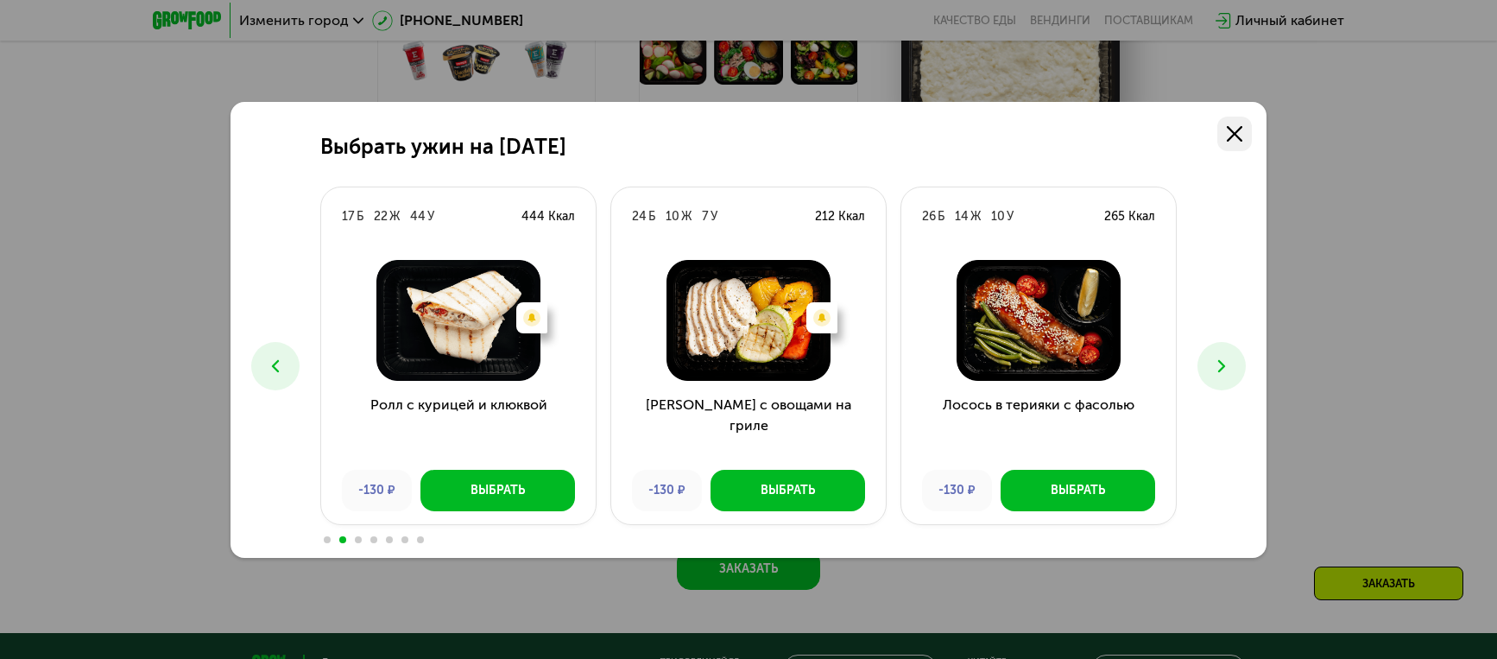
click at [1232, 130] on icon at bounding box center [1235, 134] width 16 height 16
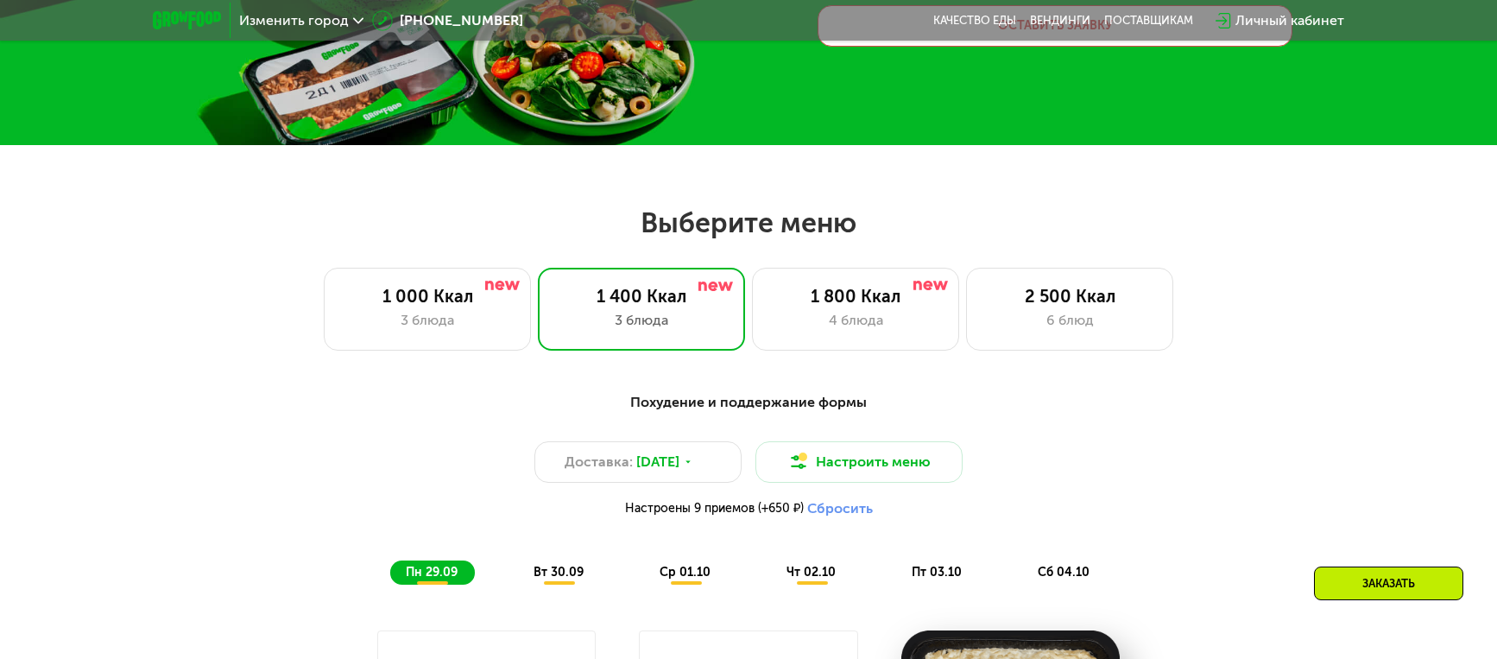
scroll to position [429, 0]
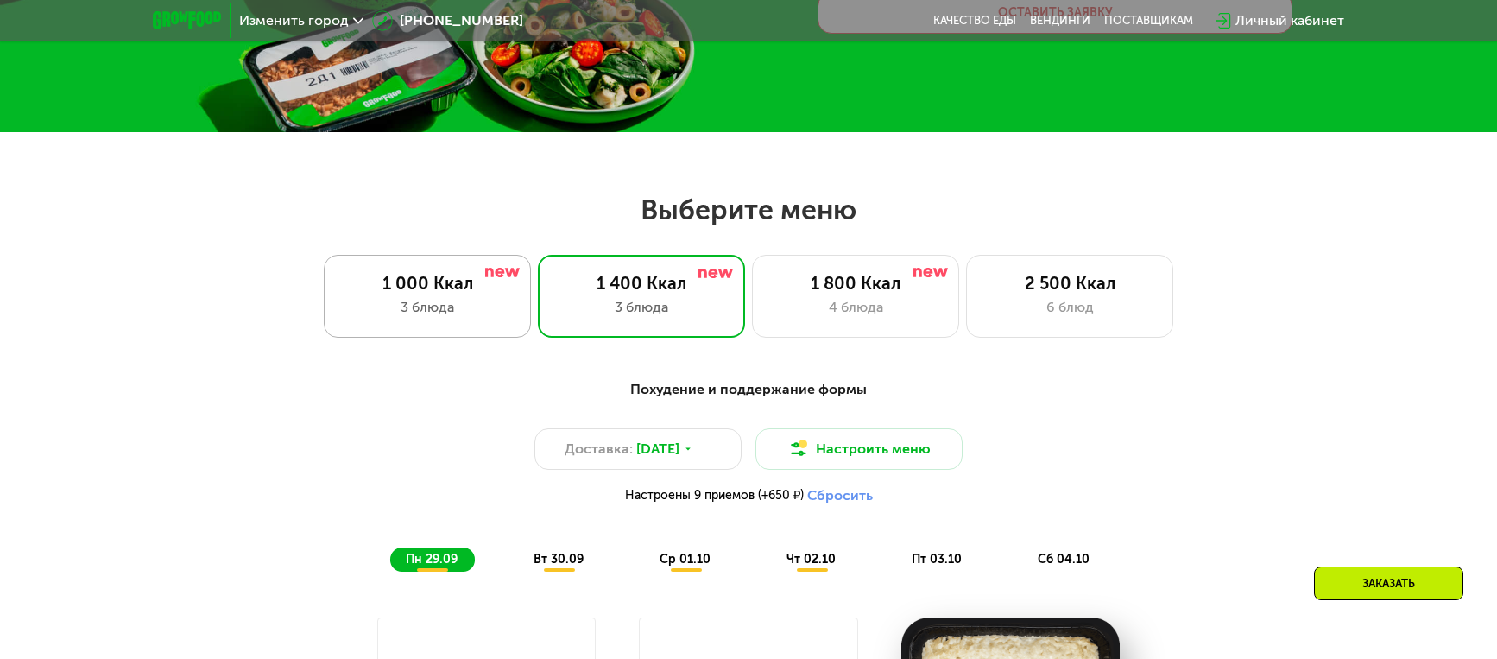
click at [408, 299] on div "3 блюда" at bounding box center [427, 307] width 171 height 21
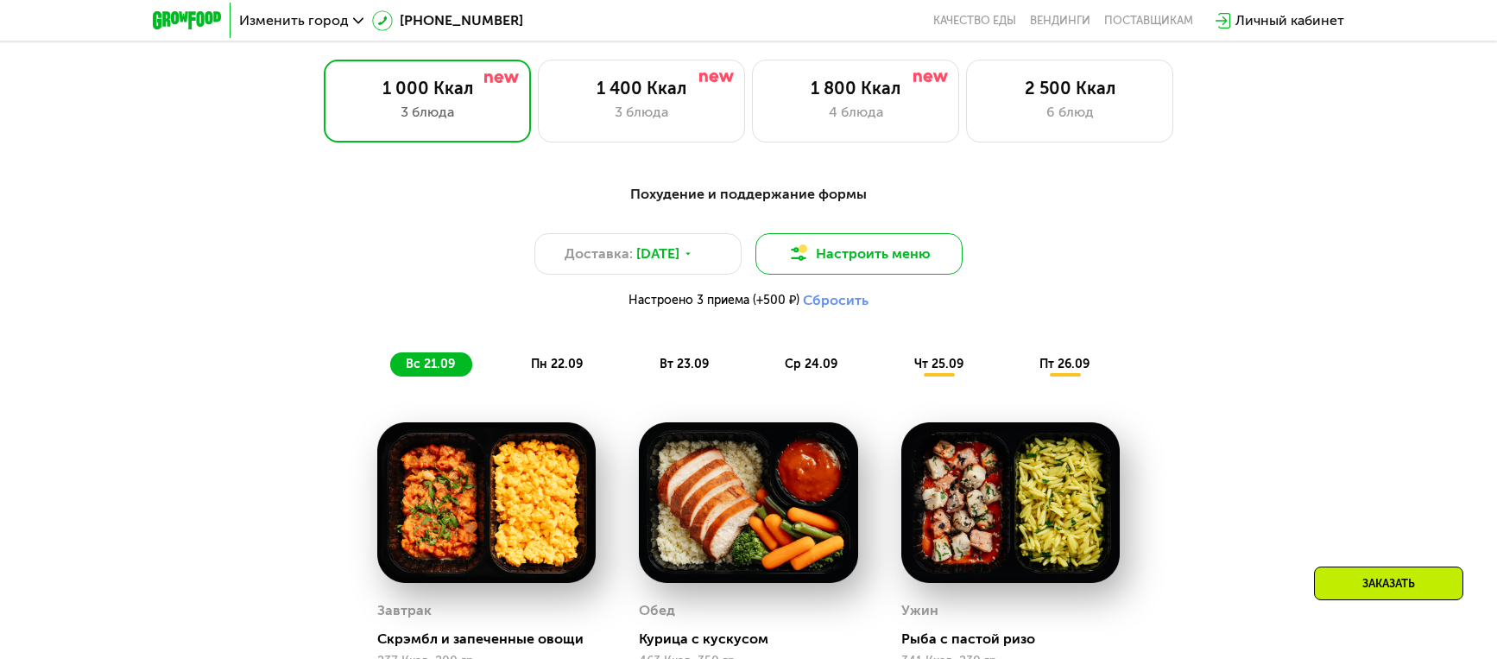
scroll to position [617, 0]
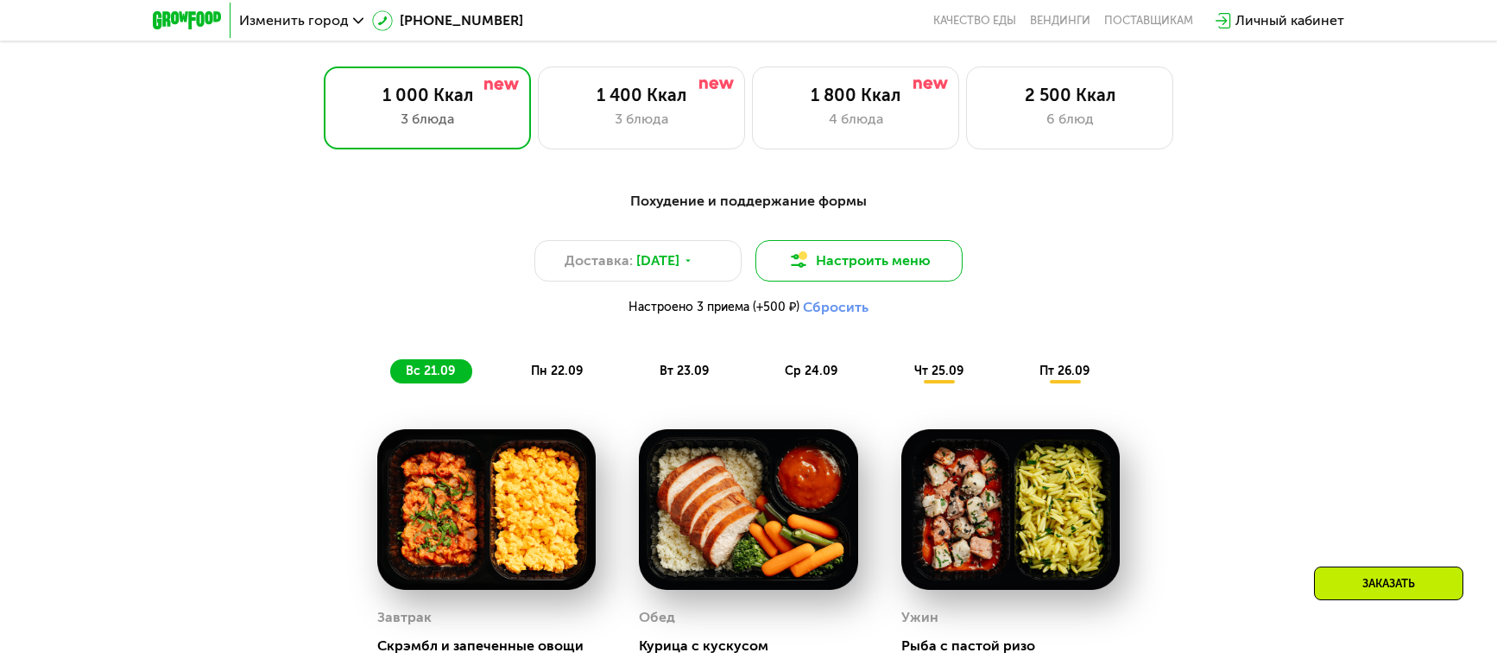
click at [852, 265] on button "Настроить меню" at bounding box center [859, 260] width 207 height 41
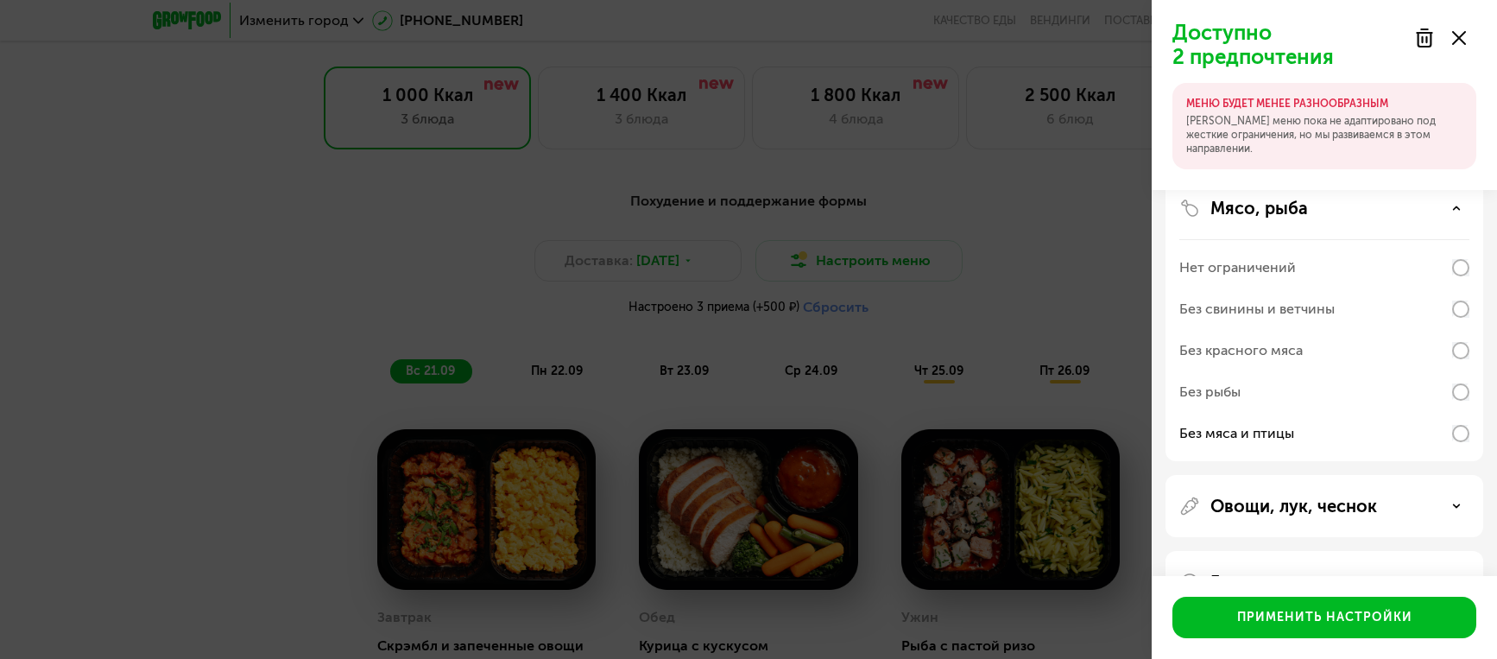
scroll to position [169, 0]
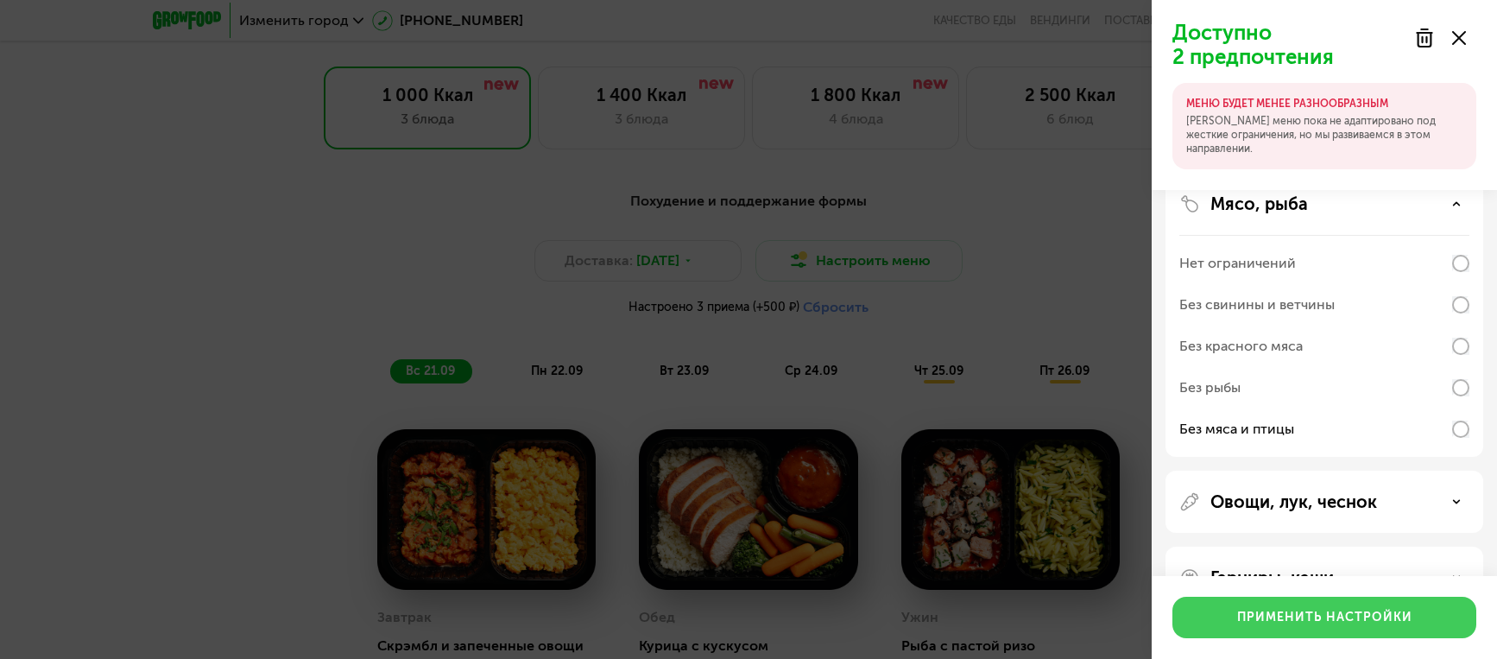
click at [1284, 623] on div "Применить настройки" at bounding box center [1324, 617] width 175 height 17
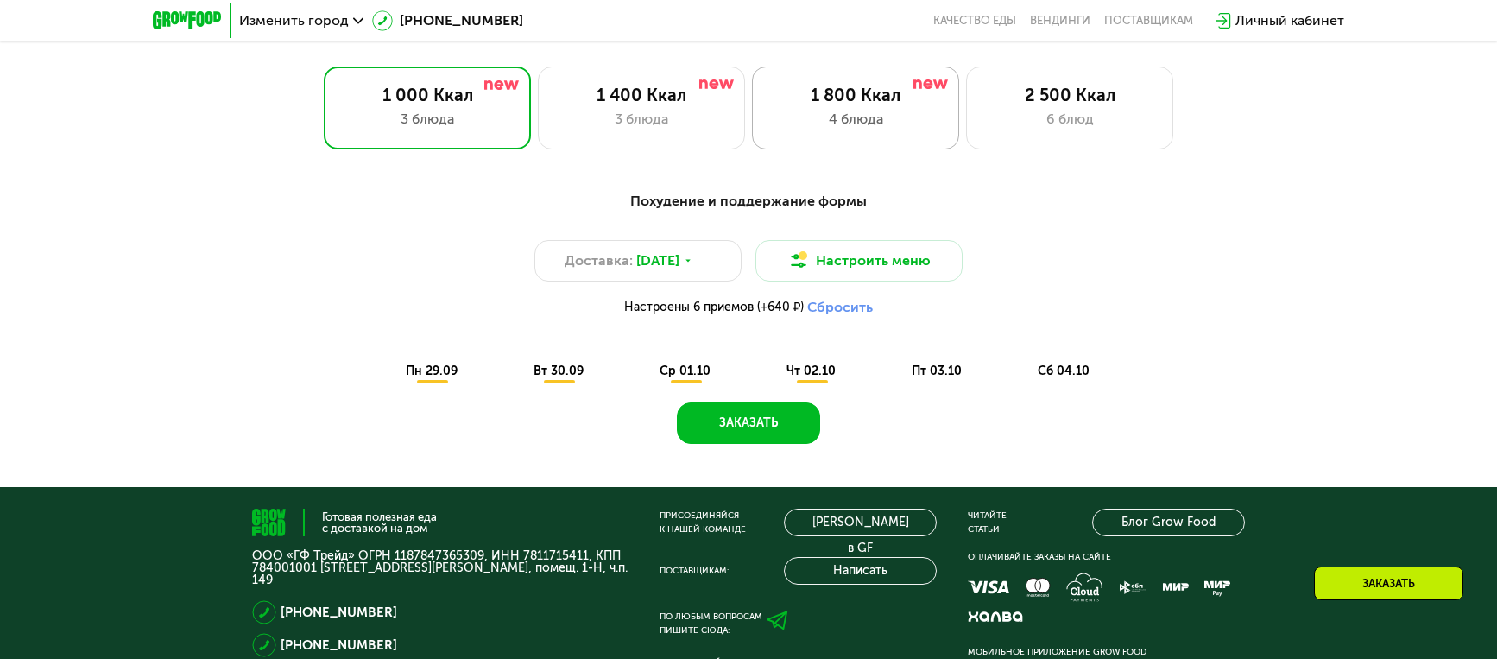
click at [914, 120] on div "4 блюда" at bounding box center [855, 119] width 171 height 21
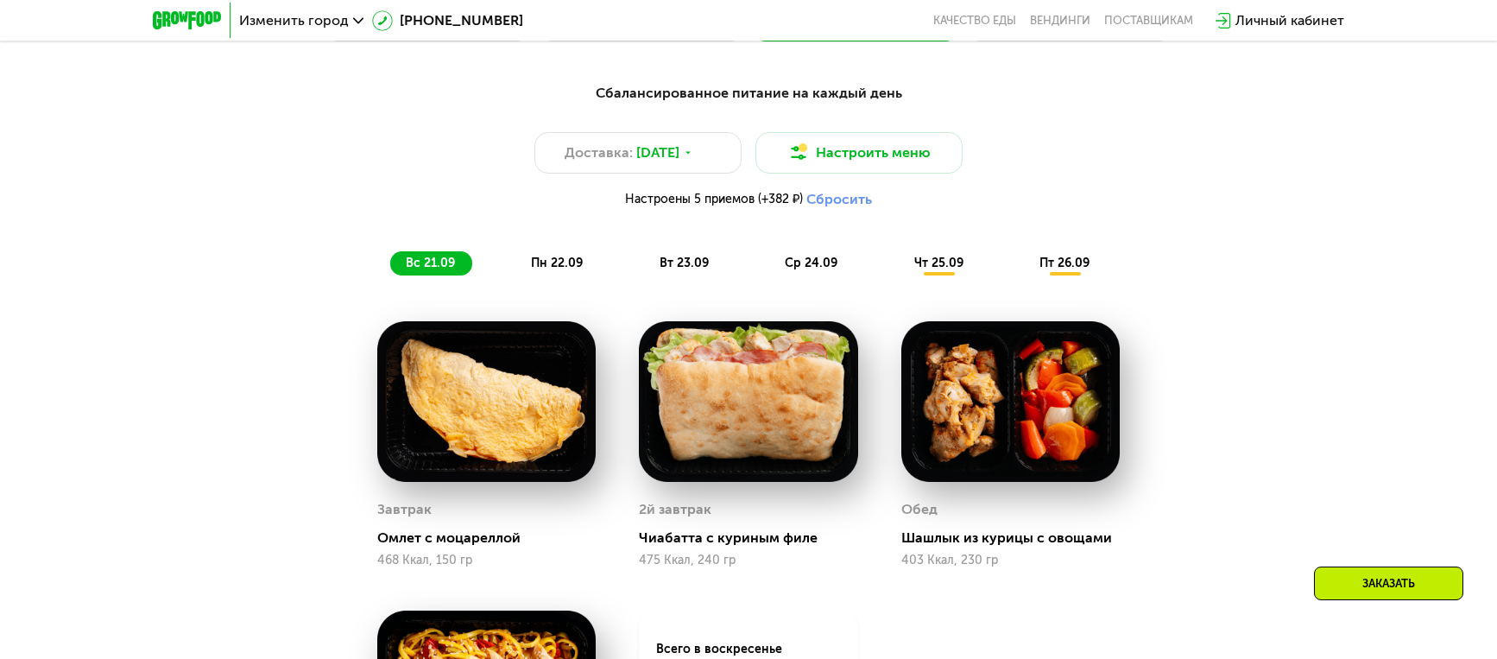
scroll to position [716, 0]
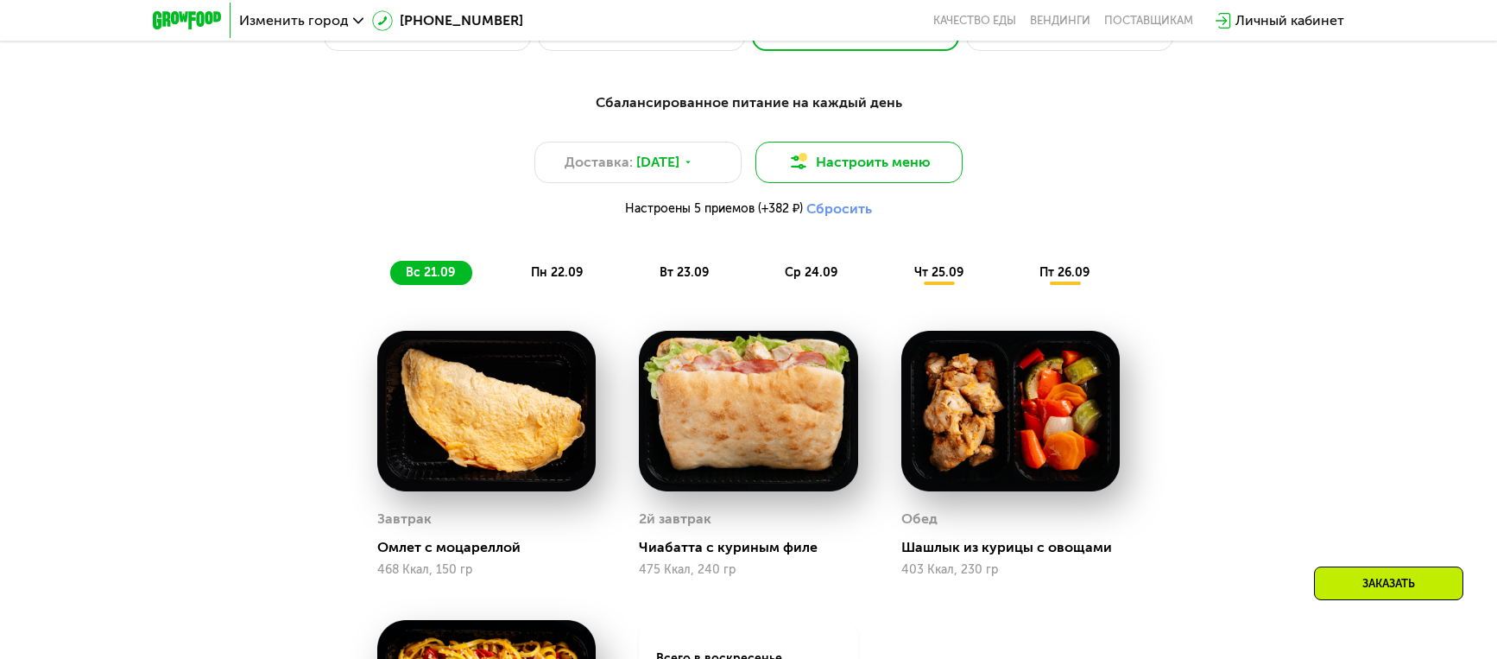
click at [832, 166] on button "Настроить меню" at bounding box center [859, 162] width 207 height 41
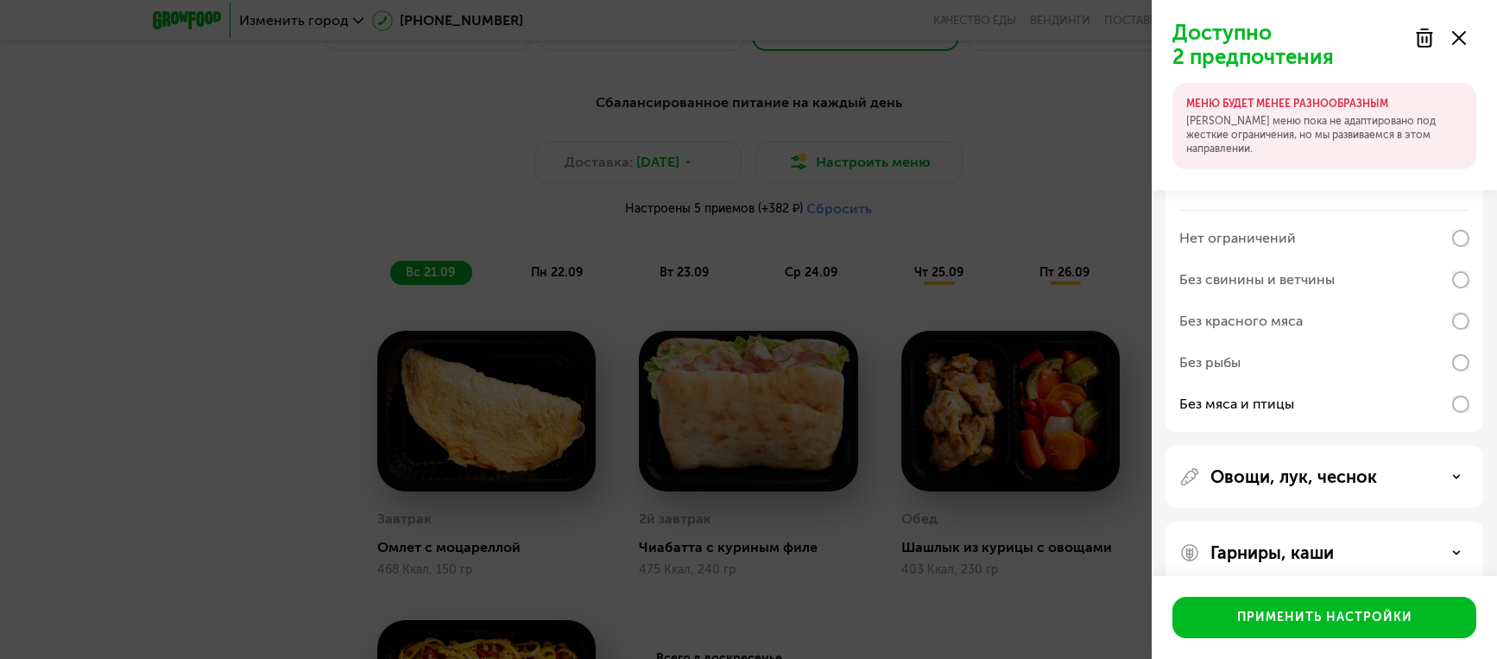
scroll to position [199, 0]
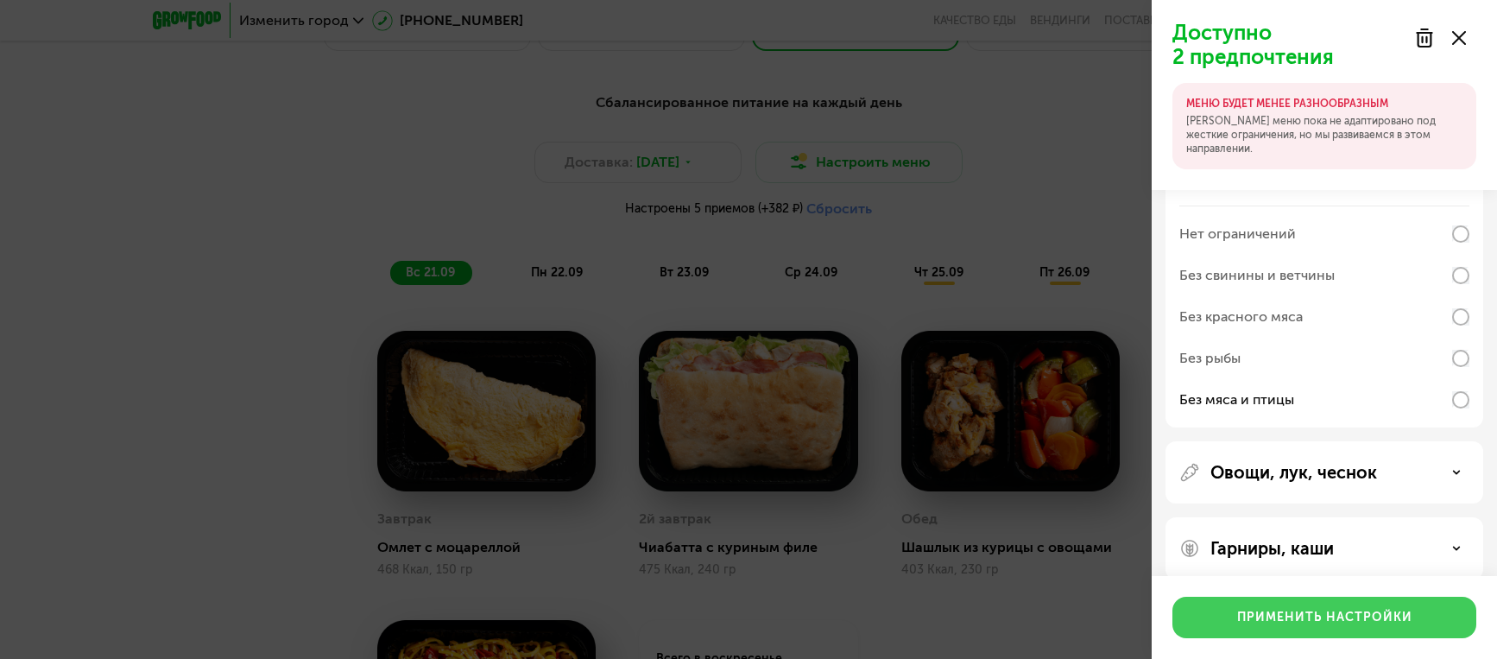
click at [1334, 617] on div "Применить настройки" at bounding box center [1324, 617] width 175 height 17
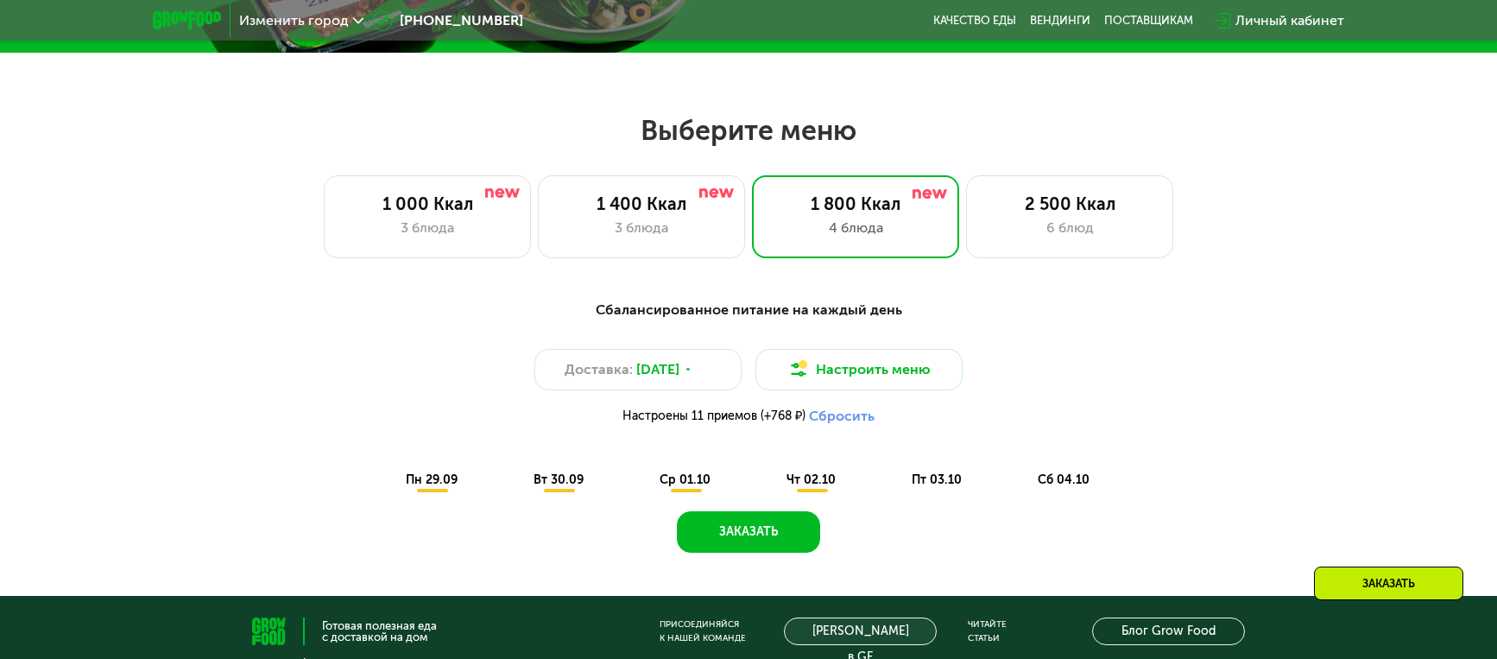
scroll to position [510, 0]
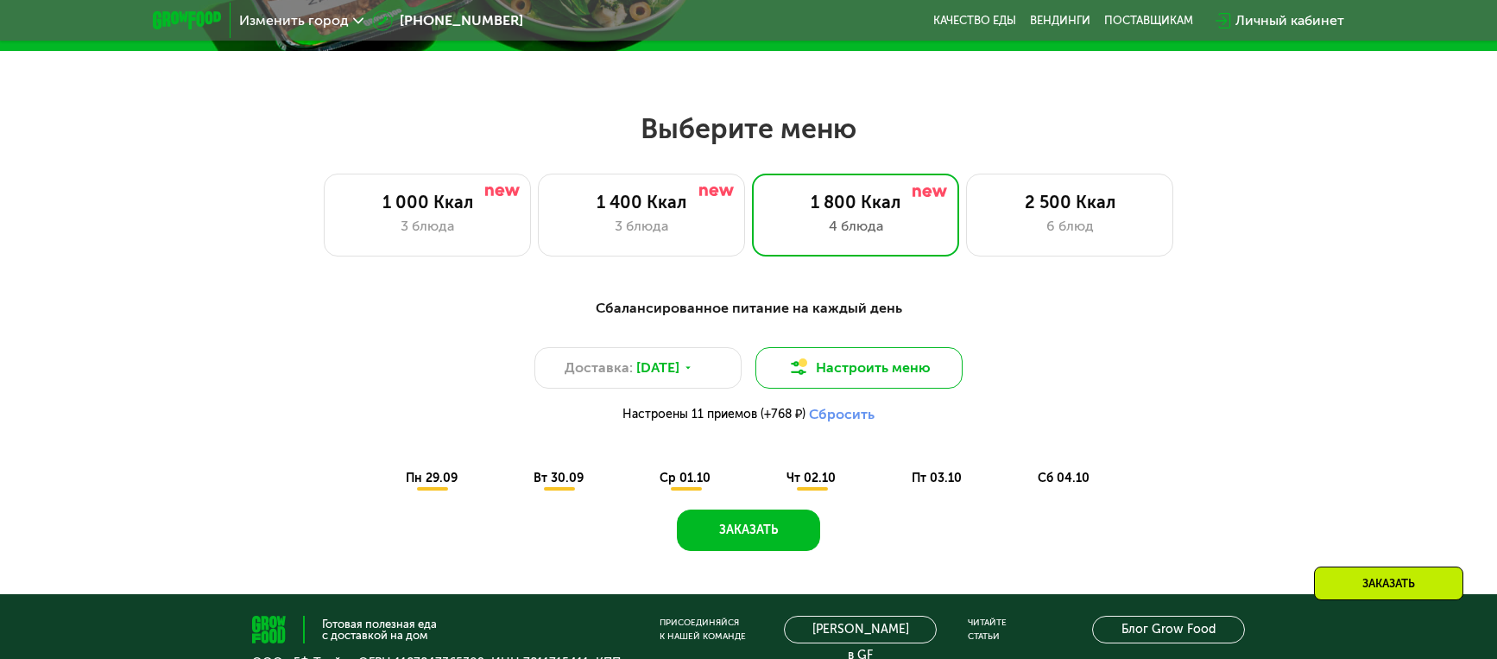
click at [807, 366] on img at bounding box center [798, 368] width 21 height 21
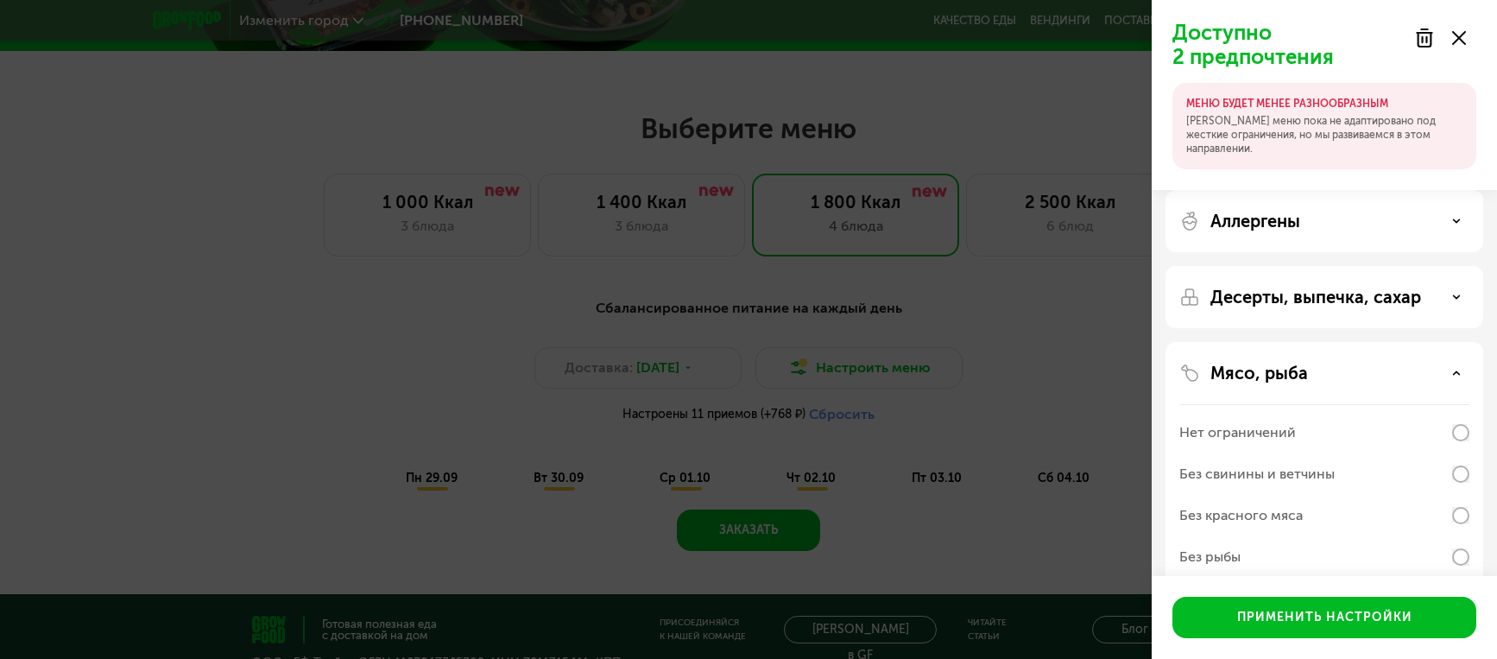
click at [694, 371] on div "Доступно 2 предпочтения МЕНЮ БУДЕТ МЕНЕЕ РАЗНООБРАЗНЫМ Наше меню пока не адапти…" at bounding box center [748, 329] width 1497 height 659
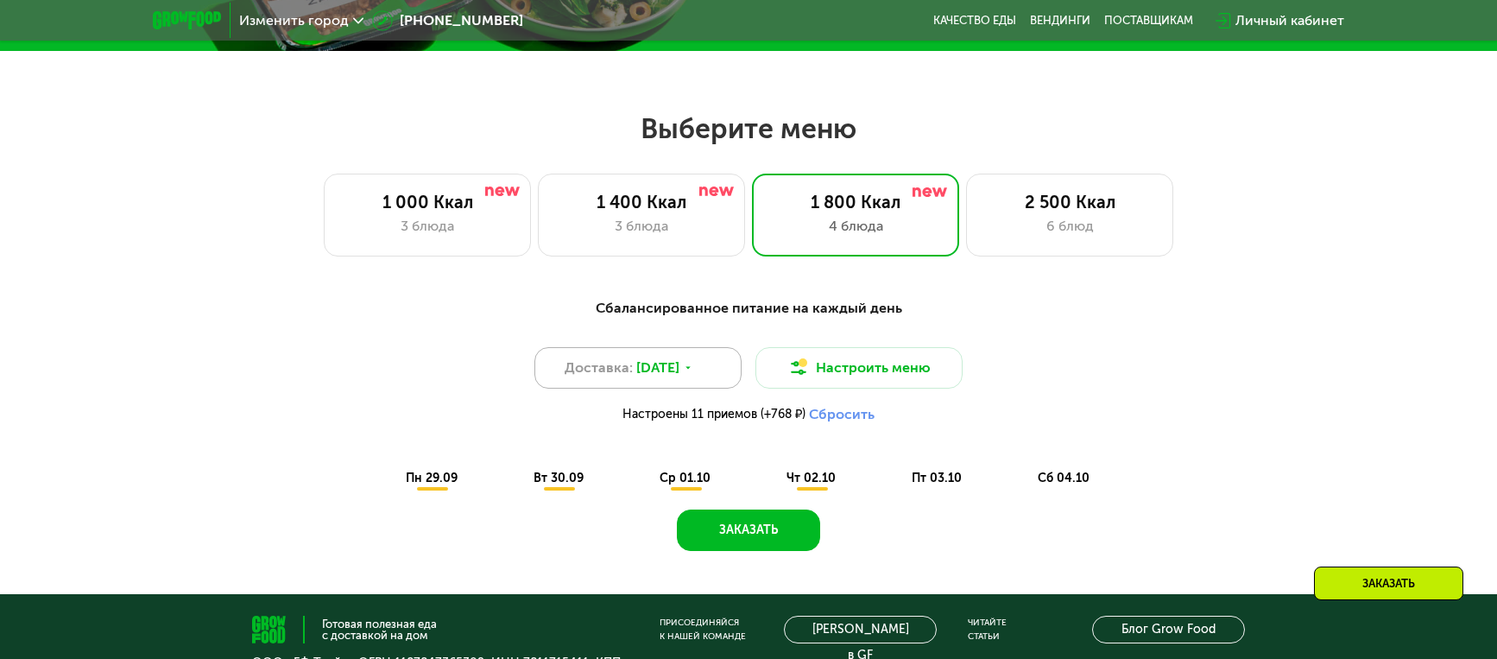
click at [693, 370] on icon at bounding box center [688, 368] width 10 height 10
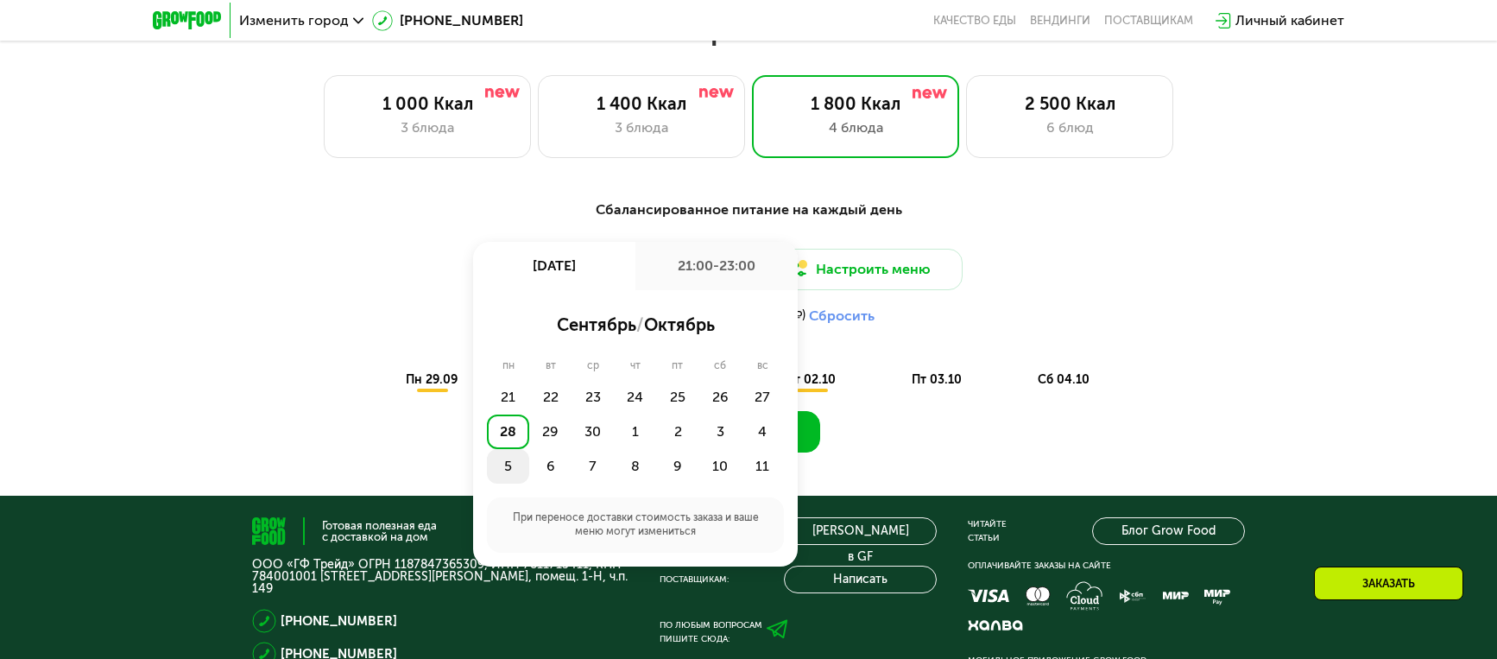
scroll to position [611, 0]
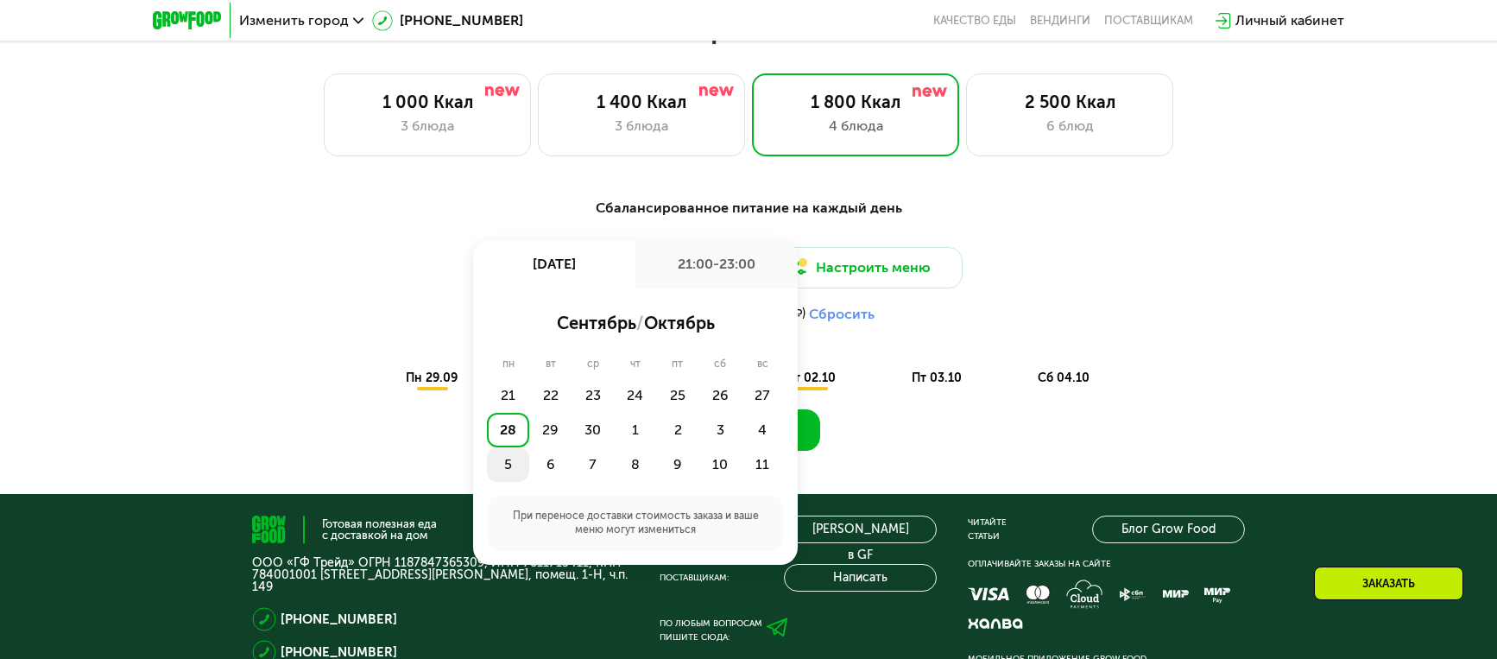
click at [508, 464] on div "5" at bounding box center [508, 464] width 42 height 35
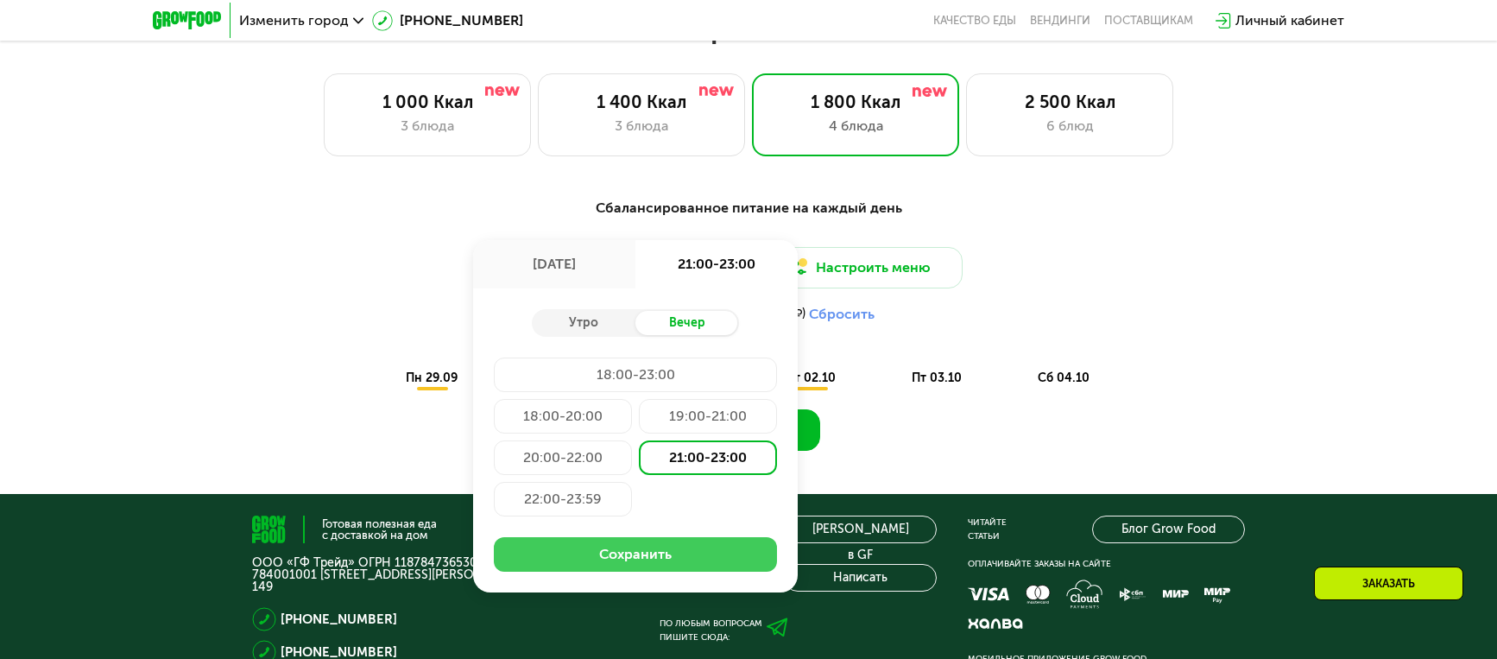
click at [509, 558] on button "Сохранить" at bounding box center [635, 554] width 283 height 35
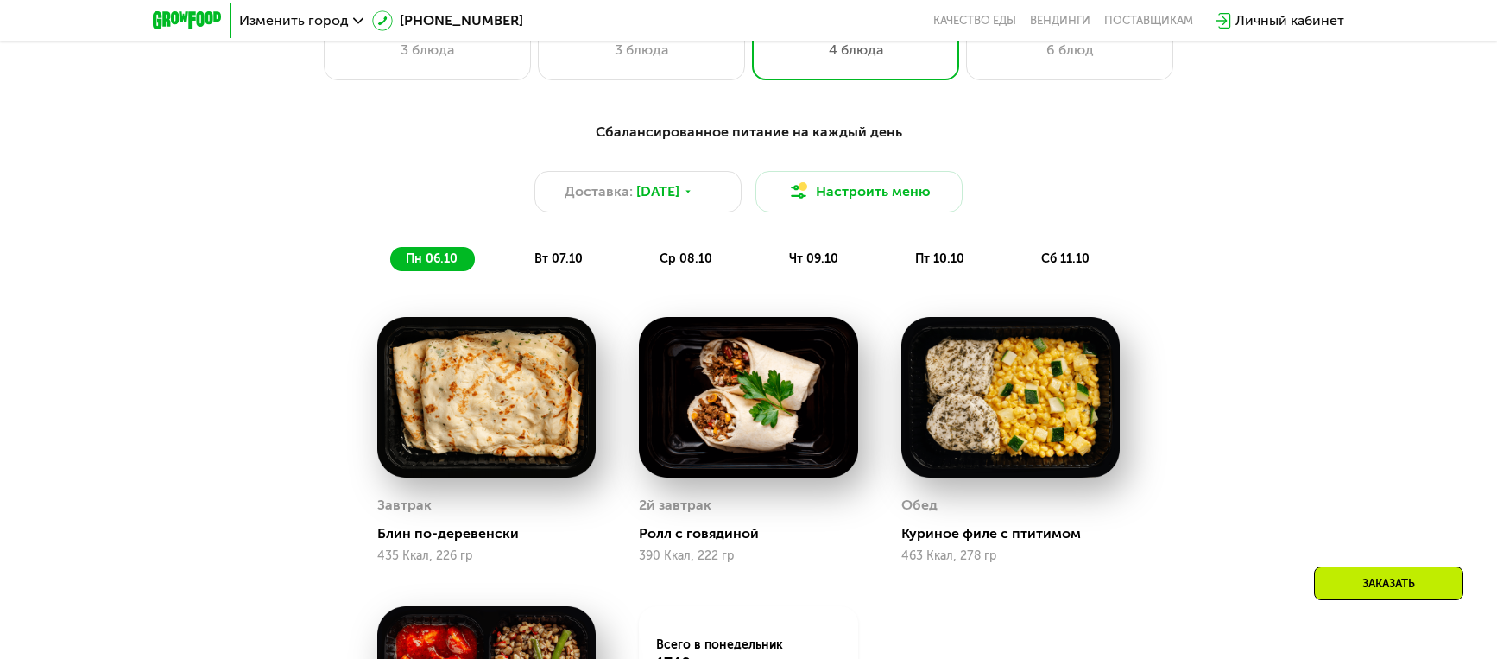
scroll to position [683, 0]
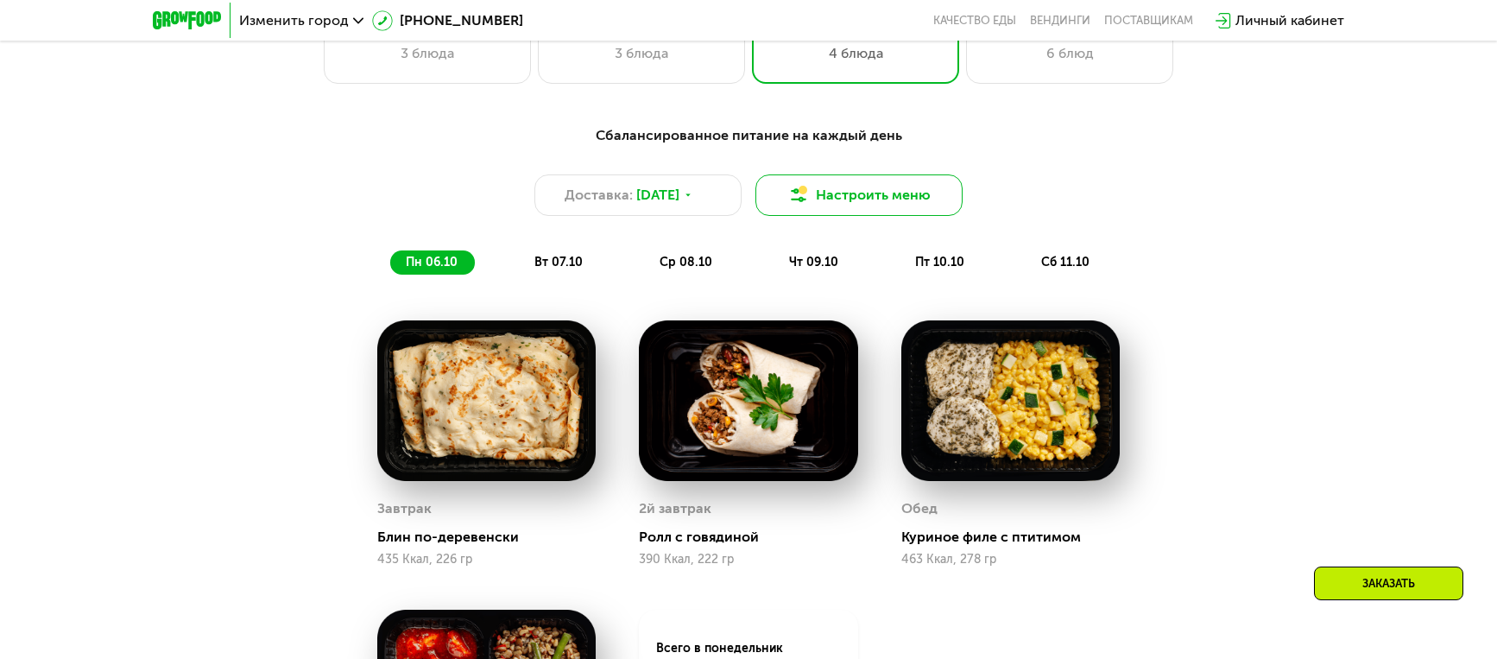
click at [874, 196] on button "Настроить меню" at bounding box center [859, 194] width 207 height 41
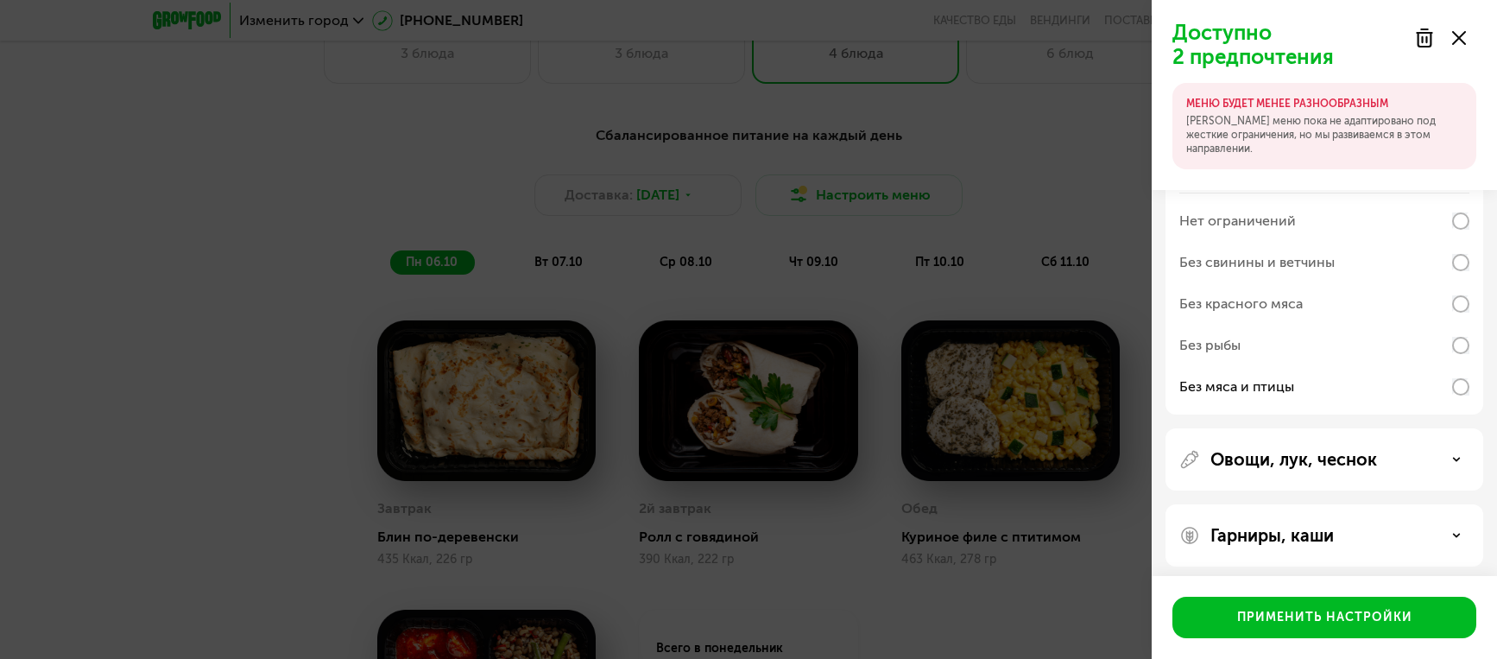
scroll to position [219, 0]
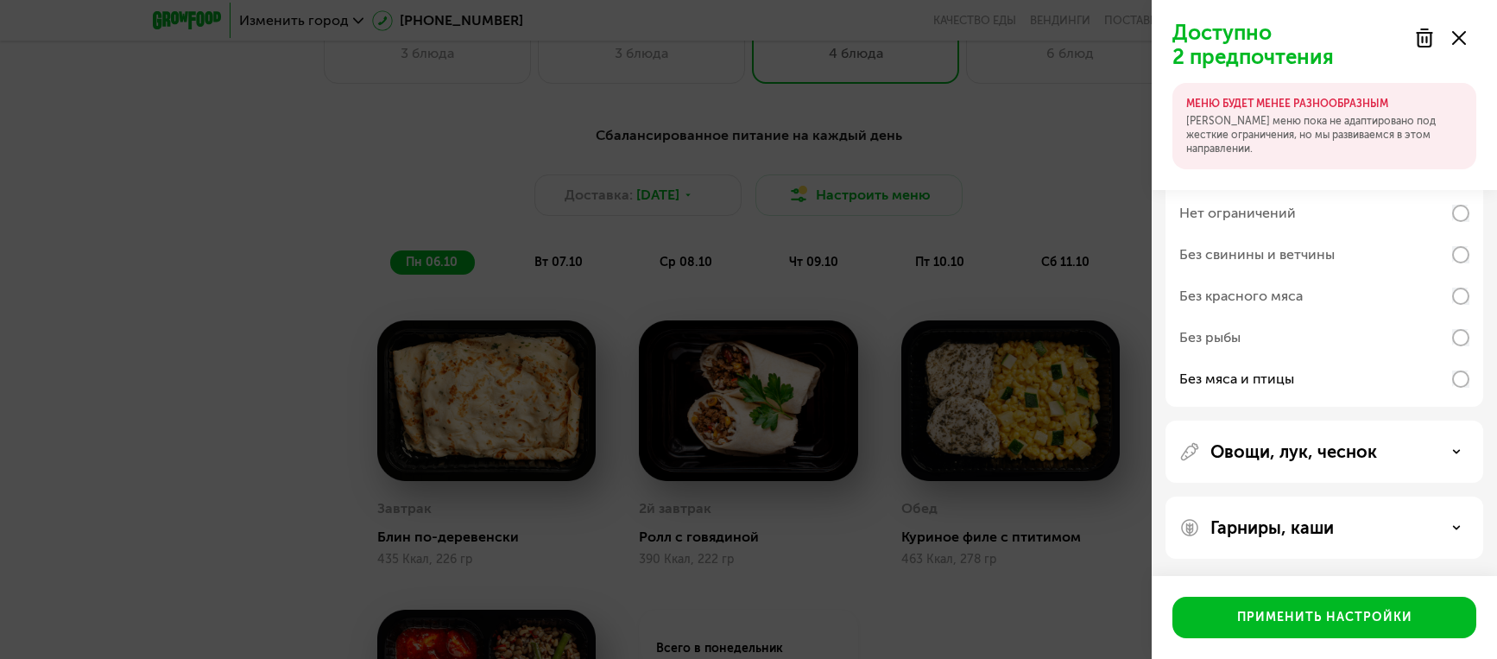
click at [1421, 41] on use at bounding box center [1424, 37] width 15 height 17
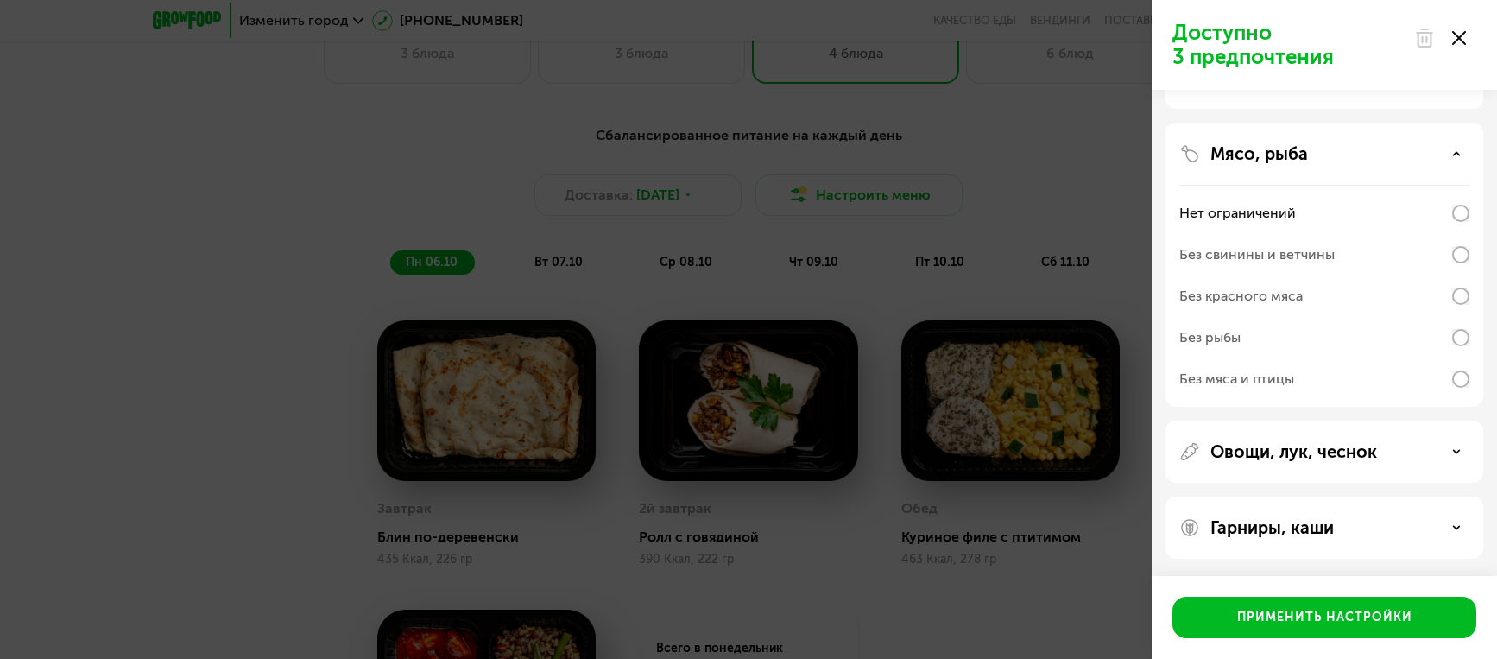
click at [1421, 41] on use at bounding box center [1424, 37] width 15 height 17
click at [1326, 252] on div "Без свинины и ветчины" at bounding box center [1257, 254] width 155 height 21
click at [1324, 289] on div "Без красного мяса" at bounding box center [1325, 295] width 290 height 41
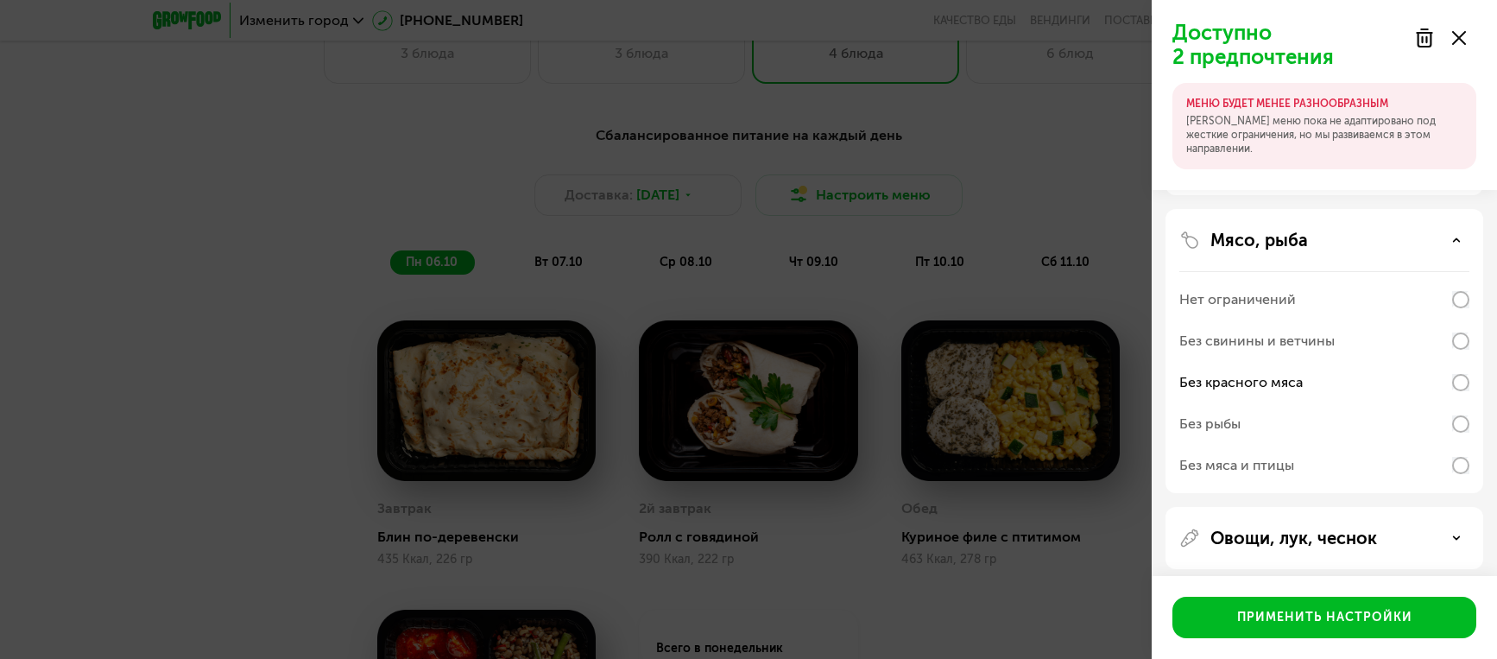
scroll to position [132, 0]
click at [1327, 433] on div "Без рыбы" at bounding box center [1325, 424] width 290 height 41
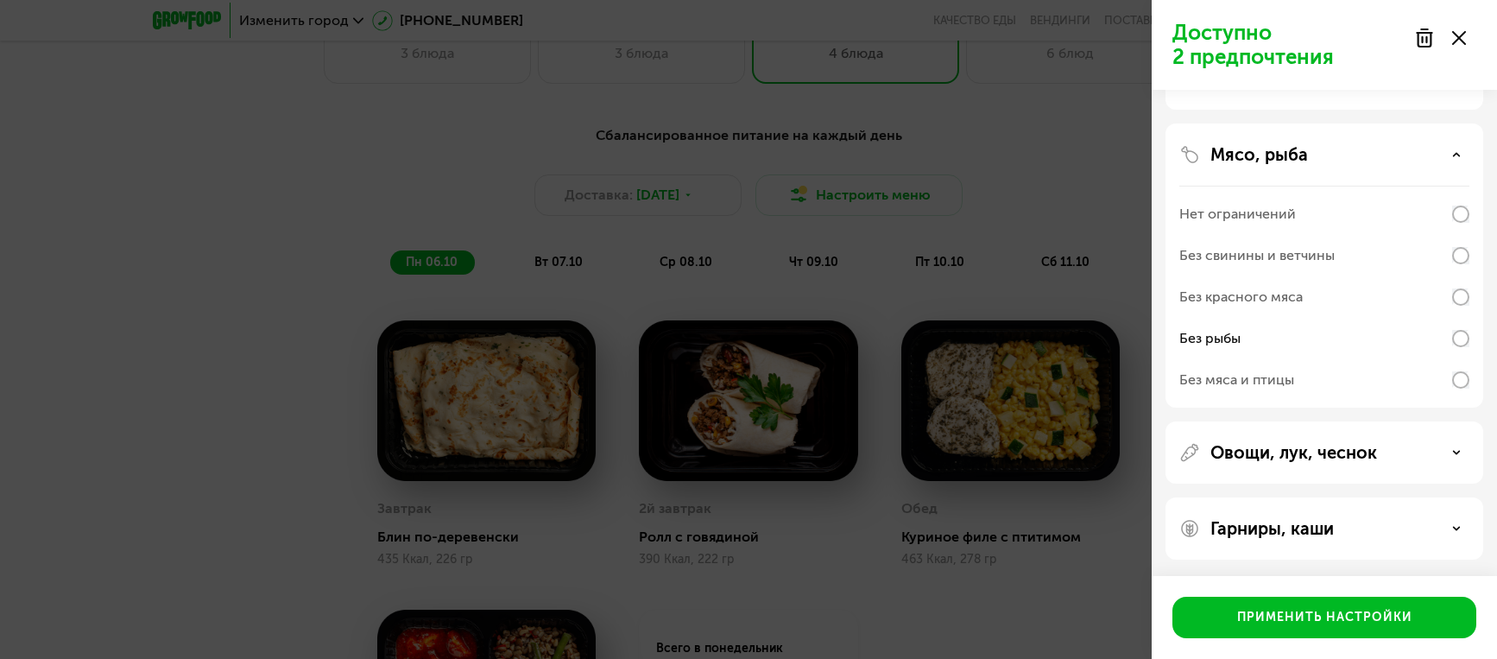
click at [1370, 387] on div "Без мяса и птицы" at bounding box center [1325, 379] width 290 height 41
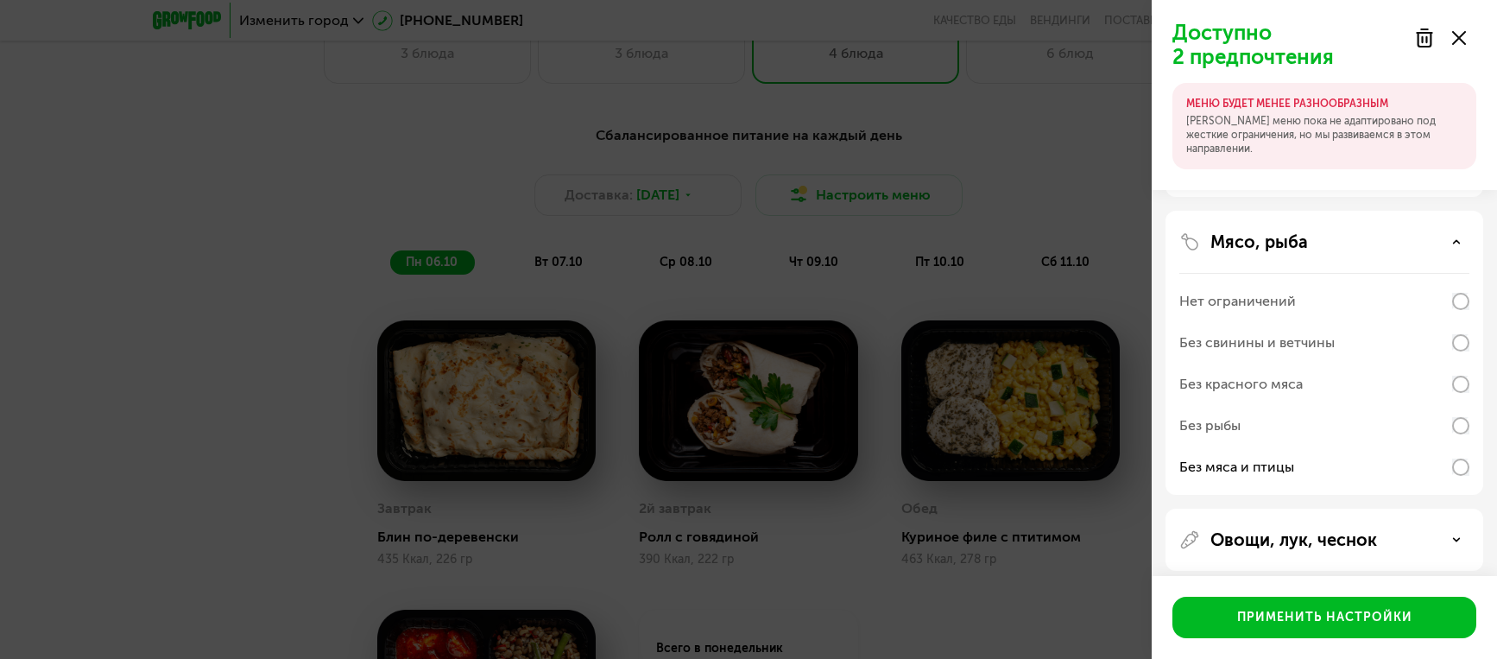
scroll to position [133, 0]
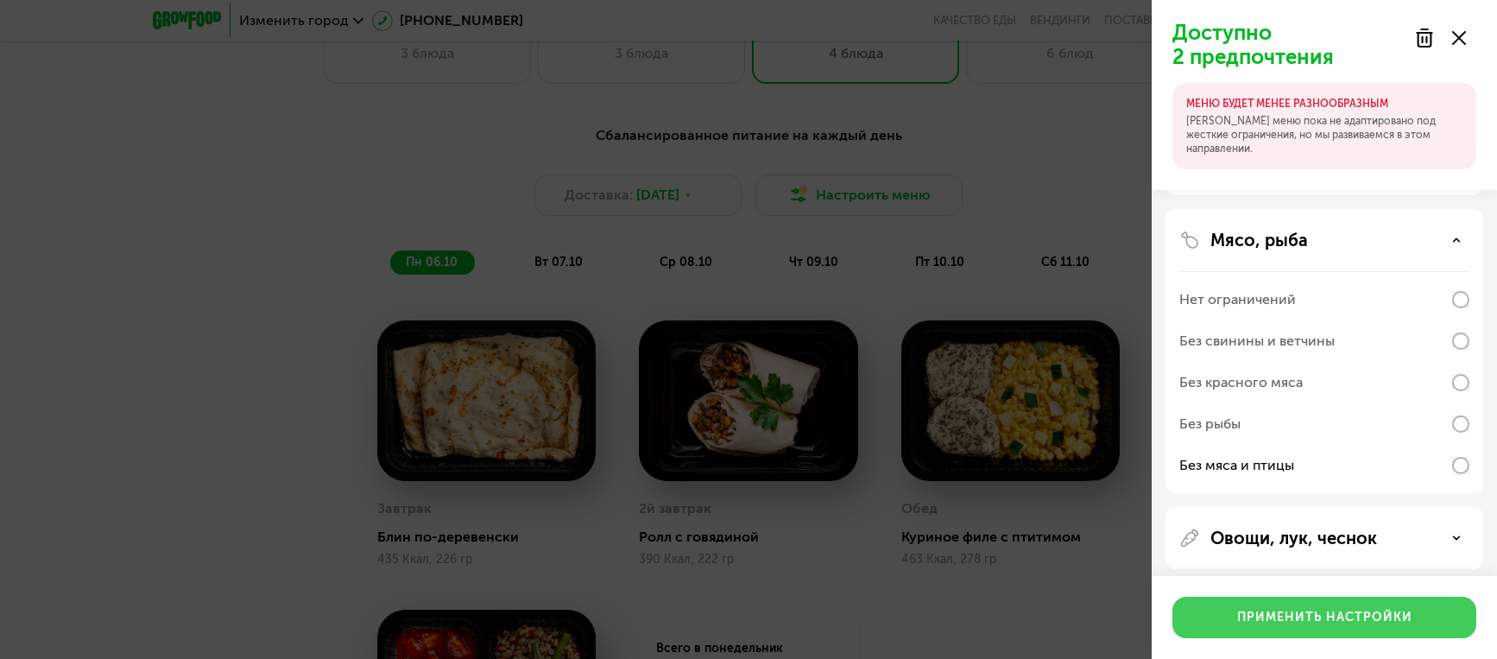
click at [1337, 625] on div "Применить настройки" at bounding box center [1324, 617] width 175 height 17
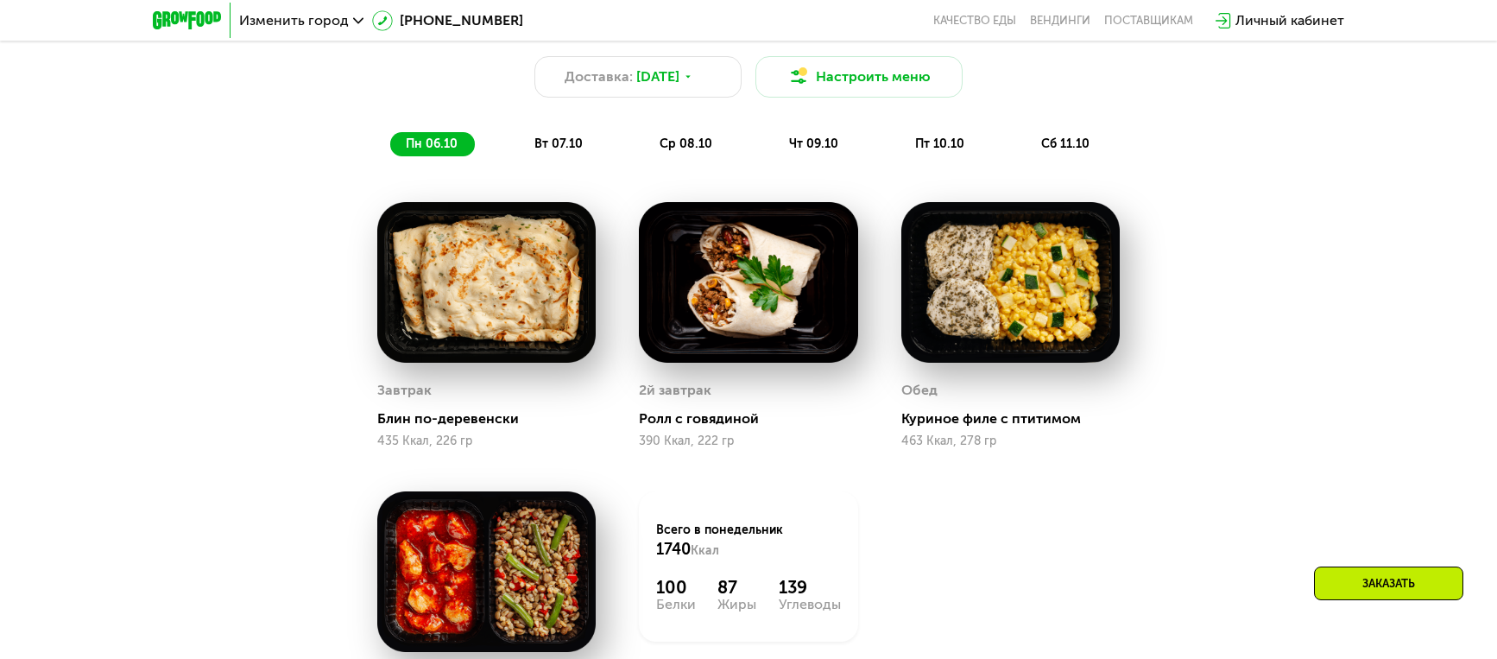
scroll to position [791, 0]
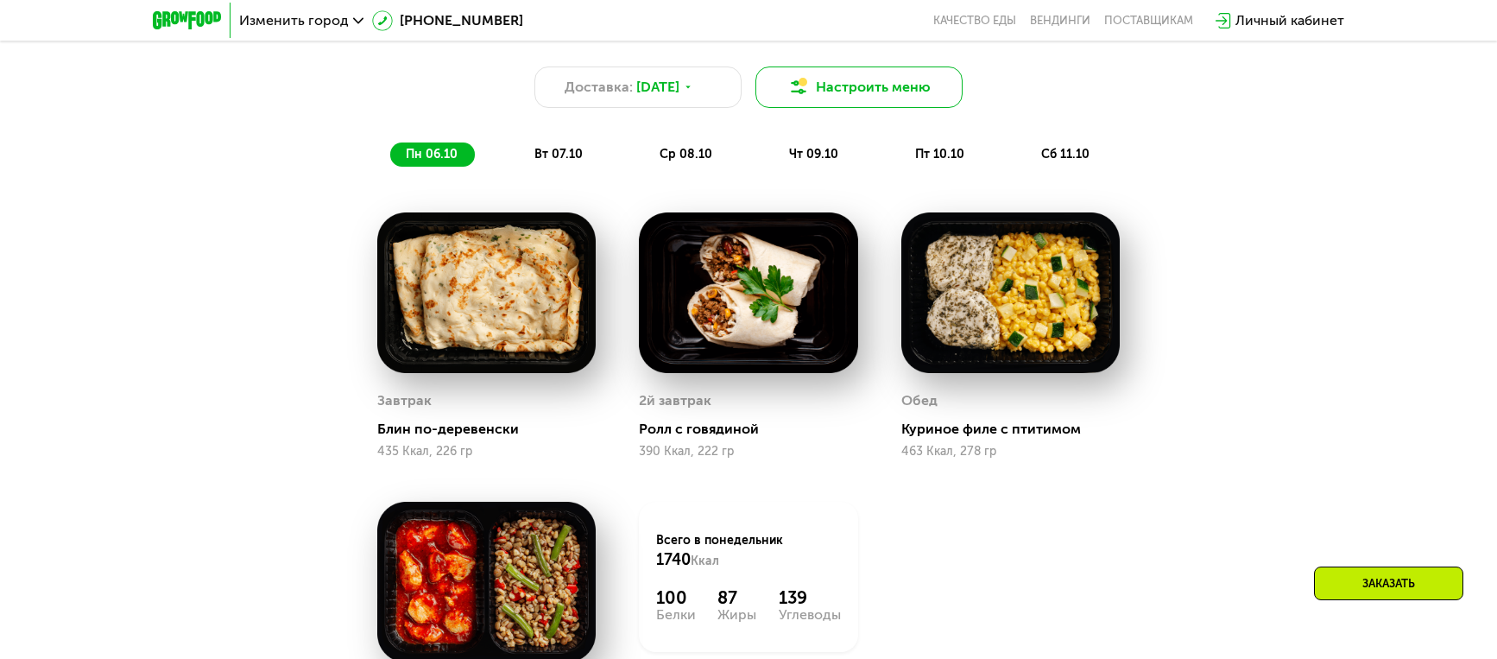
click at [842, 107] on button "Настроить меню" at bounding box center [859, 86] width 207 height 41
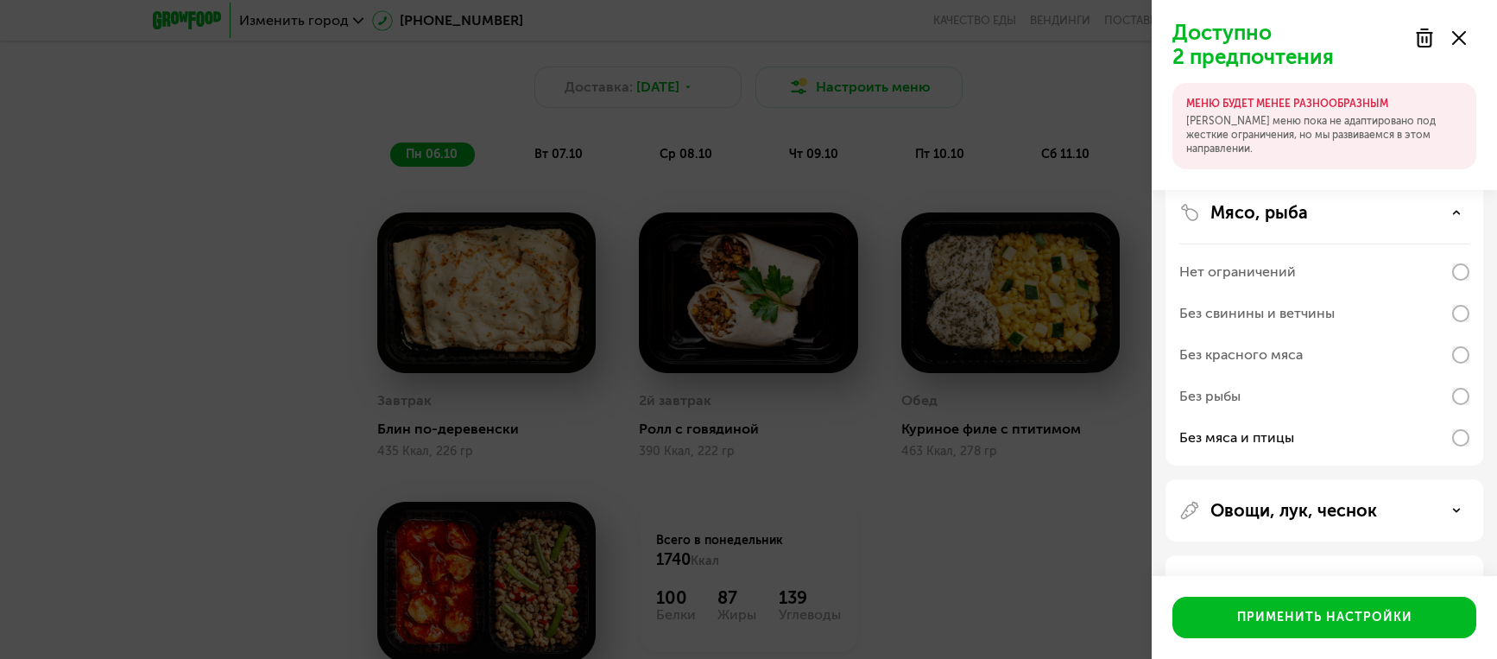
scroll to position [163, 0]
click at [1423, 437] on div "Без мяса и птицы" at bounding box center [1325, 434] width 290 height 41
click at [1422, 437] on div "Без мяса и птицы" at bounding box center [1325, 434] width 290 height 41
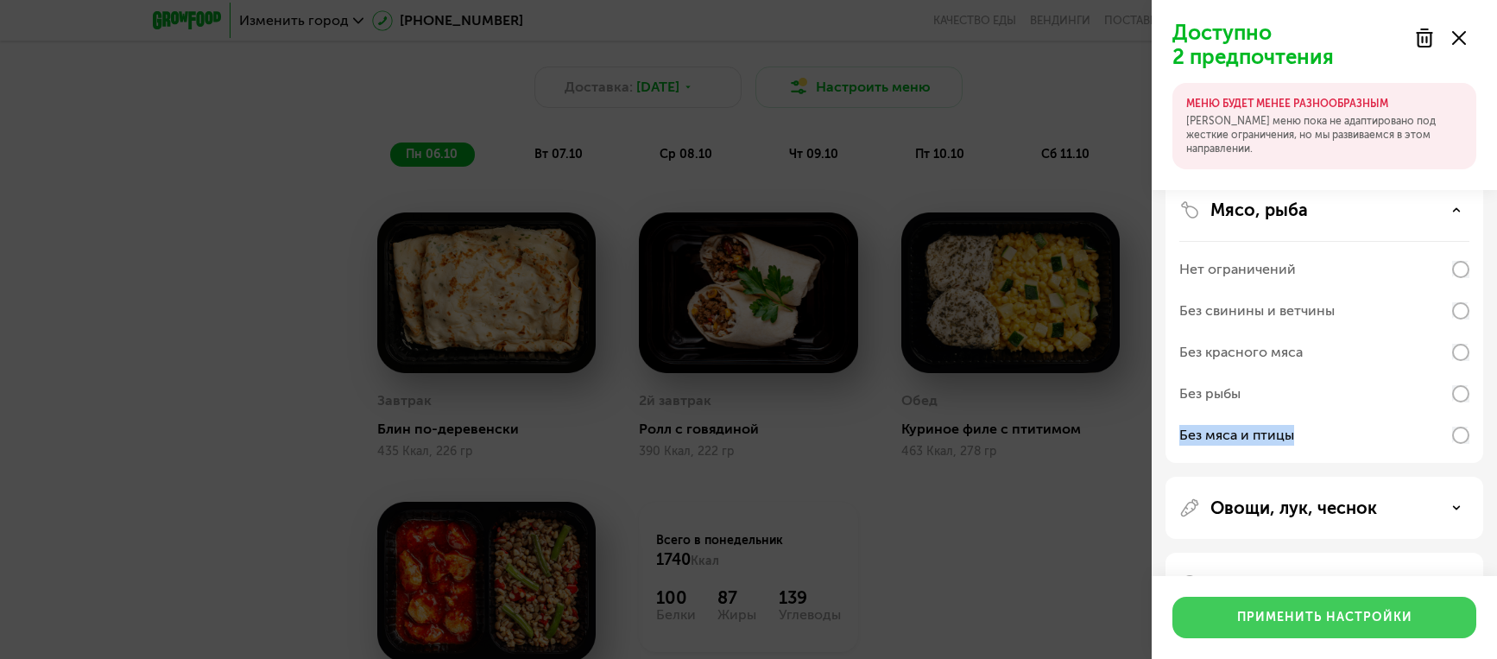
click at [1381, 617] on div "Применить настройки" at bounding box center [1324, 617] width 175 height 17
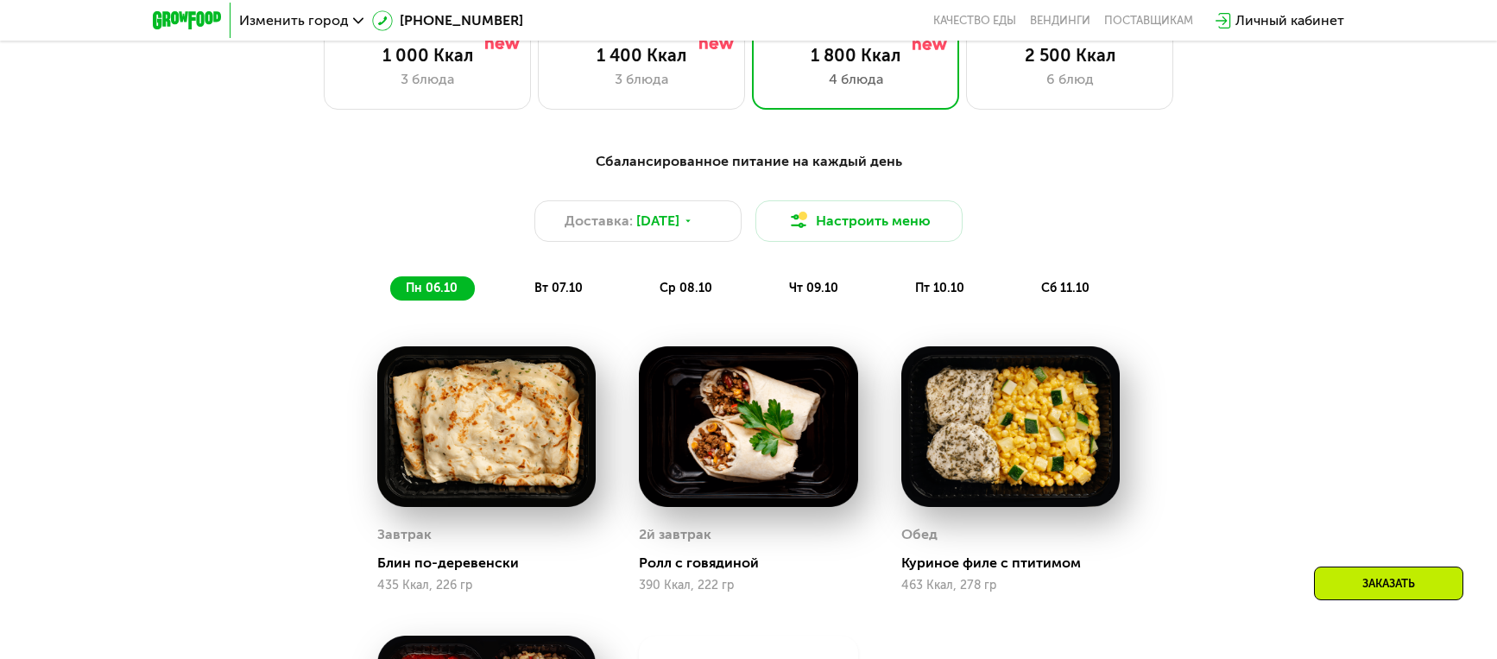
scroll to position [654, 0]
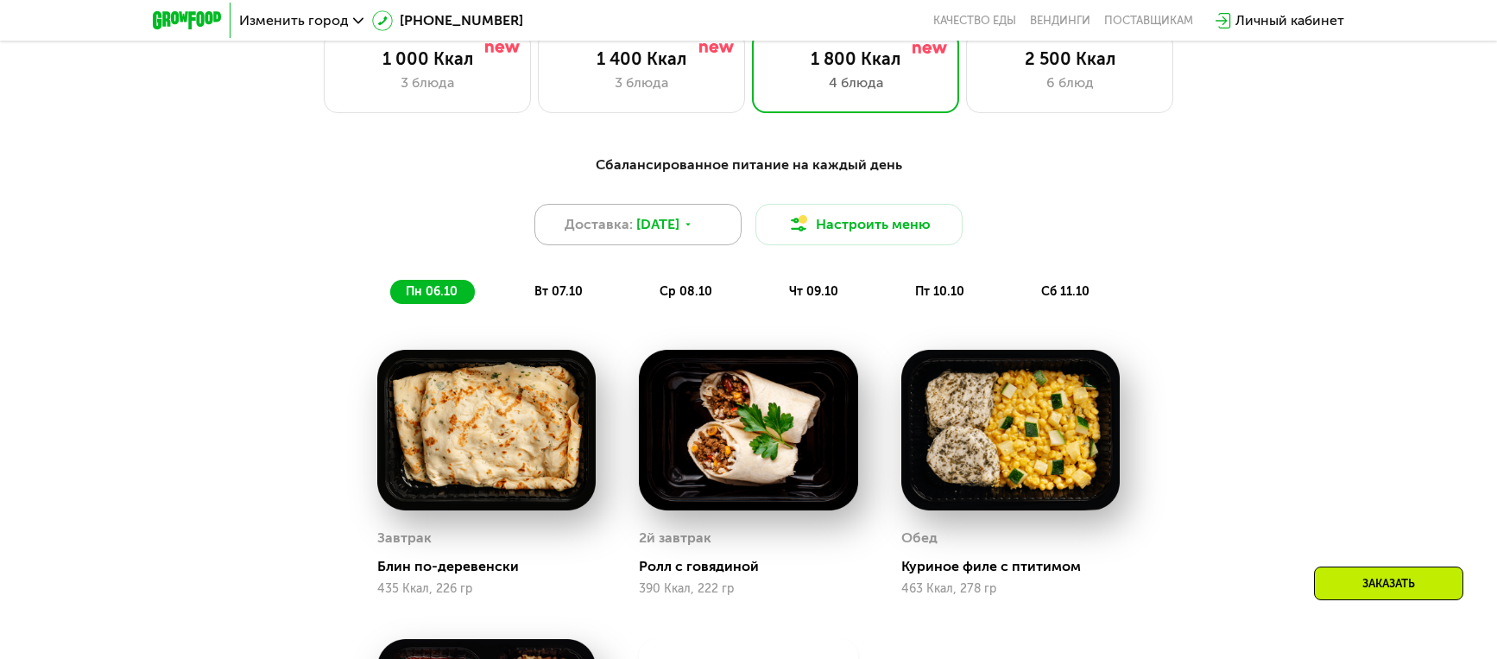
click at [687, 240] on div "Доставка: [DATE]" at bounding box center [638, 224] width 207 height 41
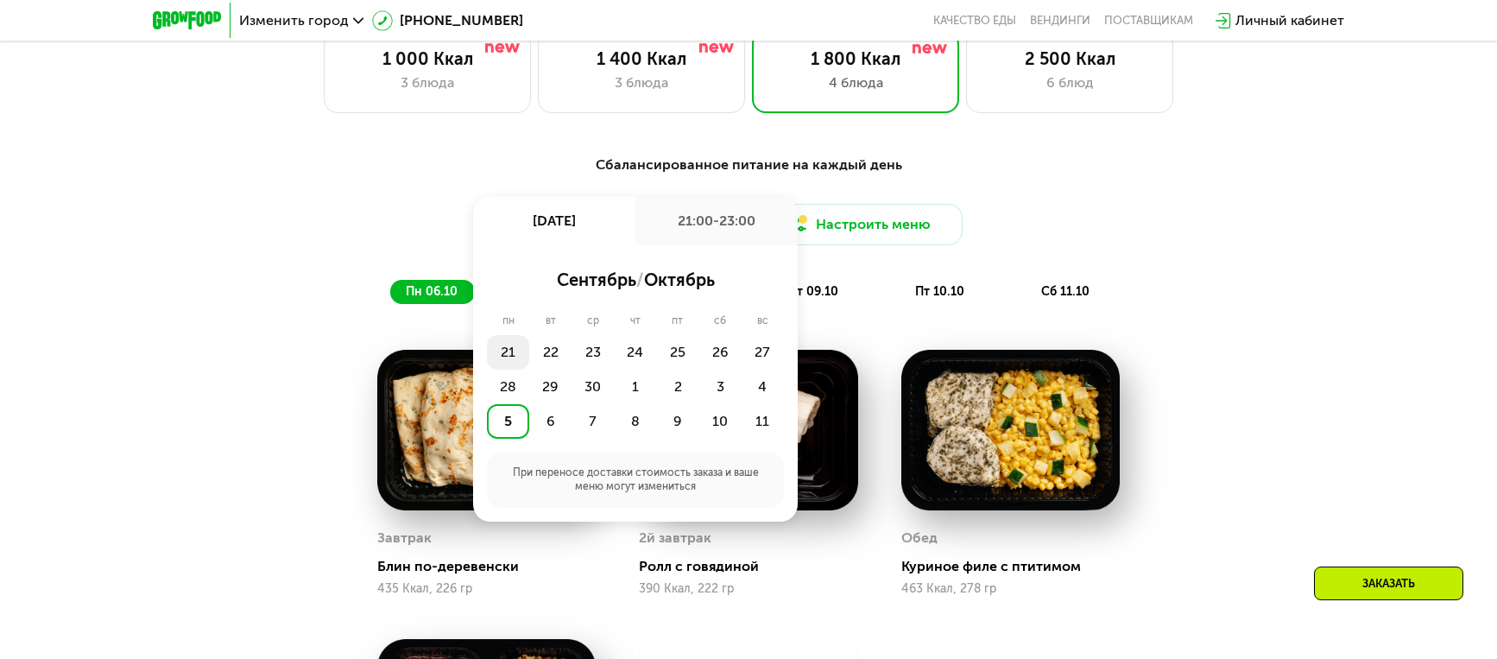
click at [504, 358] on div "21" at bounding box center [508, 352] width 42 height 35
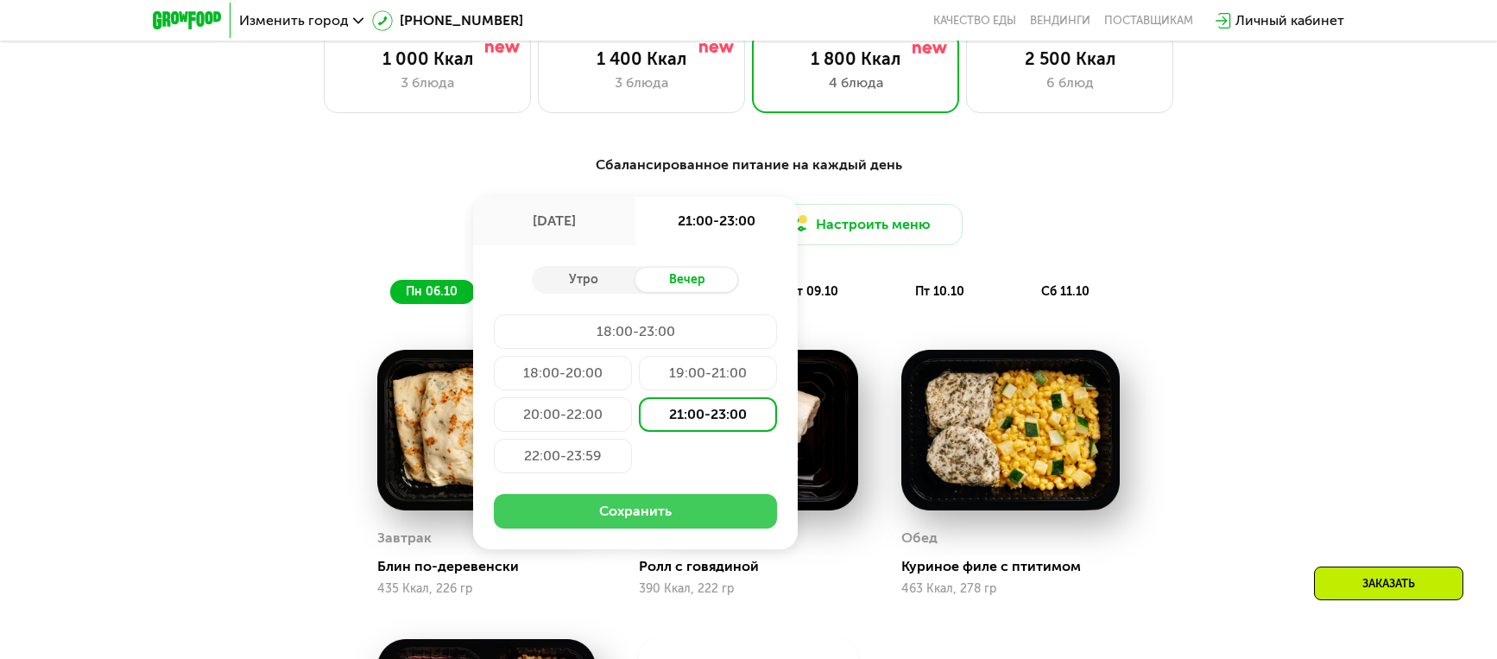
click at [657, 499] on button "Сохранить" at bounding box center [635, 511] width 283 height 35
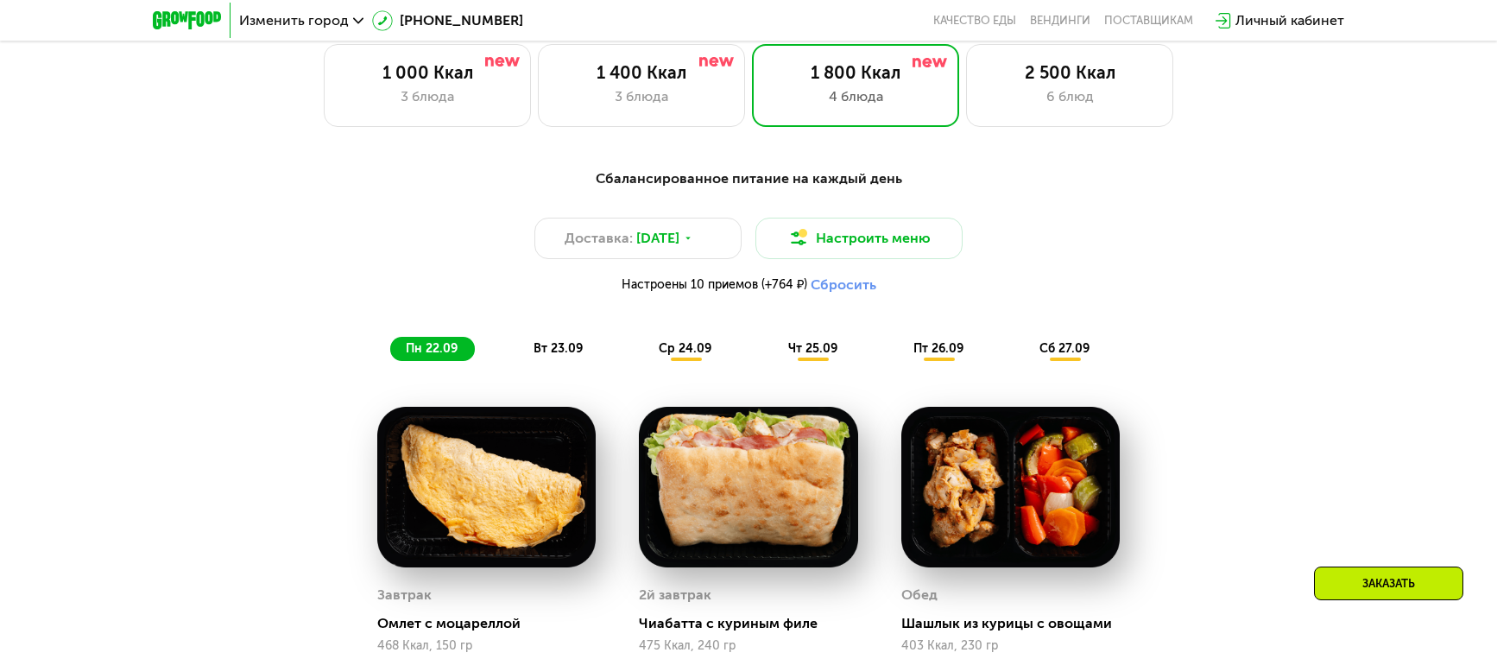
scroll to position [637, 0]
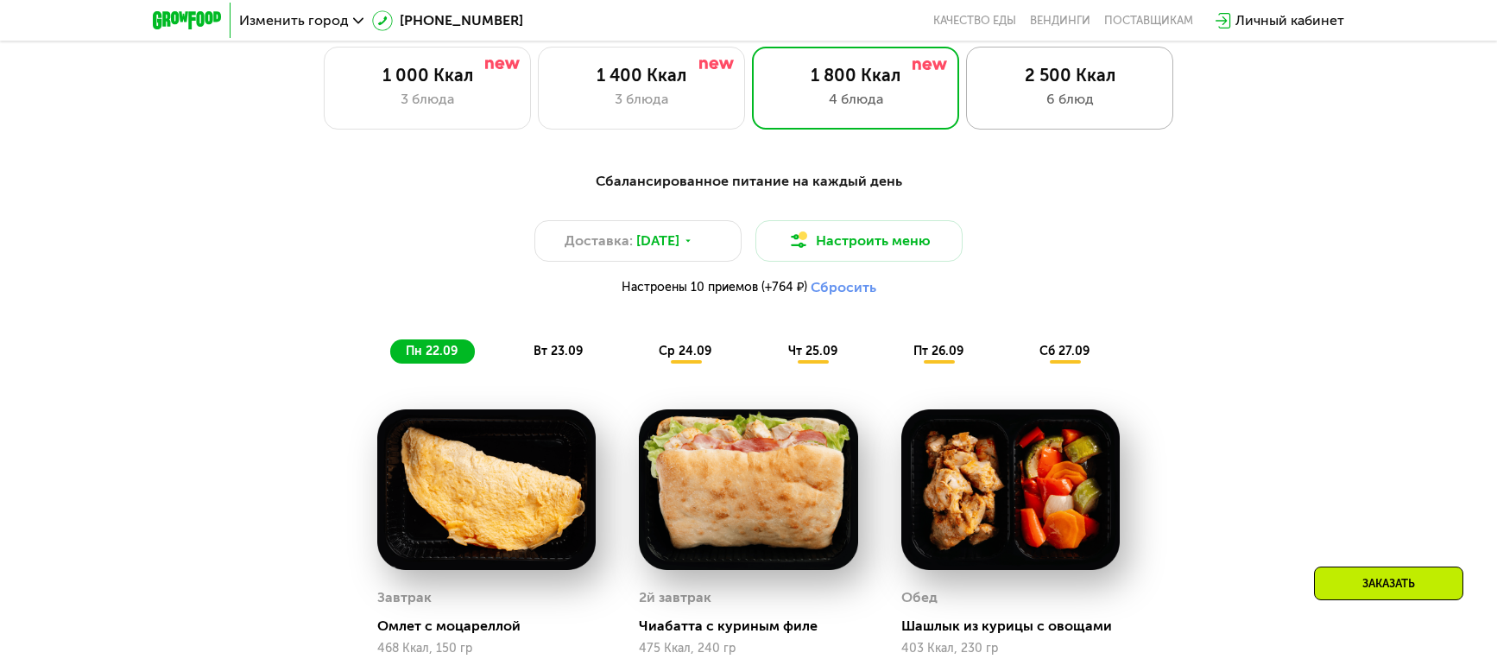
click at [1116, 93] on div "6 блюд" at bounding box center [1069, 99] width 171 height 21
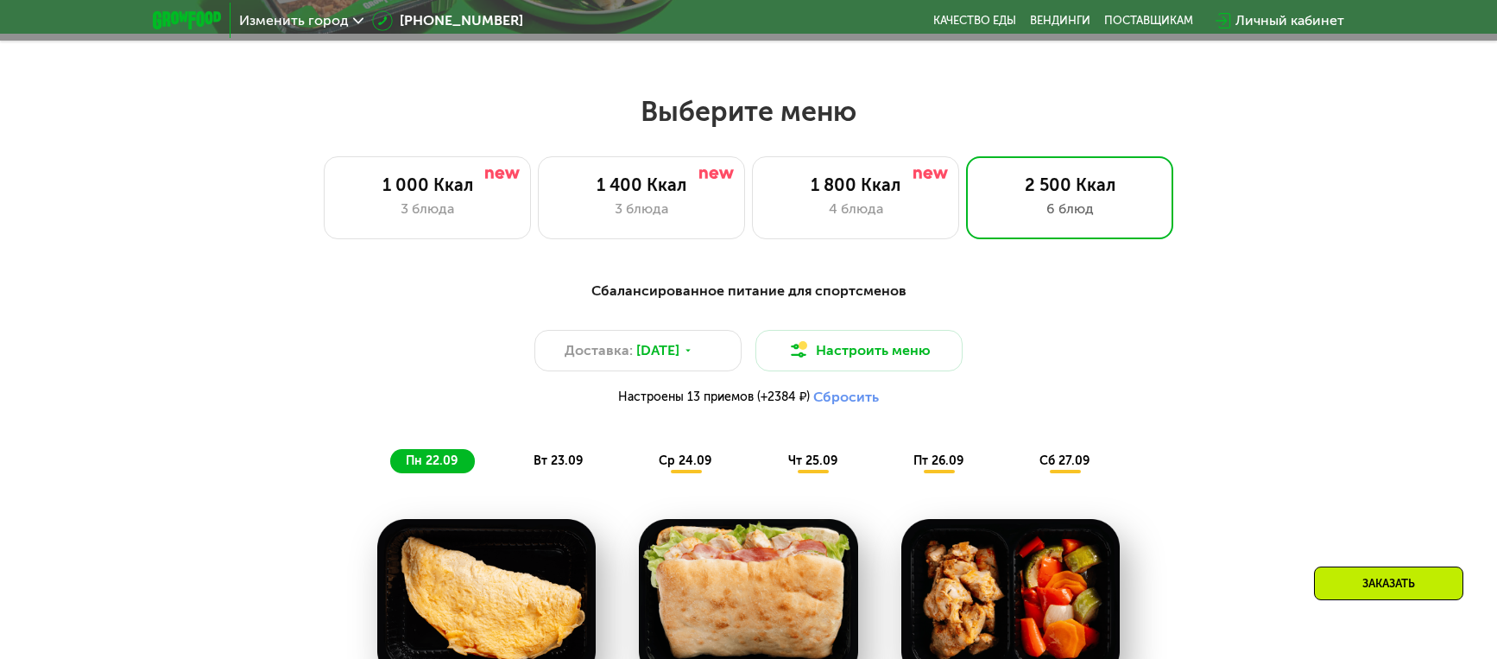
scroll to position [514, 0]
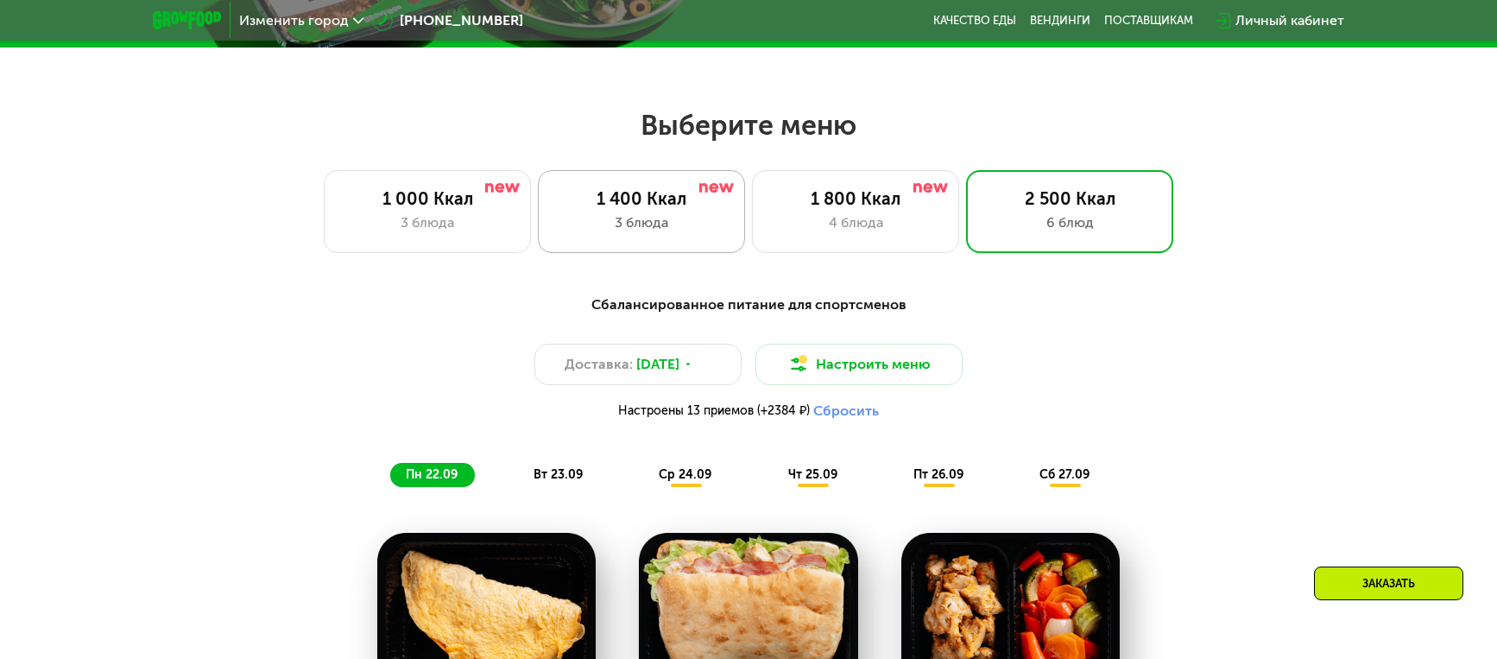
click at [613, 209] on div "1 400 Ккал 3 блюда" at bounding box center [641, 211] width 207 height 83
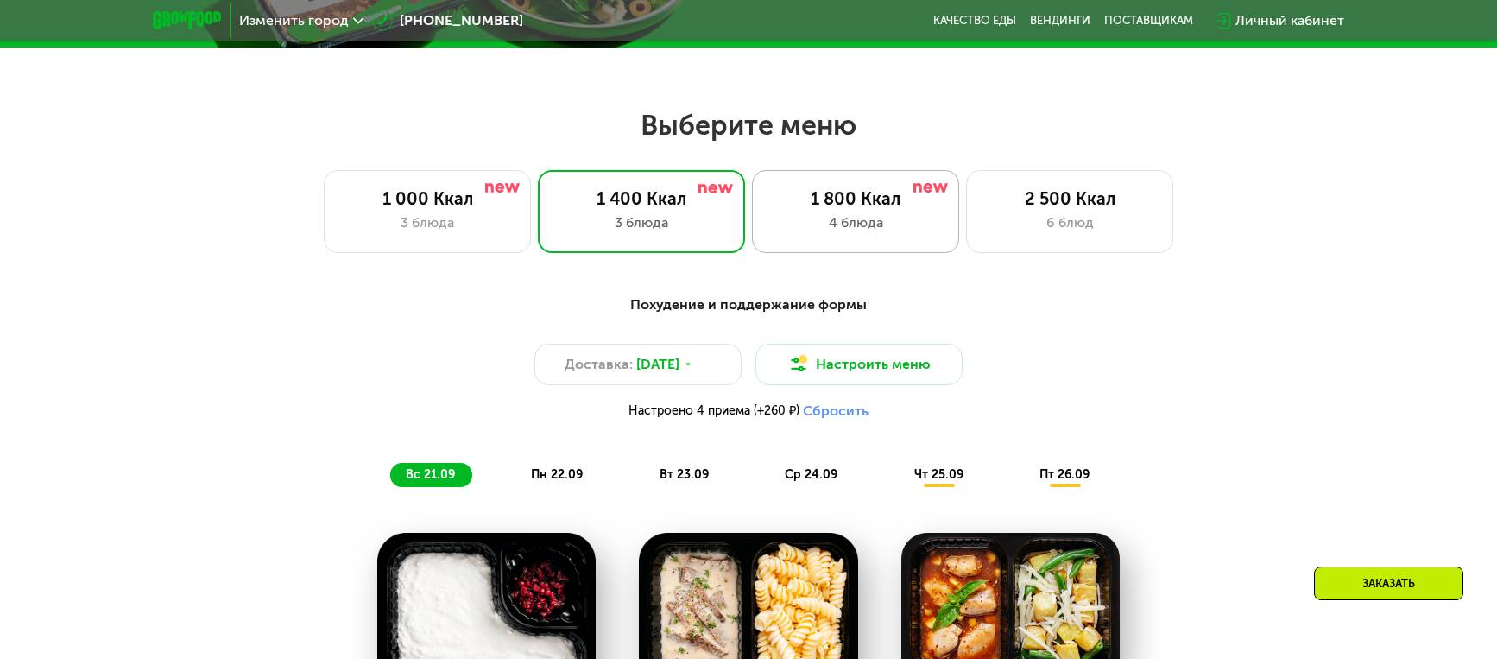
click at [858, 208] on div "1 800 Ккал" at bounding box center [855, 198] width 171 height 21
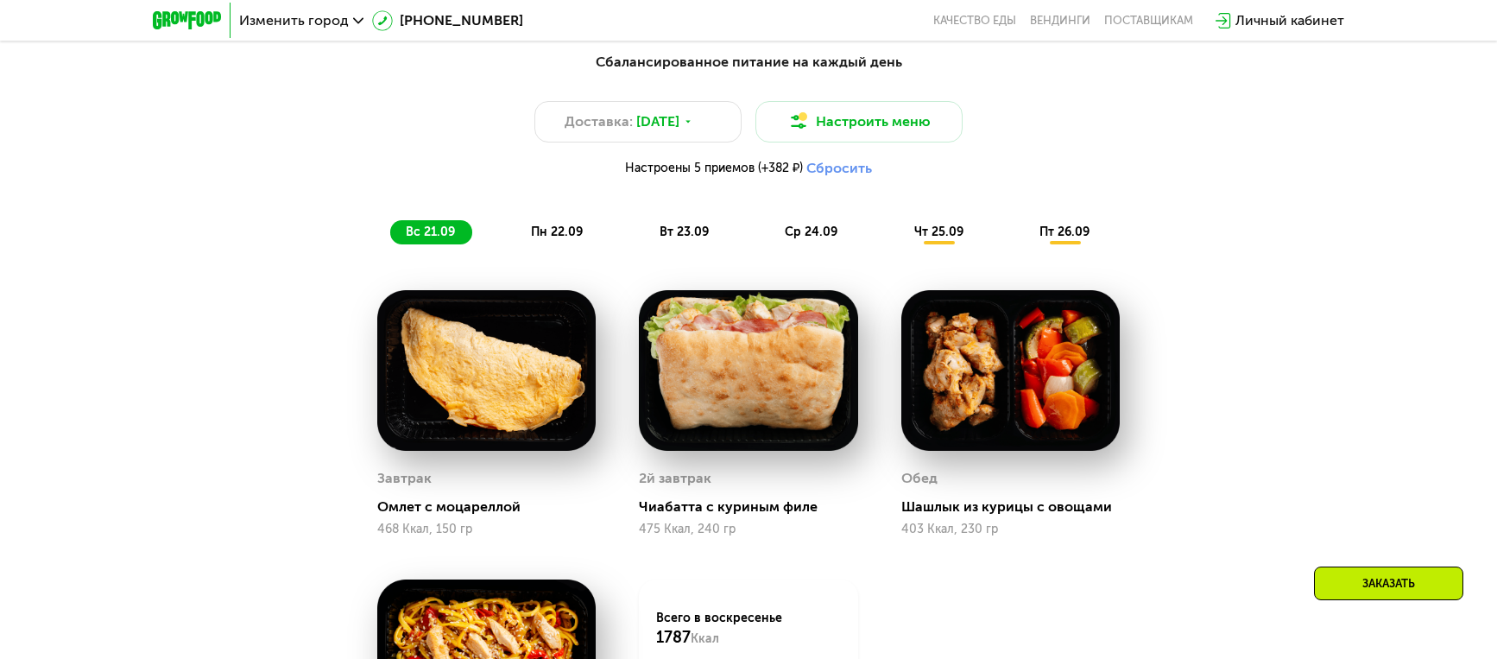
scroll to position [772, 0]
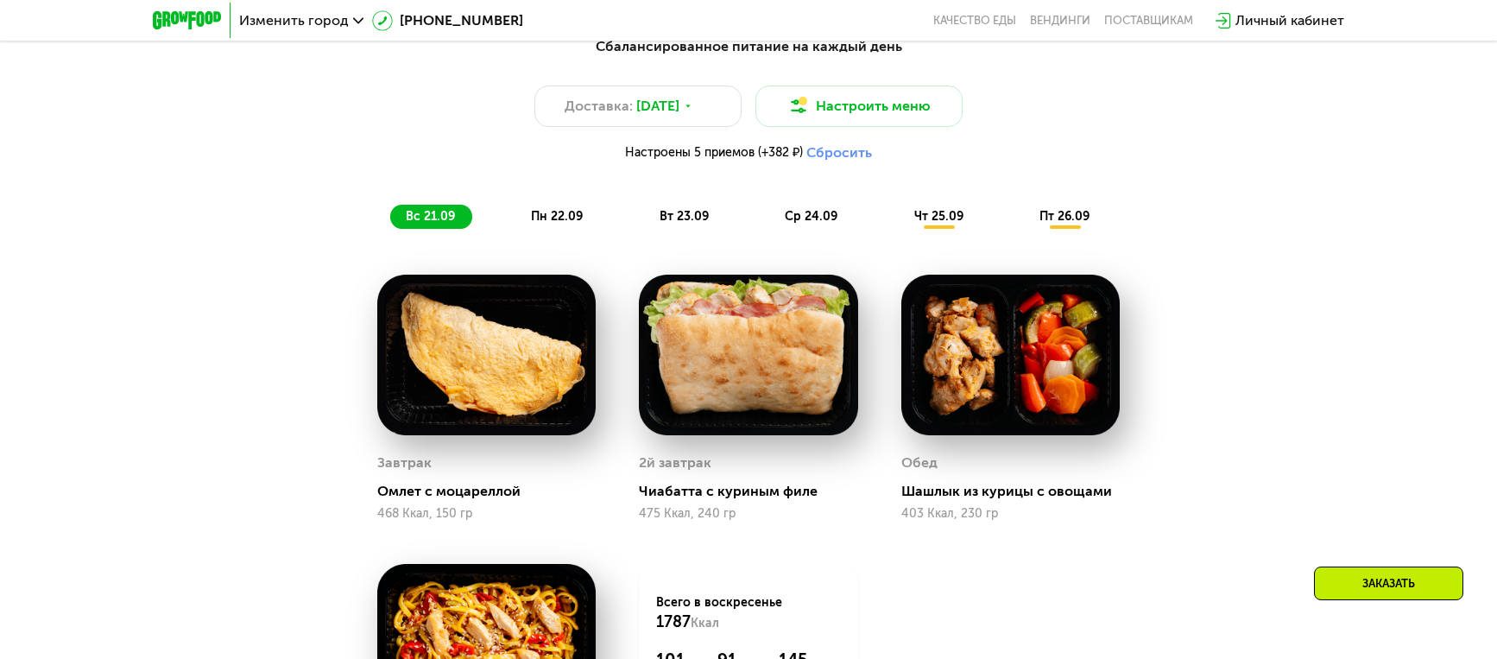
click at [936, 217] on span "чт 25.09" at bounding box center [938, 216] width 49 height 15
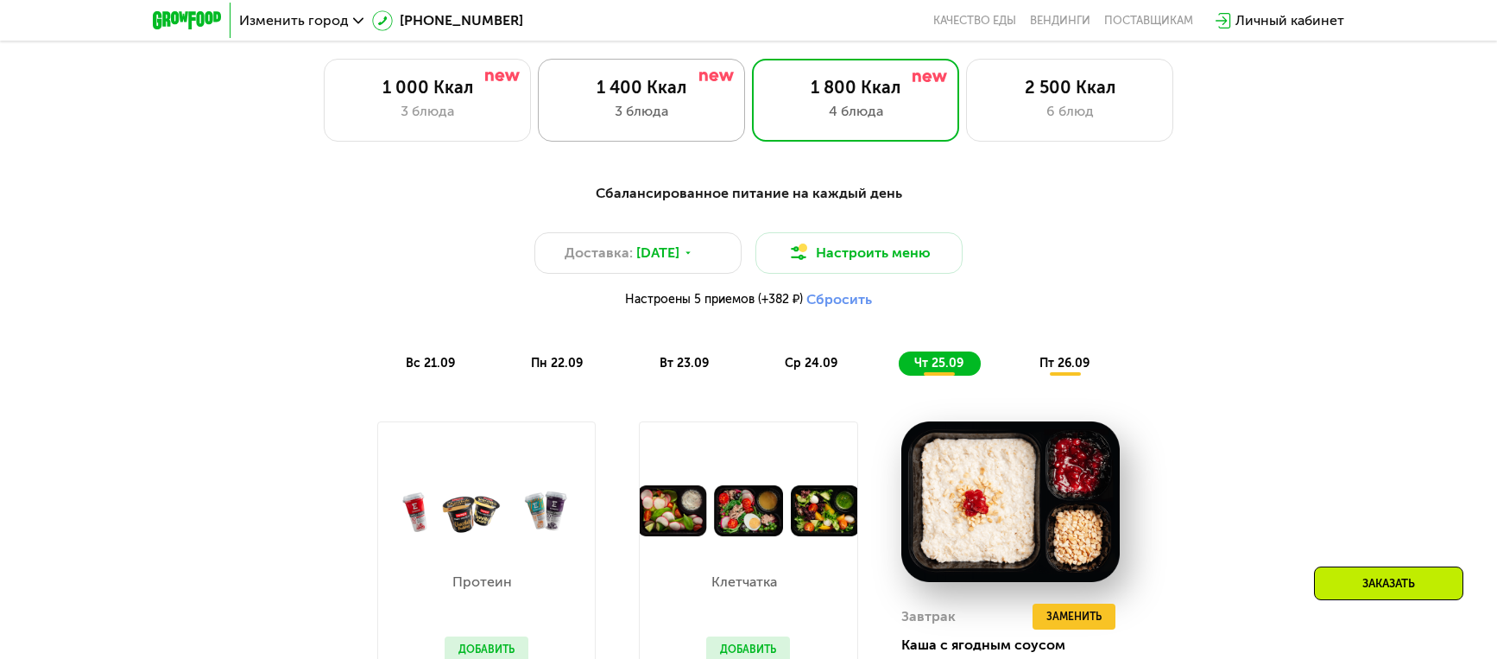
scroll to position [626, 0]
click at [489, 109] on div "3 блюда" at bounding box center [427, 110] width 171 height 21
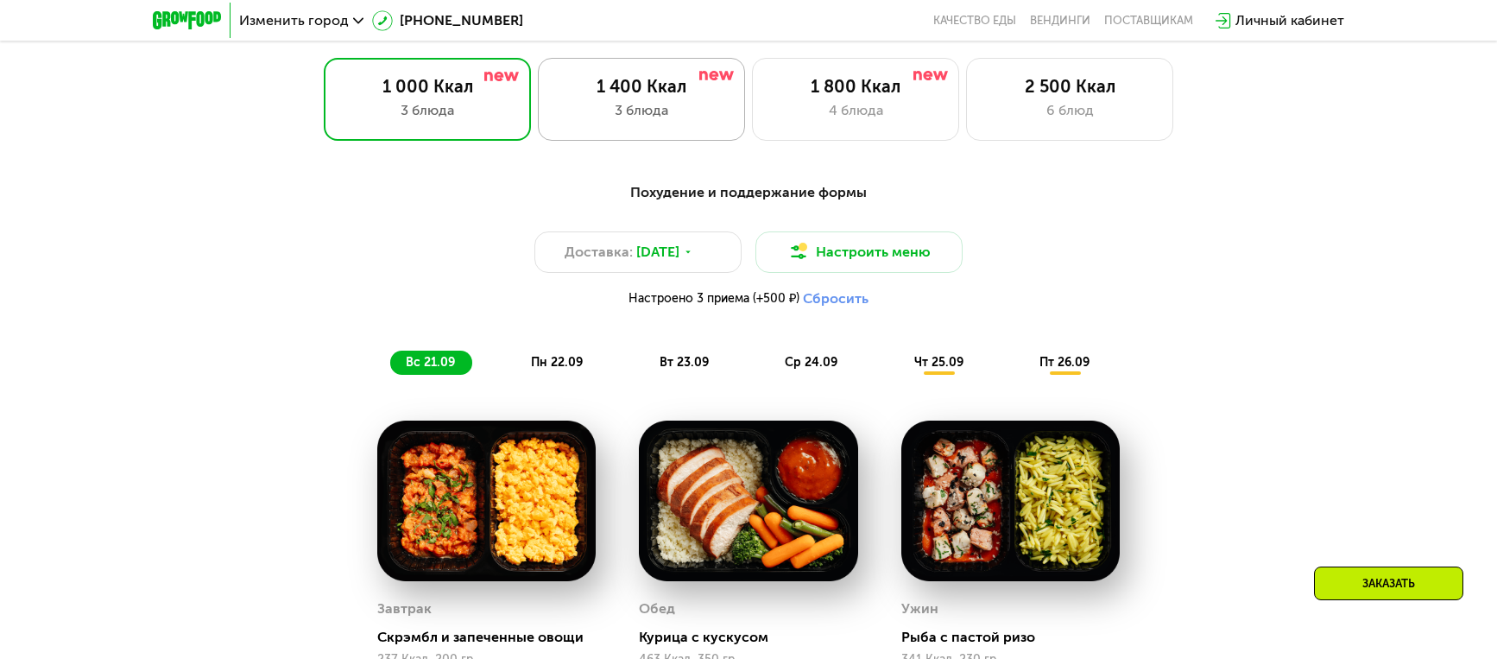
click at [599, 114] on div "3 блюда" at bounding box center [641, 110] width 171 height 21
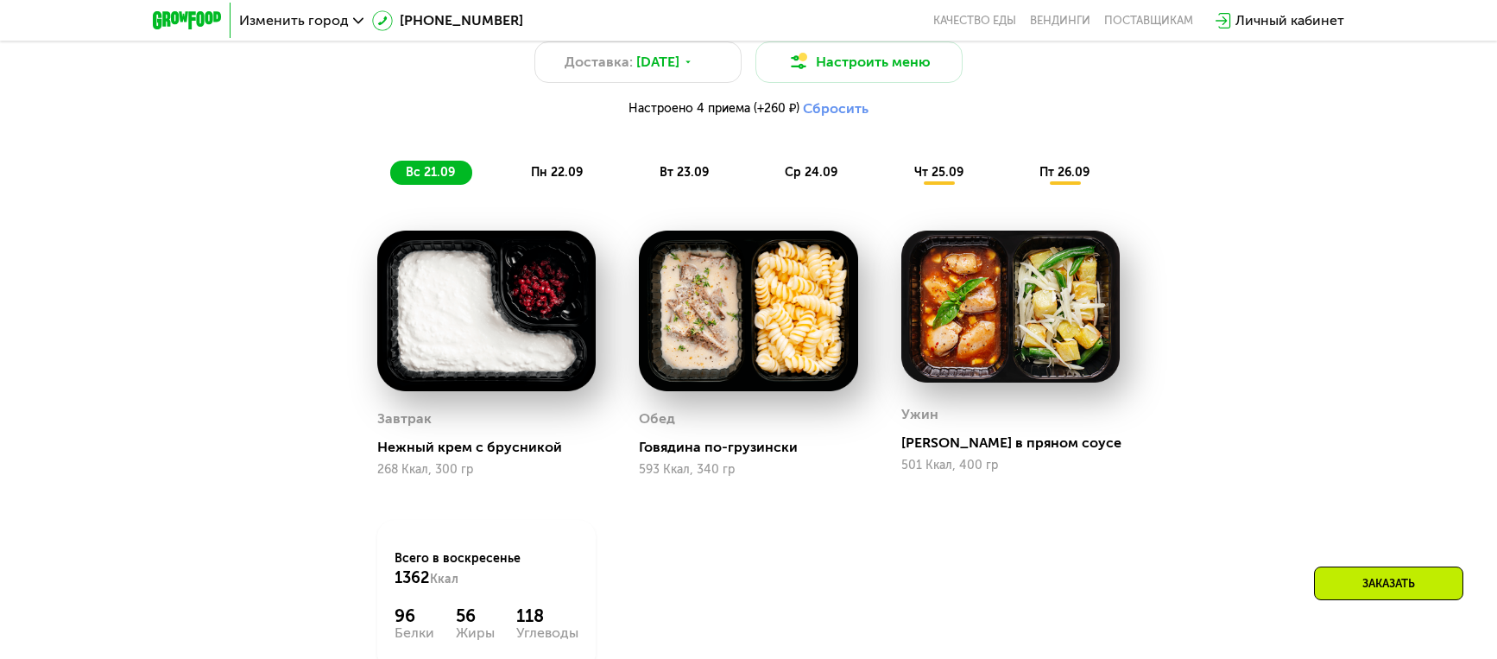
scroll to position [799, 0]
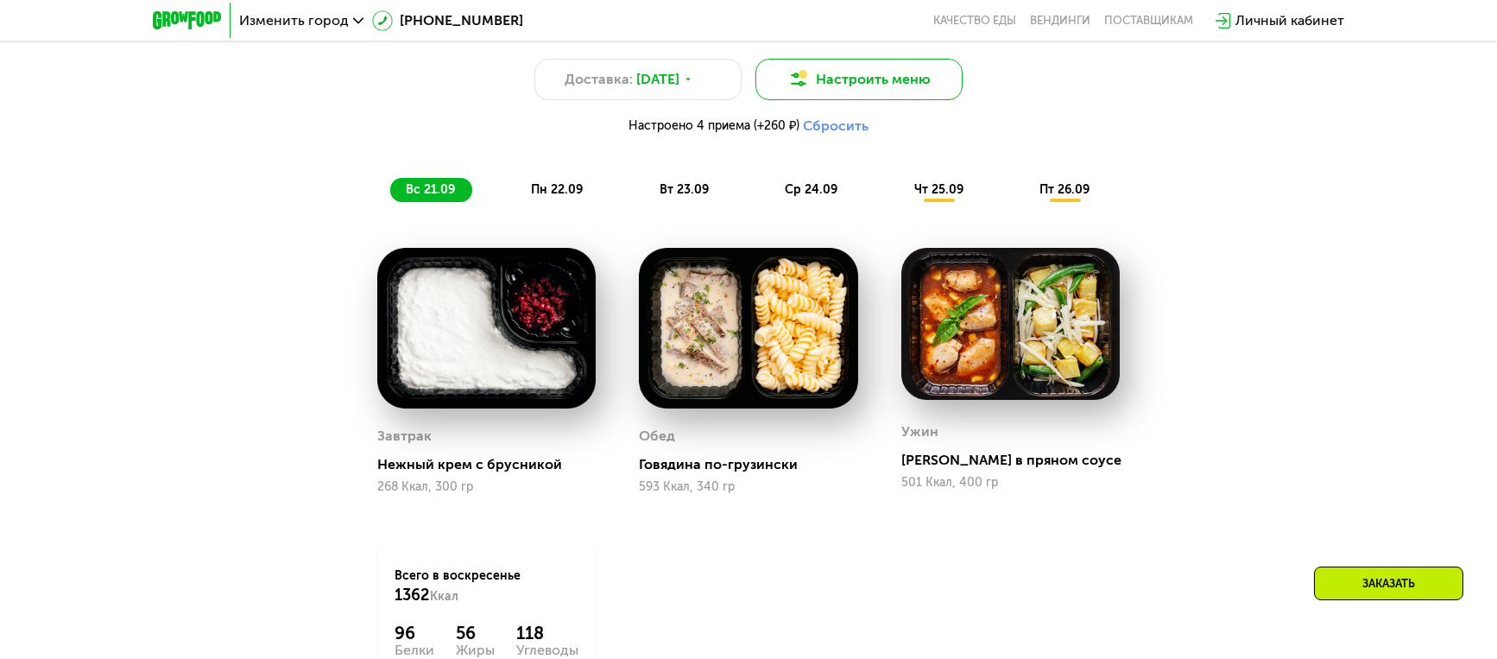
click at [838, 74] on button "Настроить меню" at bounding box center [859, 79] width 207 height 41
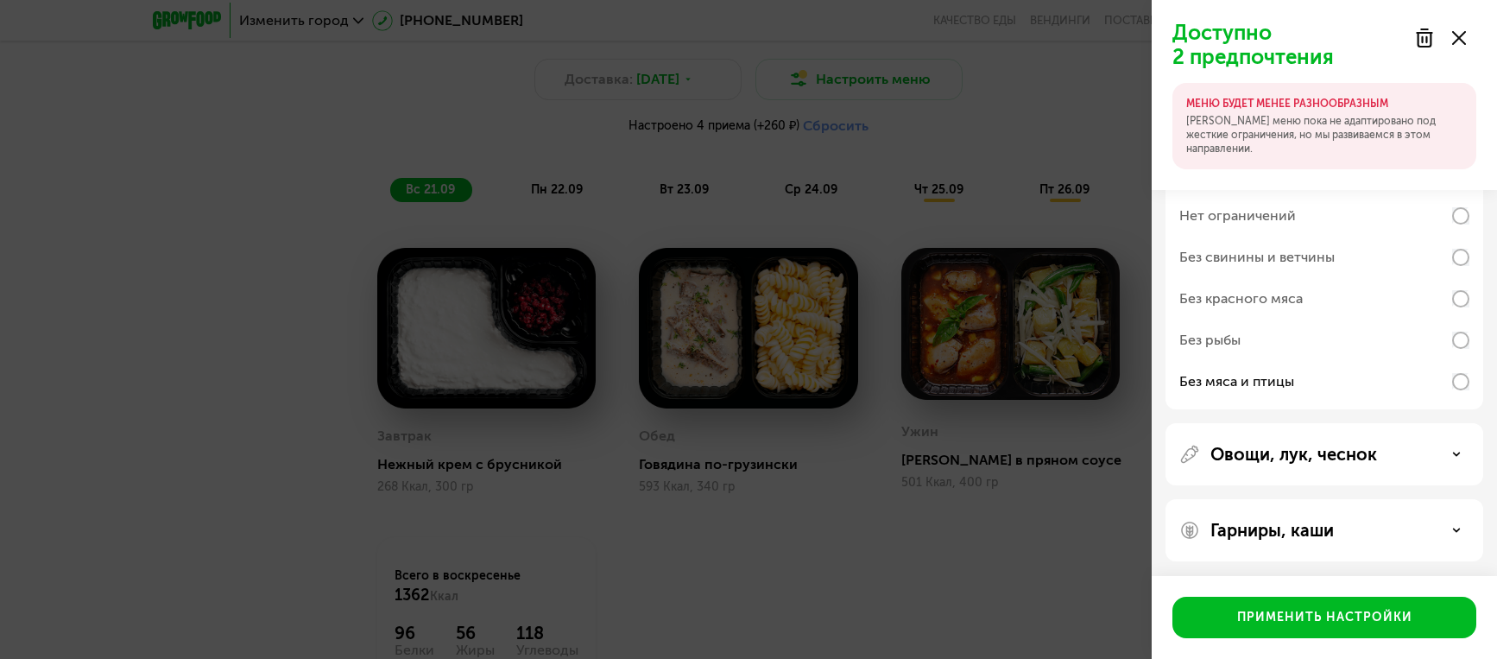
scroll to position [219, 0]
click at [1279, 345] on div "Без рыбы" at bounding box center [1325, 337] width 290 height 41
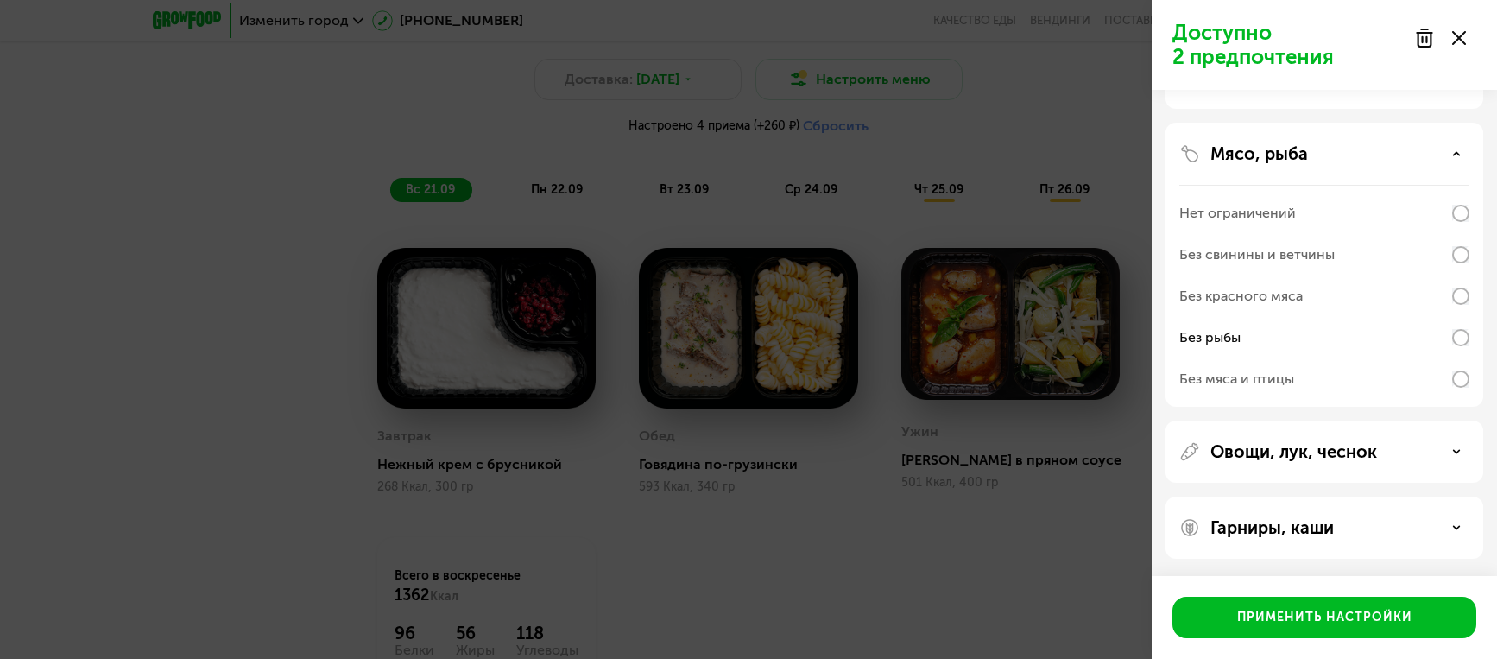
scroll to position [133, 0]
click at [1292, 383] on div "Без мяса и птицы" at bounding box center [1237, 379] width 115 height 21
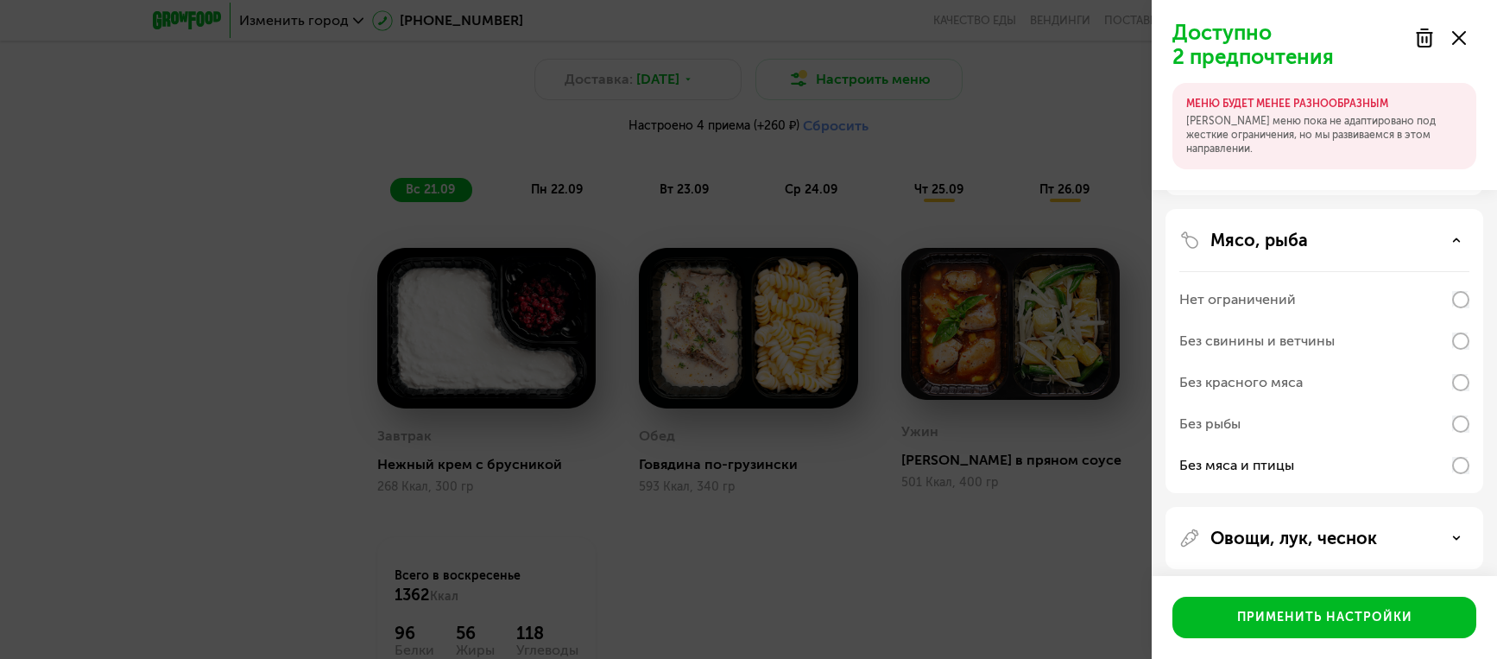
click at [1308, 386] on div "Без красного мяса" at bounding box center [1325, 382] width 290 height 41
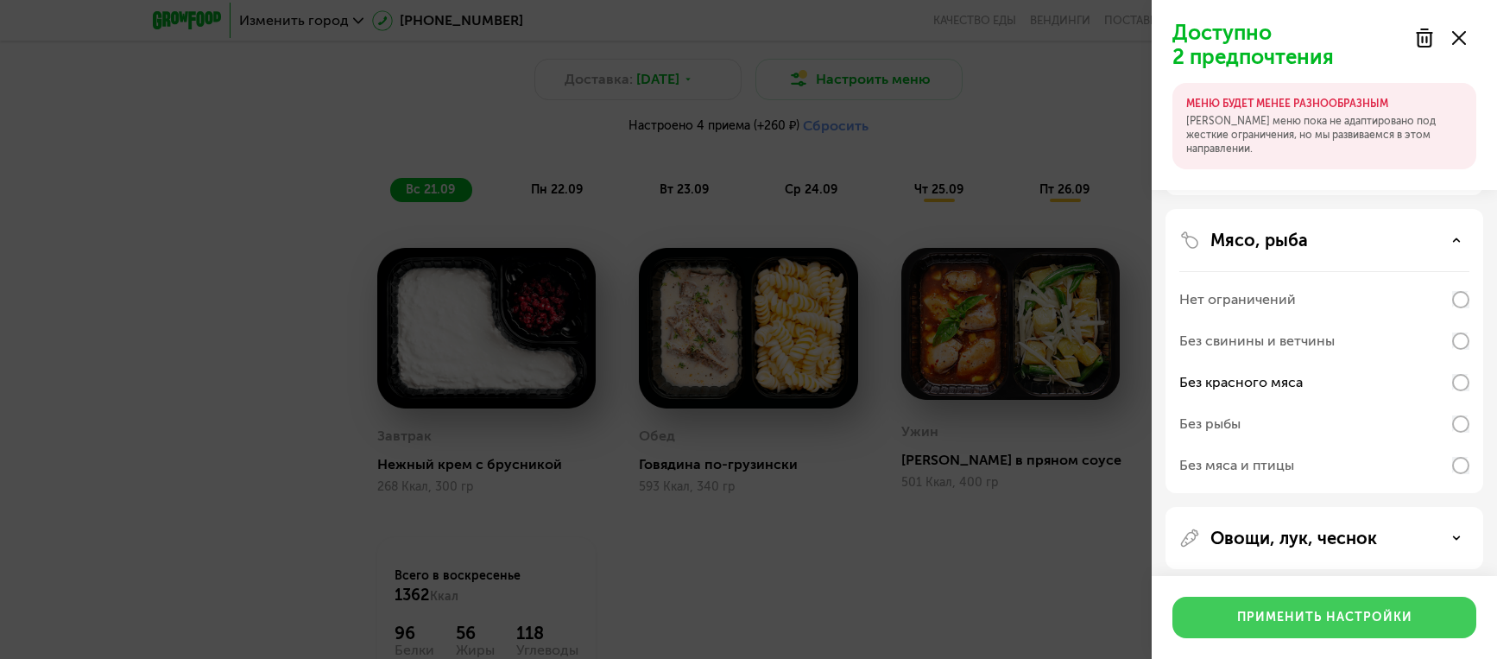
click at [1326, 621] on div "Применить настройки" at bounding box center [1324, 617] width 175 height 17
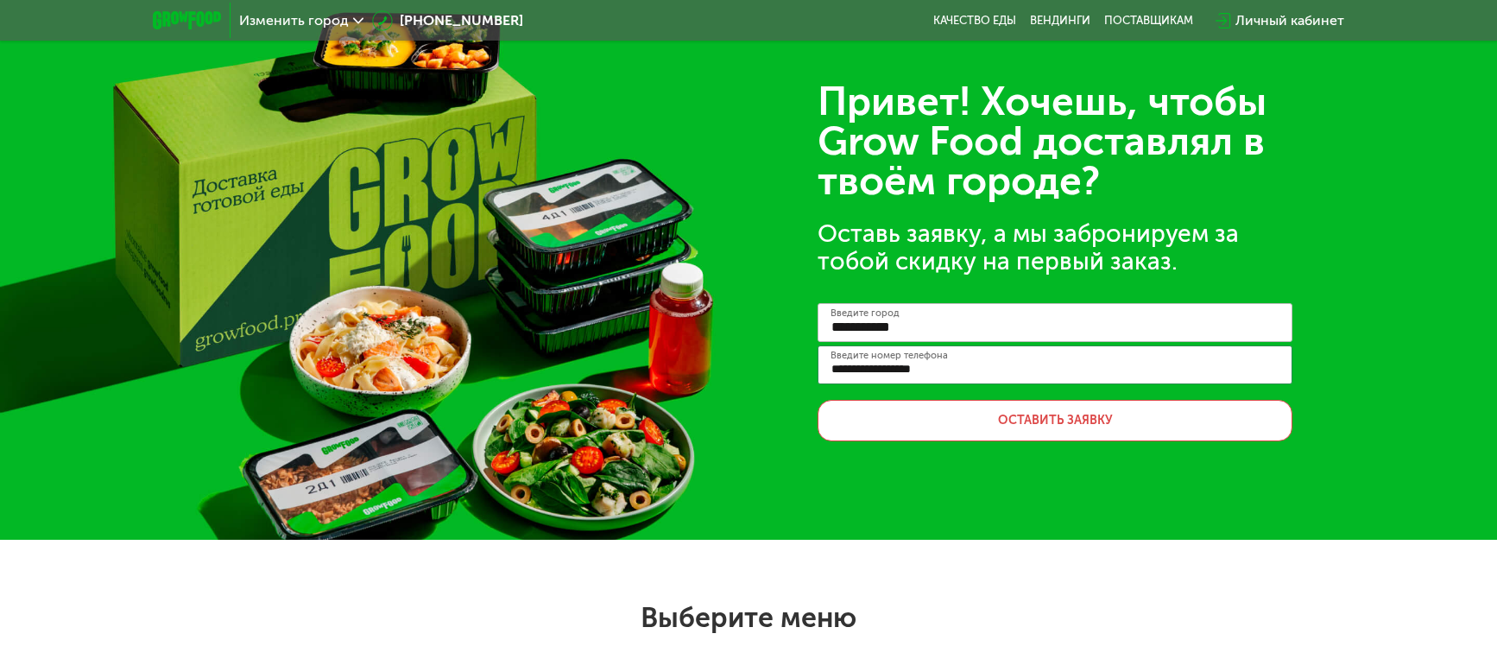
scroll to position [16, 0]
